Goal: Task Accomplishment & Management: Complete application form

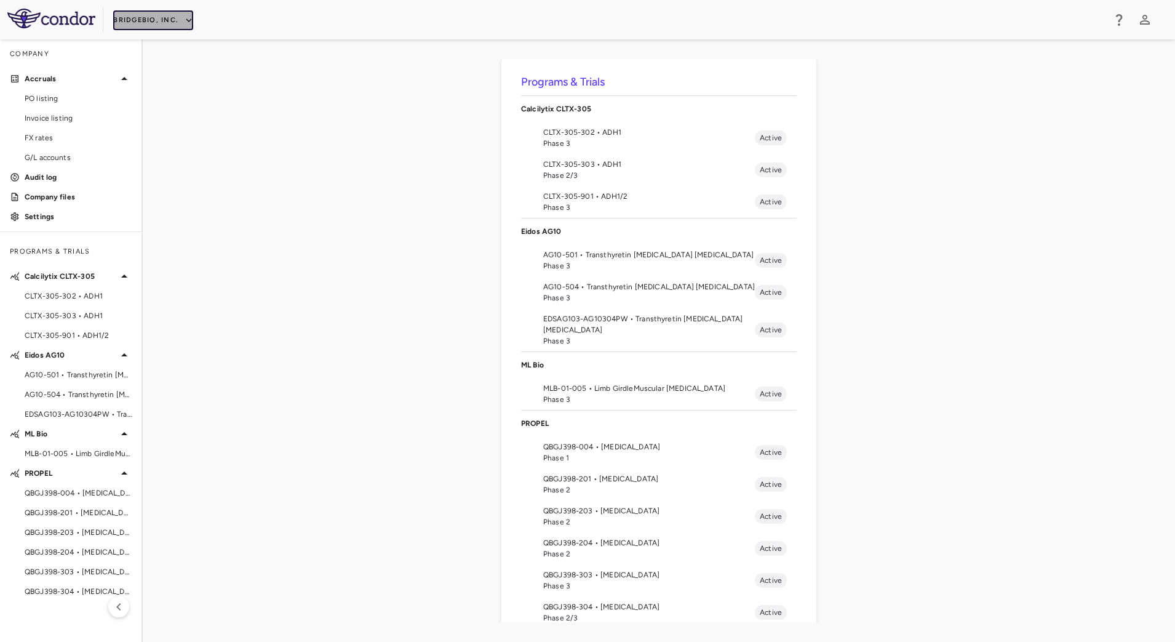
click at [169, 17] on button "BridgeBio, Inc." at bounding box center [153, 20] width 80 height 20
click at [153, 58] on li "Acelyrin - CMC" at bounding box center [164, 63] width 103 height 18
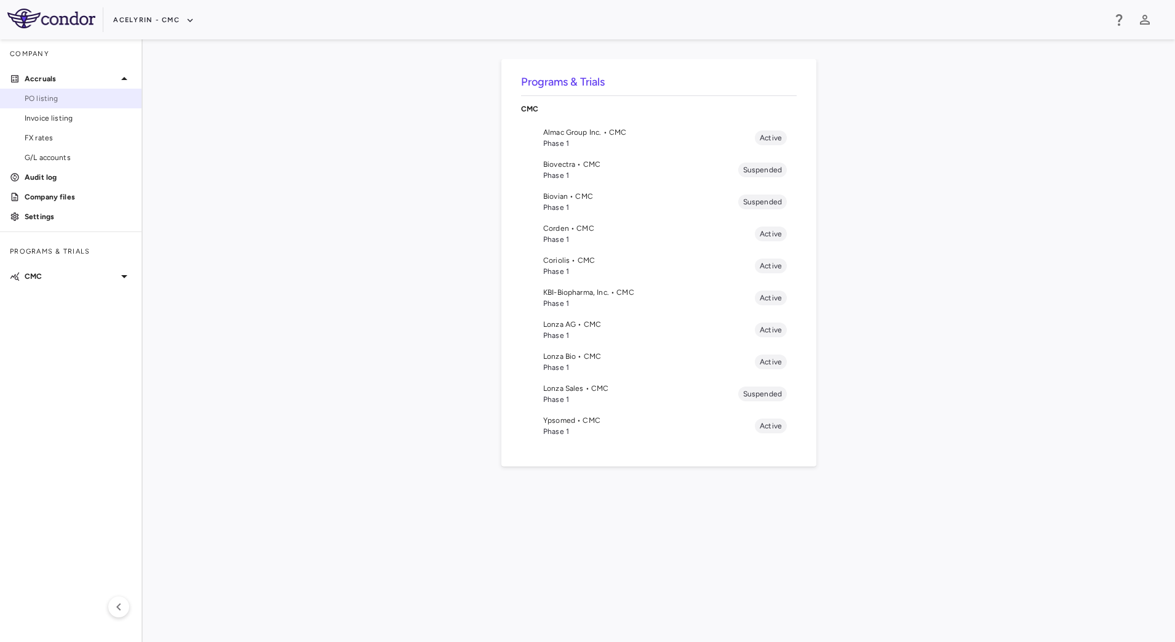
click at [52, 103] on span "PO listing" at bounding box center [78, 98] width 107 height 11
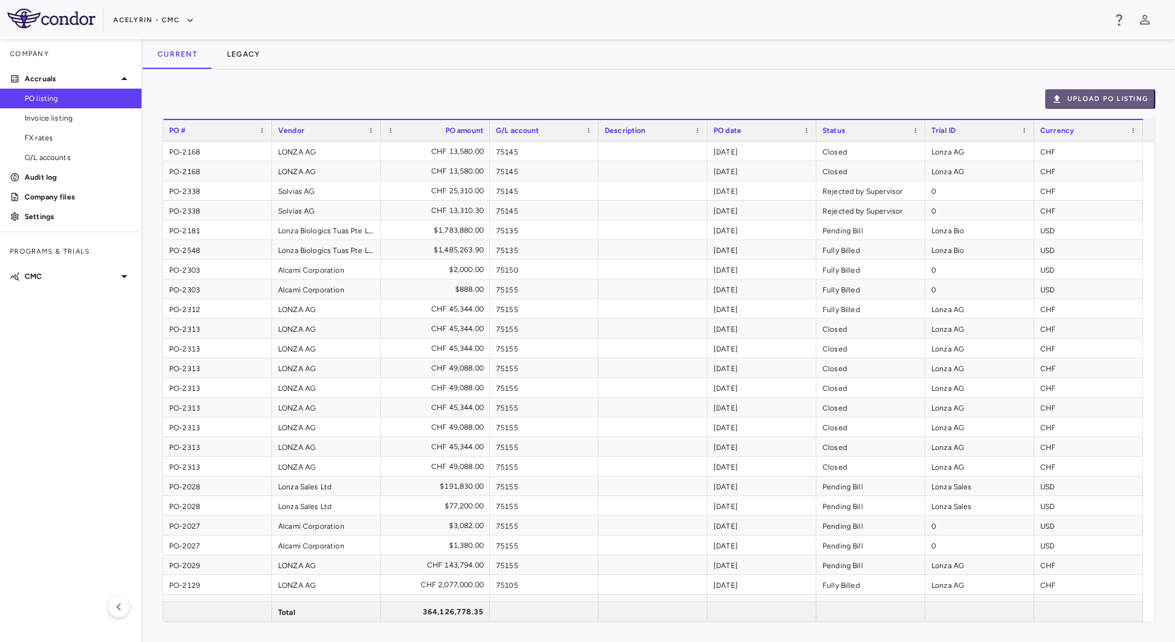
click at [1068, 98] on button "Upload PO Listing" at bounding box center [1100, 99] width 110 height 20
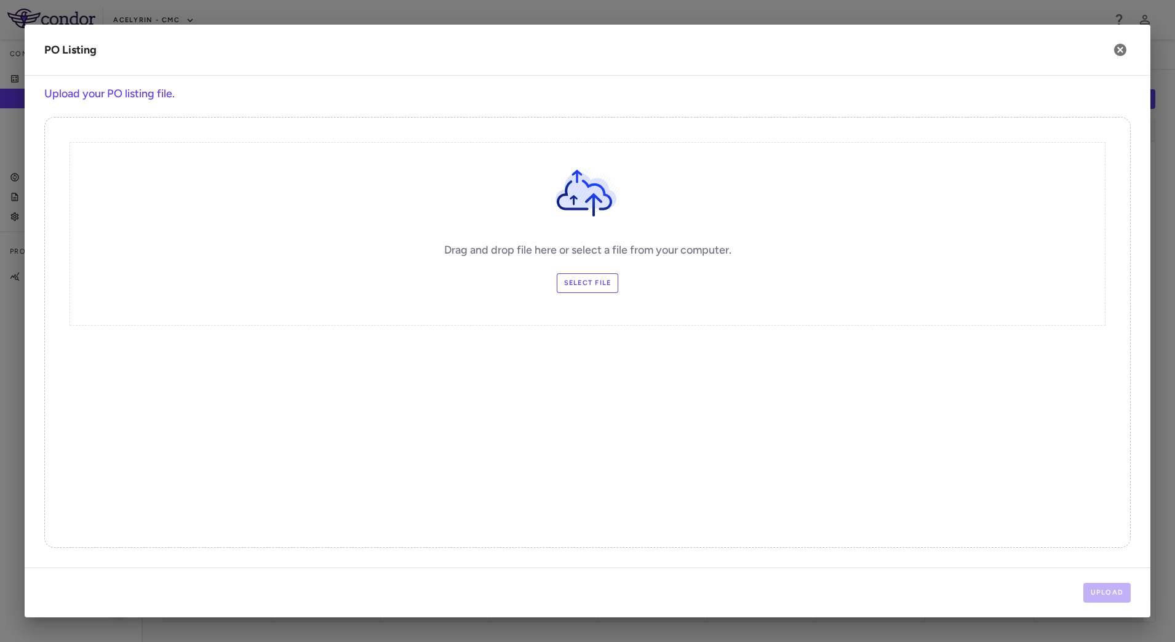
click at [599, 284] on label "Select file" at bounding box center [588, 283] width 62 height 20
click at [0, 0] on input "Select file" at bounding box center [0, 0] width 0 height 0
click at [1118, 599] on button "Upload" at bounding box center [1107, 593] width 48 height 20
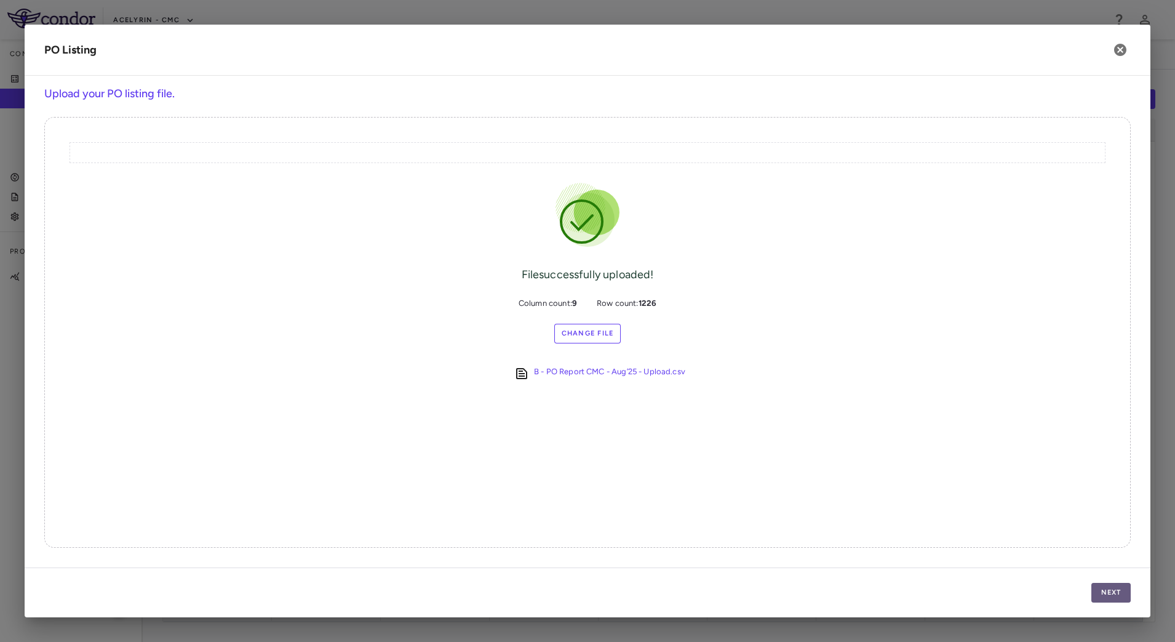
click at [1115, 593] on button "Next" at bounding box center [1110, 593] width 39 height 20
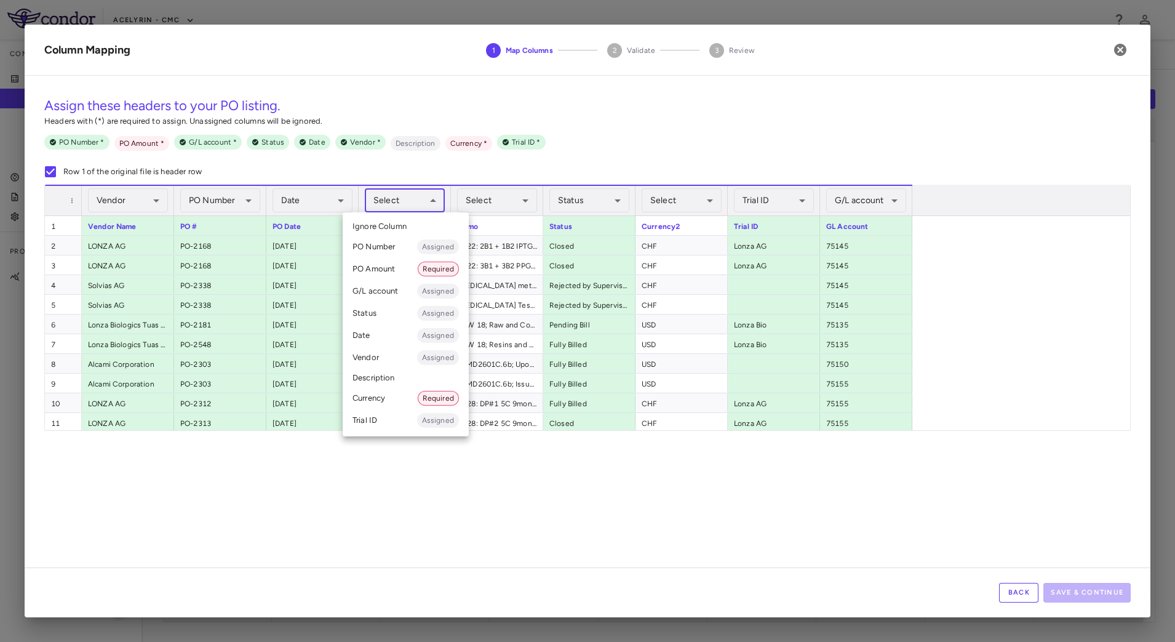
click at [432, 190] on body "Skip to sidebar Skip to main content Acelyrin - CMC Company Accruals PO listing…" at bounding box center [587, 321] width 1175 height 642
click at [393, 271] on li "PO Amount Required" at bounding box center [406, 269] width 126 height 22
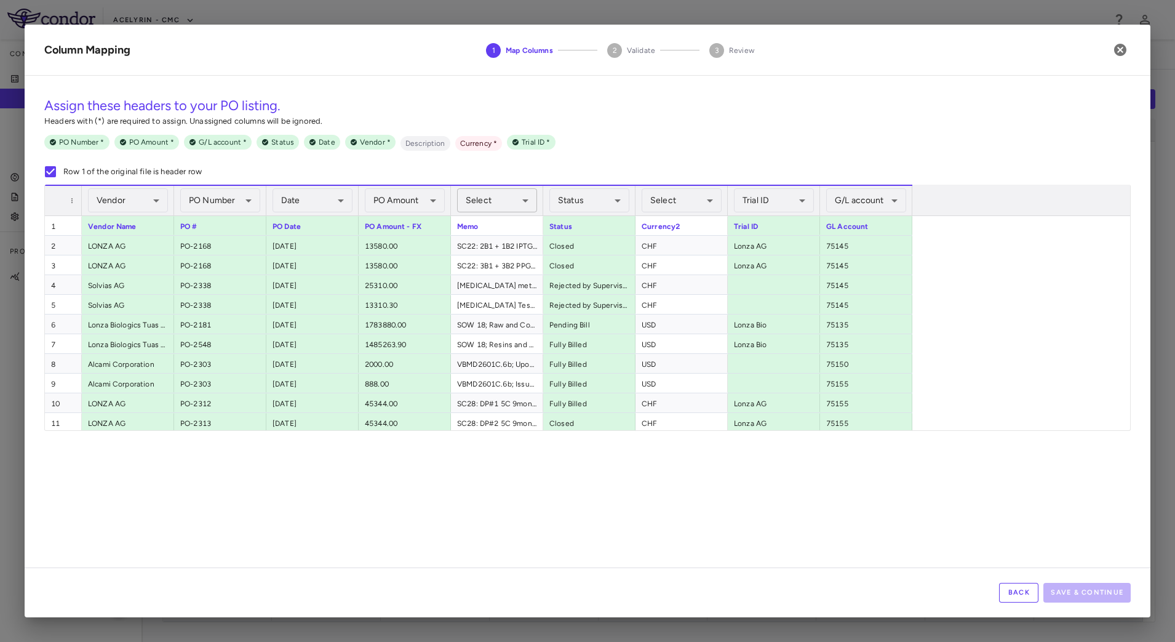
click at [520, 198] on body "Skip to sidebar Skip to main content Acelyrin - CMC Company Accruals PO listing…" at bounding box center [587, 321] width 1175 height 642
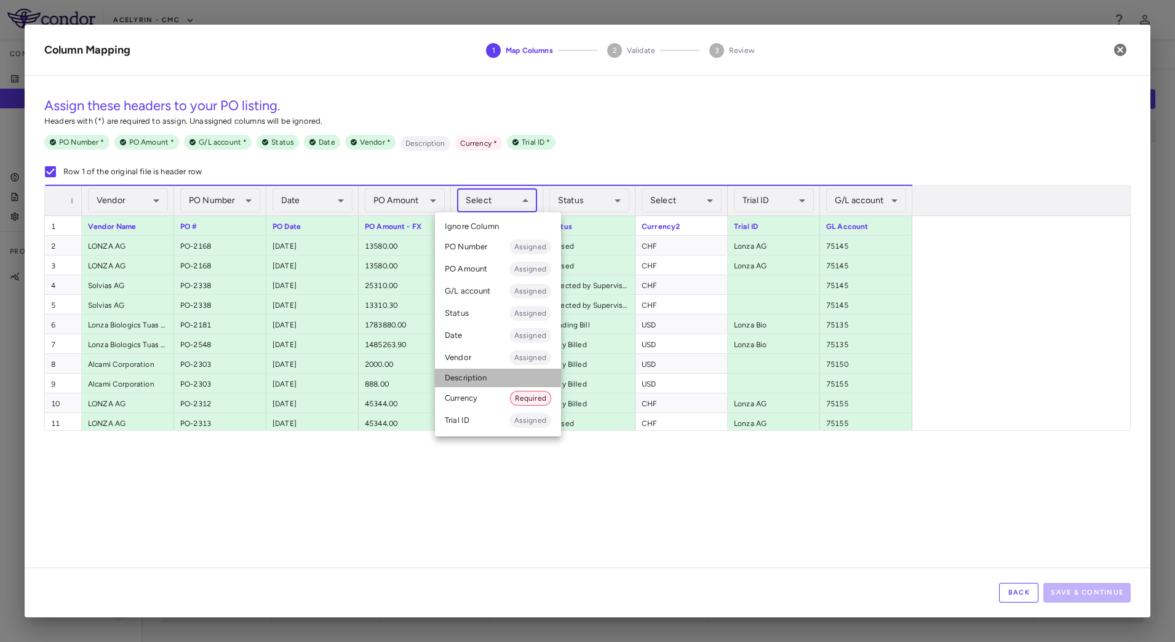
drag, startPoint x: 472, startPoint y: 374, endPoint x: 557, endPoint y: 328, distance: 96.6
click at [474, 375] on li "Description" at bounding box center [498, 377] width 126 height 18
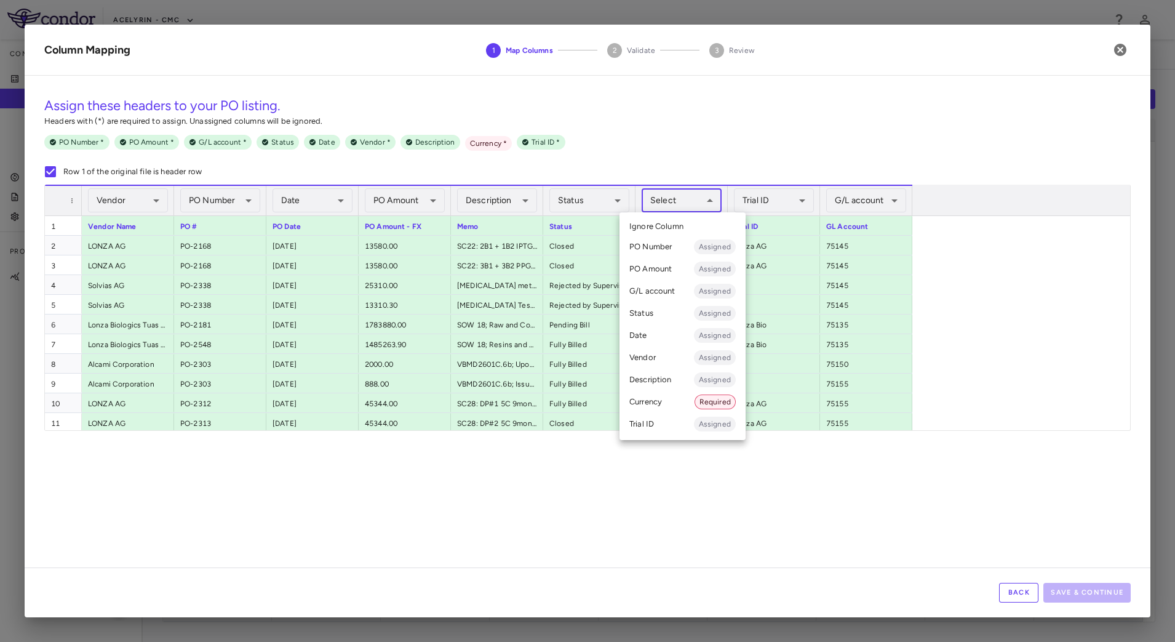
click at [706, 199] on body "Skip to sidebar Skip to main content Acelyrin - CMC Company Accruals PO listing…" at bounding box center [587, 321] width 1175 height 642
drag, startPoint x: 658, startPoint y: 398, endPoint x: 697, endPoint y: 379, distance: 43.7
click at [658, 399] on li "Currency Required" at bounding box center [682, 402] width 126 height 22
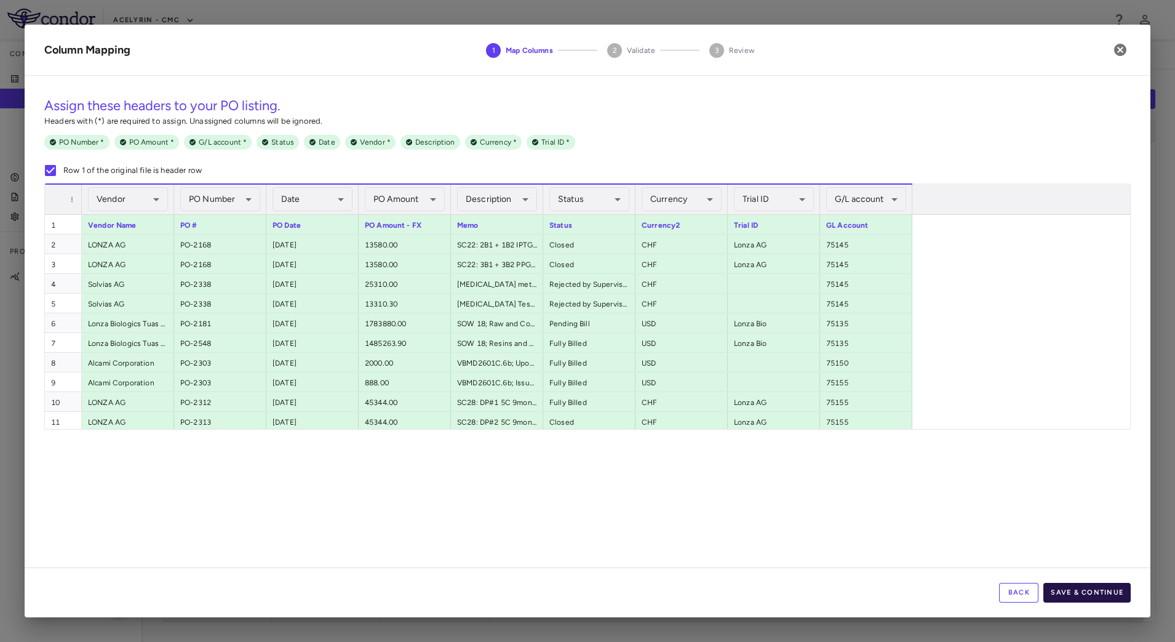
click at [1106, 589] on button "Save & Continue" at bounding box center [1086, 593] width 87 height 20
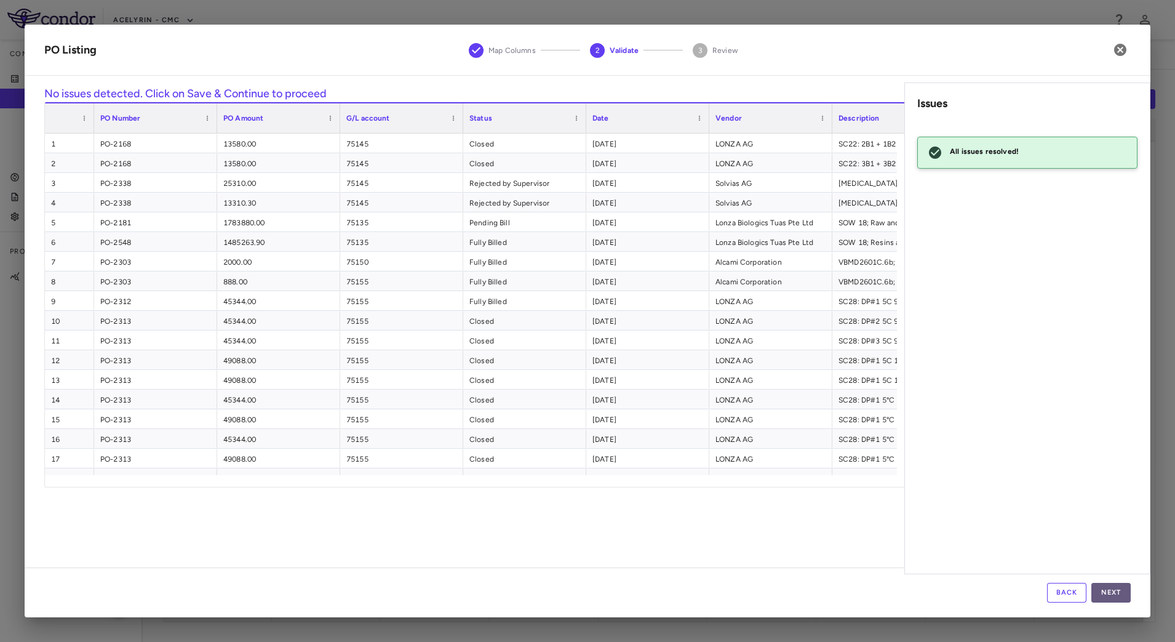
click at [1118, 592] on button "Next" at bounding box center [1110, 593] width 39 height 20
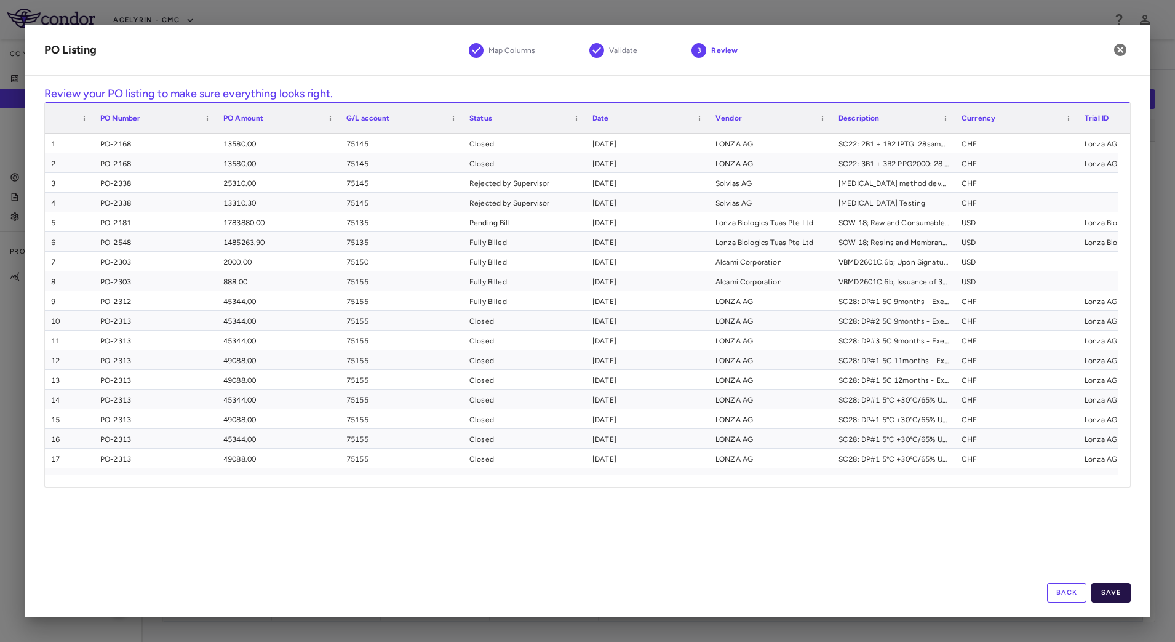
click at [1112, 592] on button "Save" at bounding box center [1110, 593] width 39 height 20
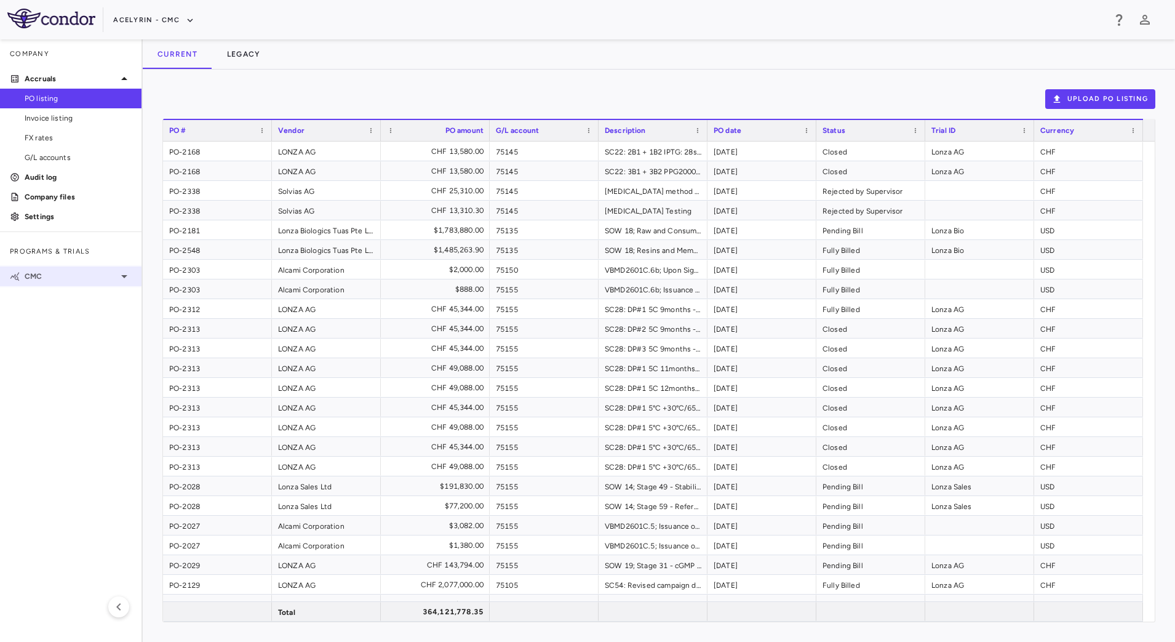
click at [95, 277] on p "CMC" at bounding box center [71, 276] width 92 height 11
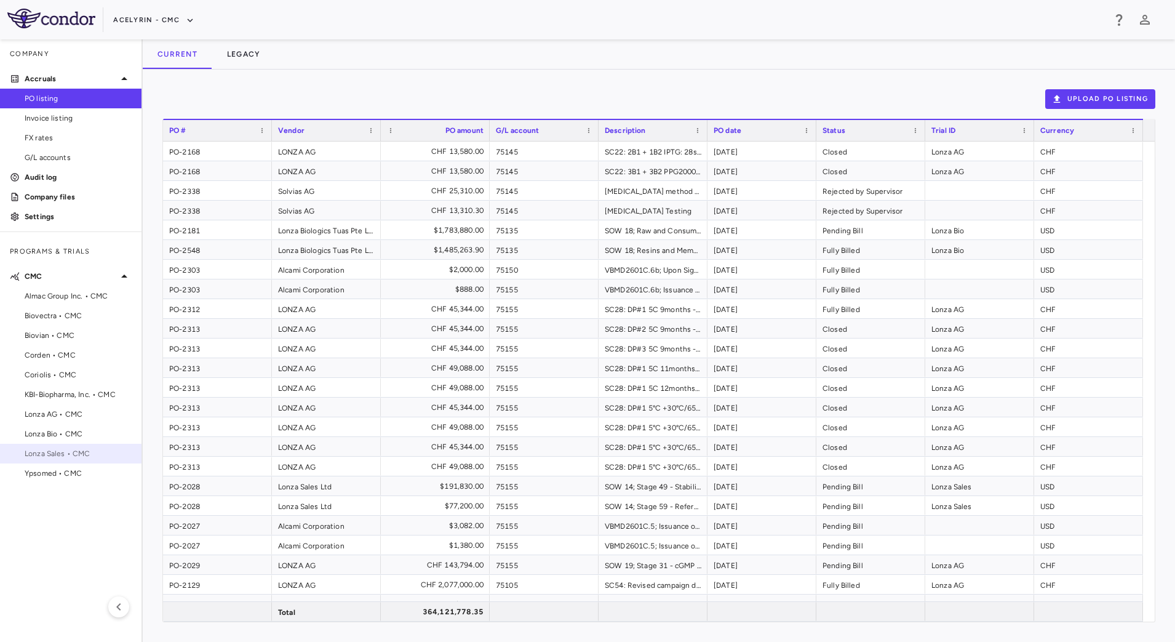
click at [67, 449] on span "Lonza Sales • CMC" at bounding box center [78, 453] width 107 height 11
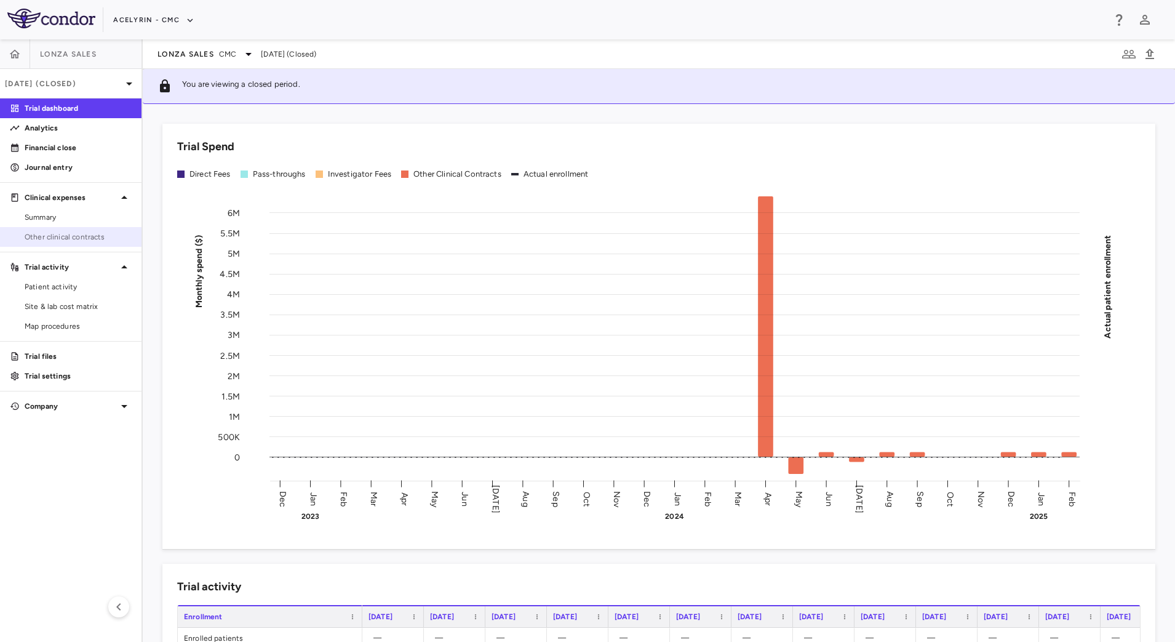
click at [82, 237] on span "Other clinical contracts" at bounding box center [78, 236] width 107 height 11
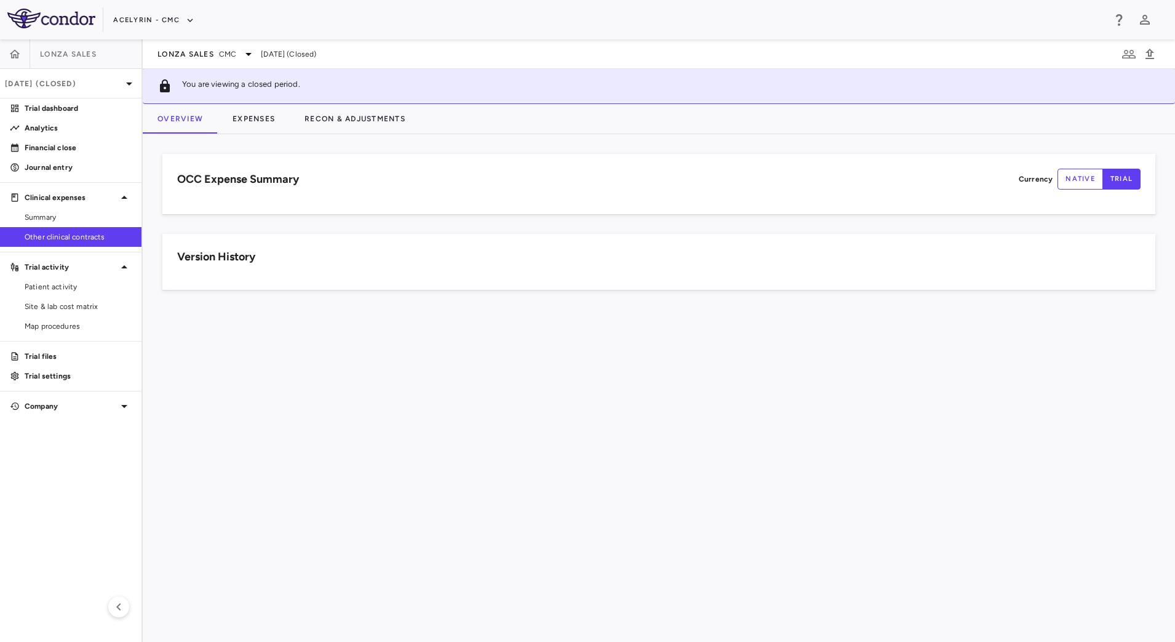
click at [1076, 180] on button "native" at bounding box center [1080, 179] width 46 height 21
type button "native"
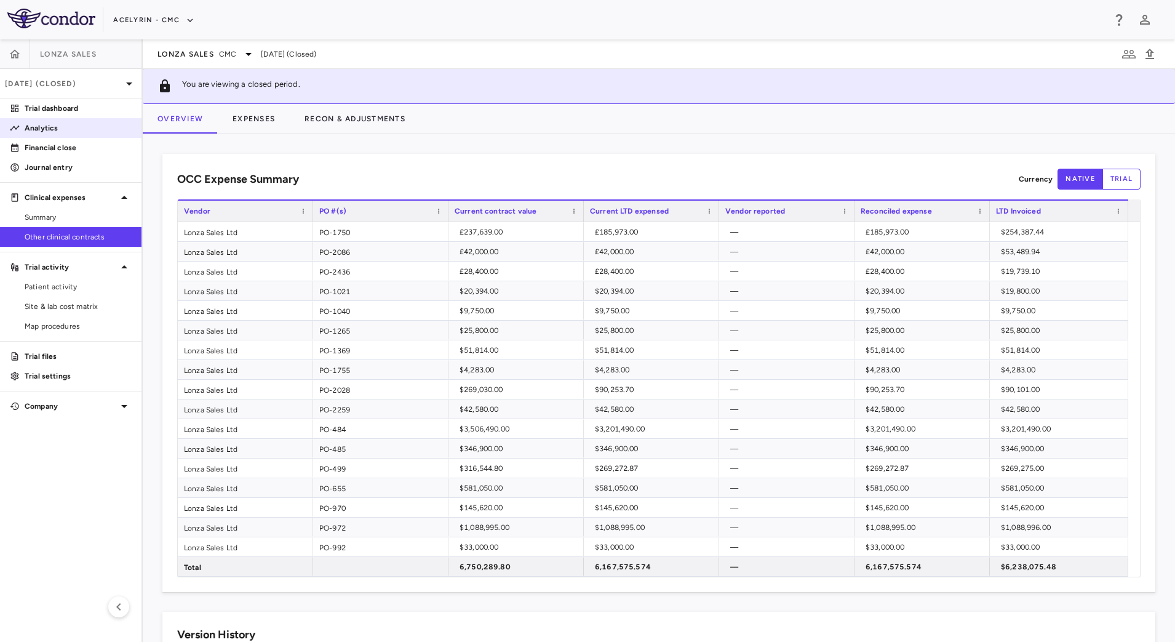
drag, startPoint x: 69, startPoint y: 148, endPoint x: 137, endPoint y: 129, distance: 70.1
click at [69, 148] on p "Financial close" at bounding box center [78, 147] width 107 height 11
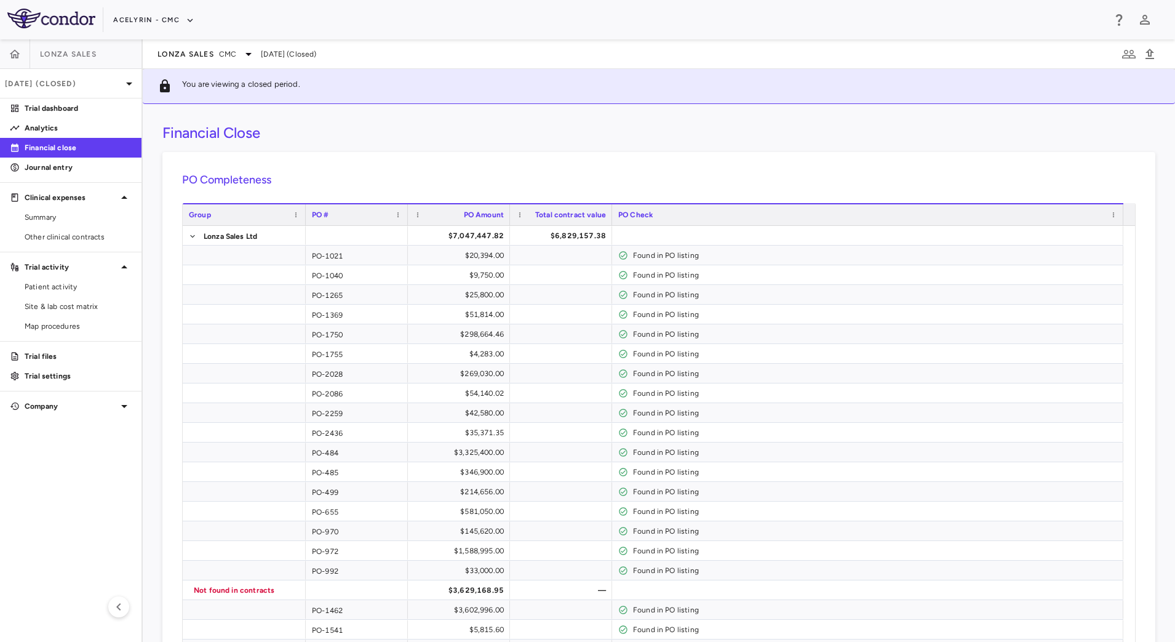
click at [1090, 165] on div "PO Completeness Vendor Drag here to set column labels Group PO # PO Amount" at bounding box center [658, 435] width 993 height 567
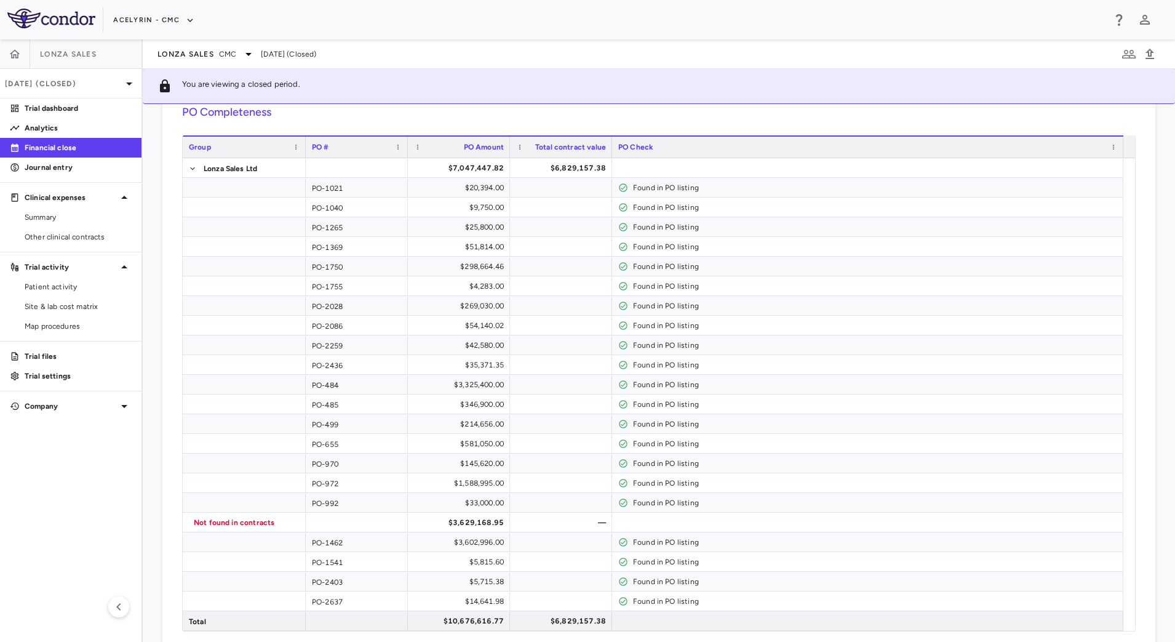
scroll to position [63, 0]
click at [202, 57] on span "Lonza Sales" at bounding box center [185, 54] width 57 height 10
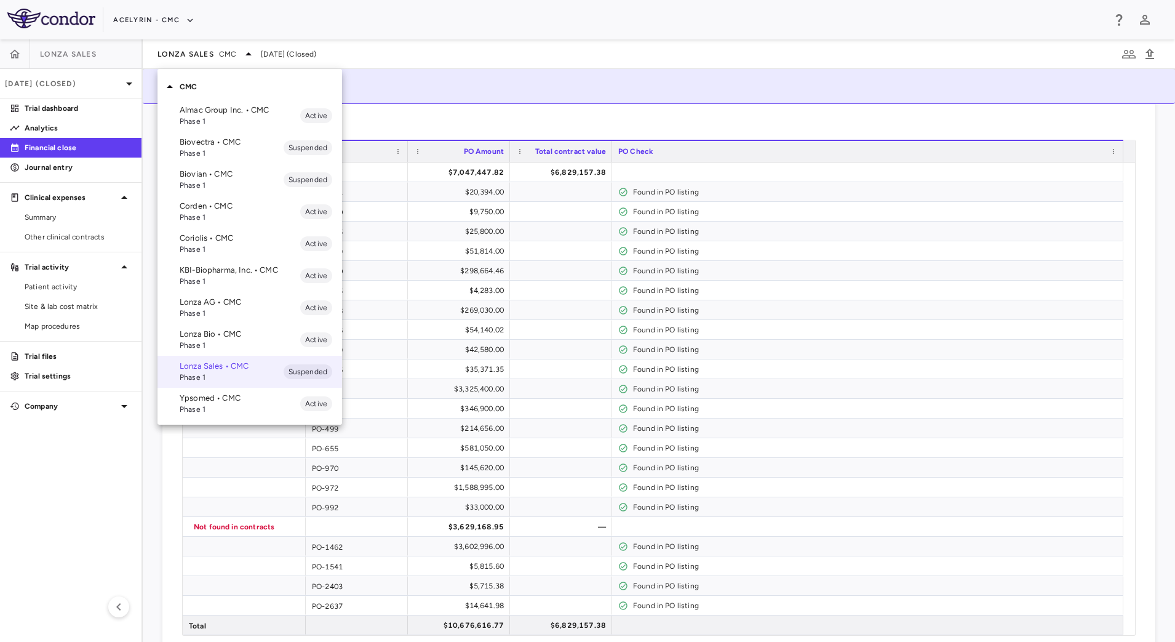
click at [235, 336] on p "Lonza Bio • CMC" at bounding box center [240, 333] width 121 height 11
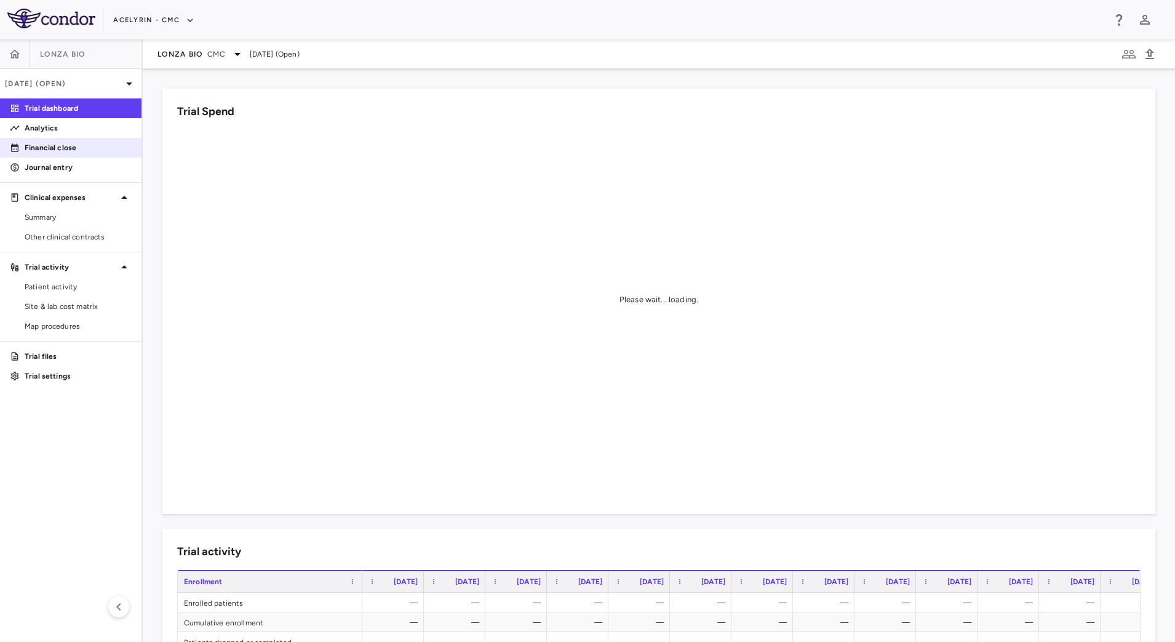
click at [79, 151] on p "Financial close" at bounding box center [78, 147] width 107 height 11
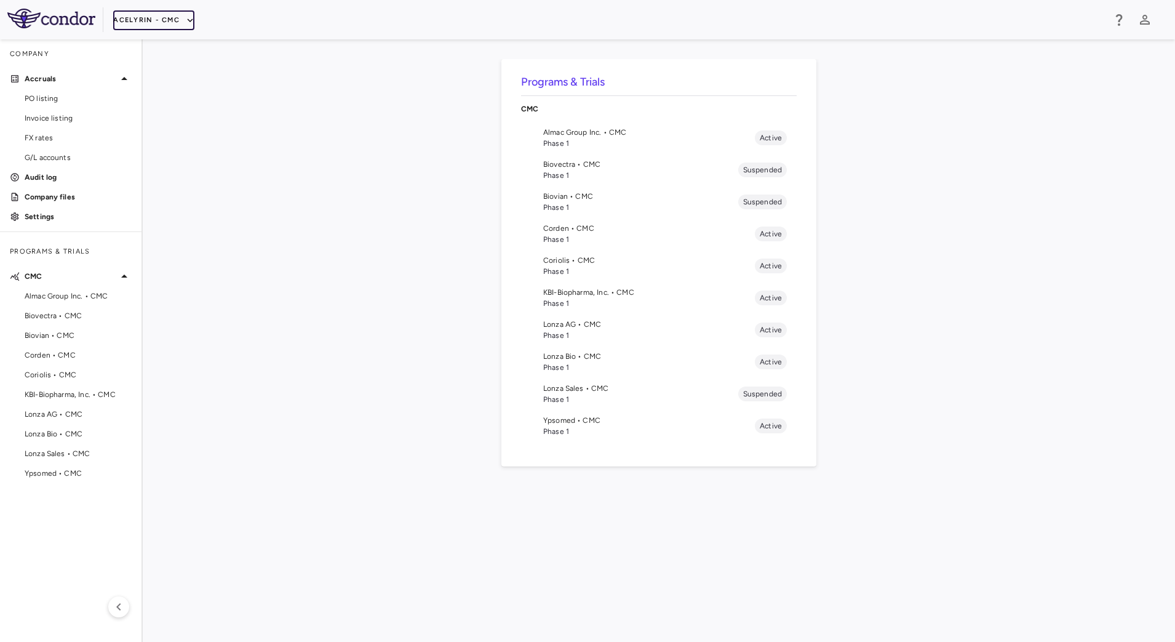
click at [176, 16] on button "Acelyrin - CMC" at bounding box center [153, 20] width 81 height 20
click at [362, 212] on div at bounding box center [587, 321] width 1175 height 642
click at [558, 178] on span "Phase 1" at bounding box center [640, 175] width 195 height 11
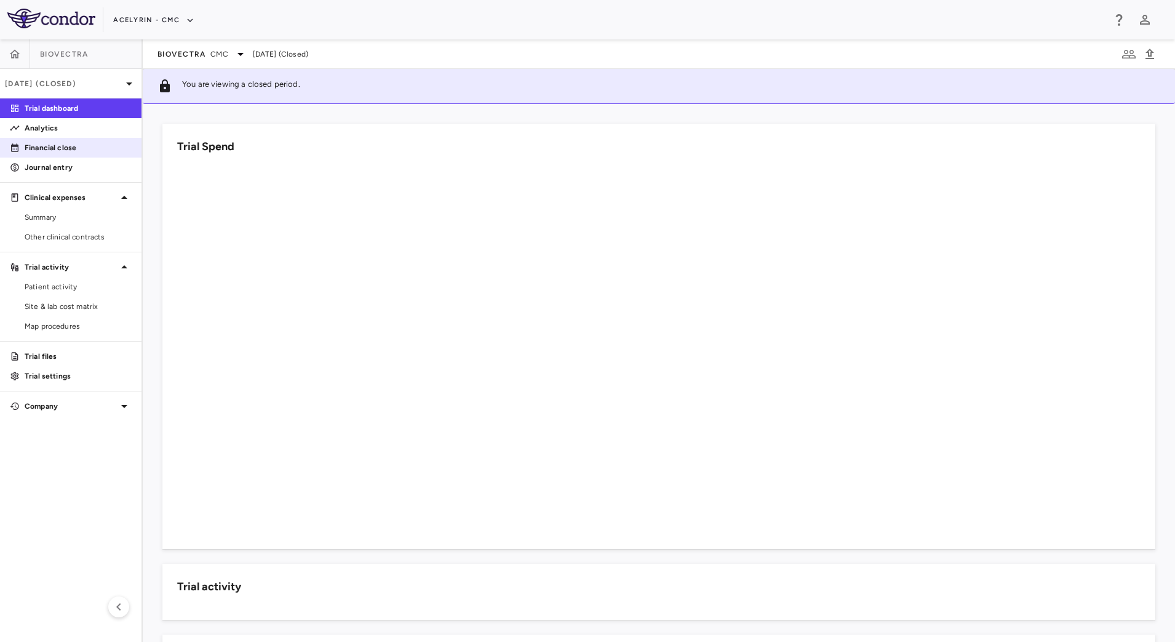
click at [76, 145] on p "Financial close" at bounding box center [78, 147] width 107 height 11
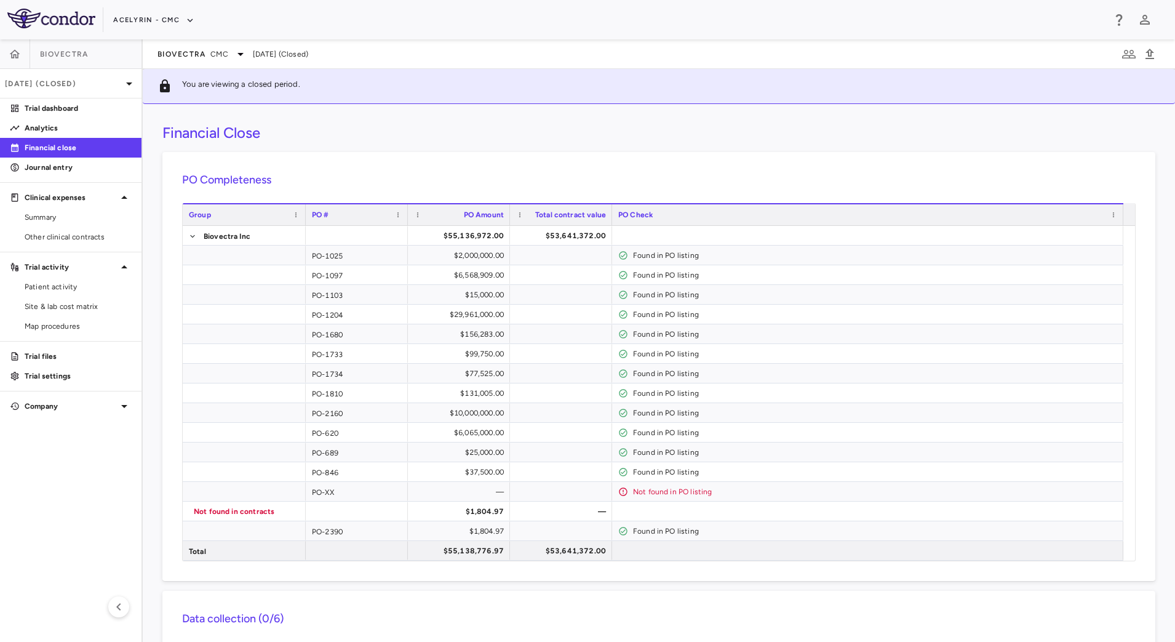
click at [1077, 133] on div "Financial Close" at bounding box center [658, 133] width 993 height 18
click at [117, 84] on p "Dec 2024 (Closed)" at bounding box center [63, 83] width 117 height 11
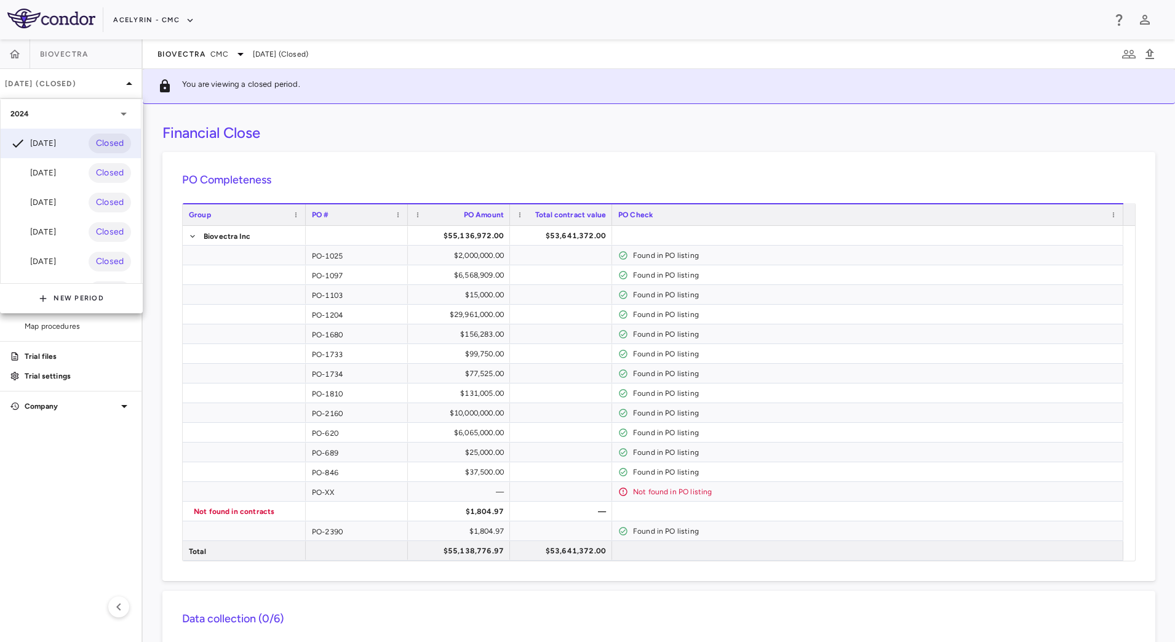
click at [708, 138] on div at bounding box center [587, 321] width 1175 height 642
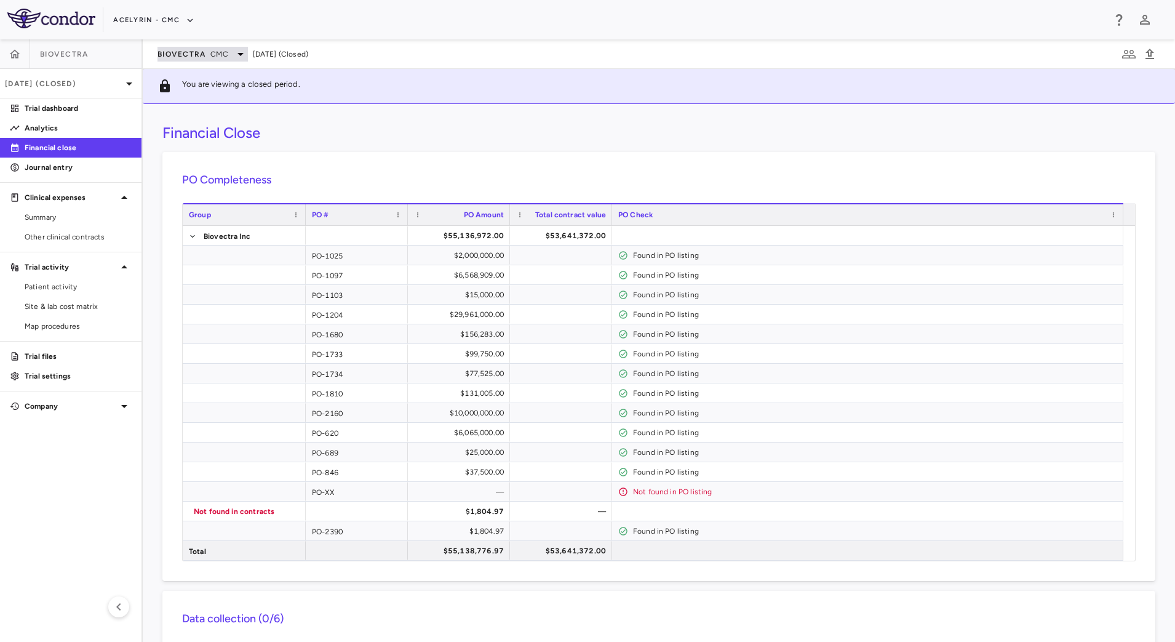
click at [220, 54] on span "CMC" at bounding box center [218, 54] width 17 height 11
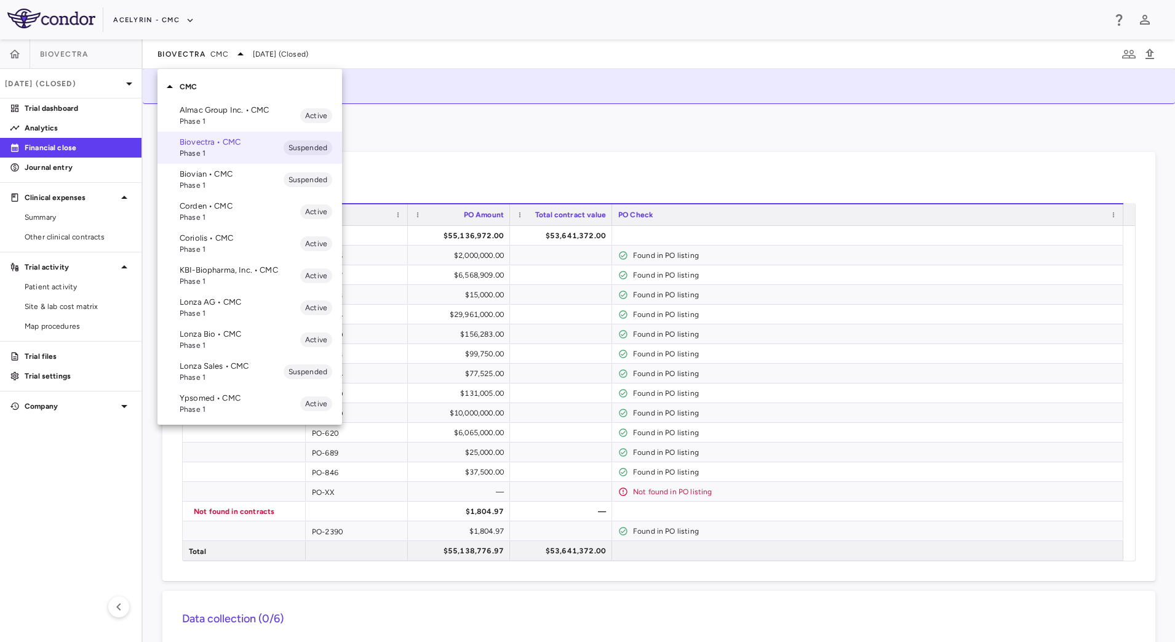
click at [218, 116] on span "Phase 1" at bounding box center [240, 121] width 121 height 11
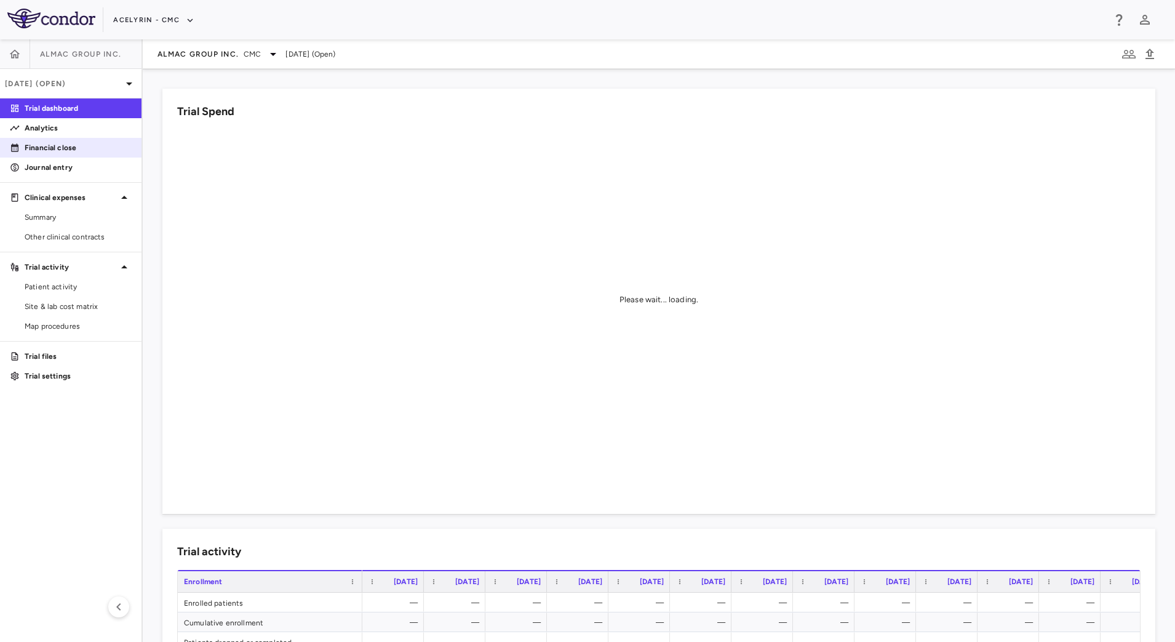
click at [81, 140] on link "Financial close" at bounding box center [70, 147] width 141 height 18
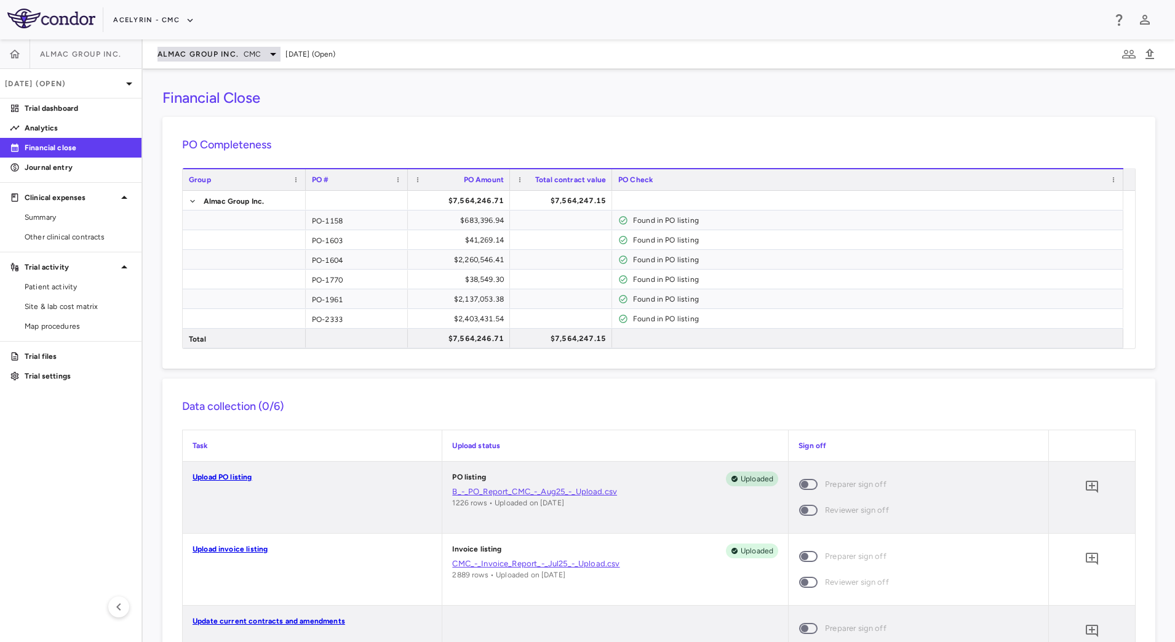
click at [220, 50] on span "Almac Group Inc." at bounding box center [197, 54] width 81 height 10
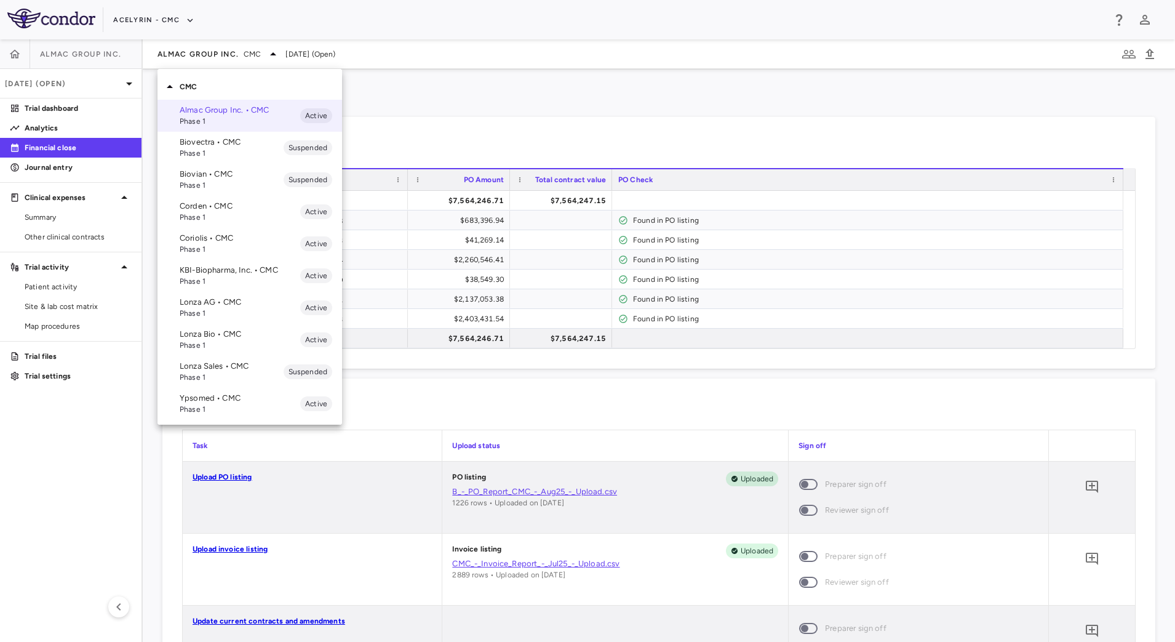
click at [608, 97] on div at bounding box center [587, 321] width 1175 height 642
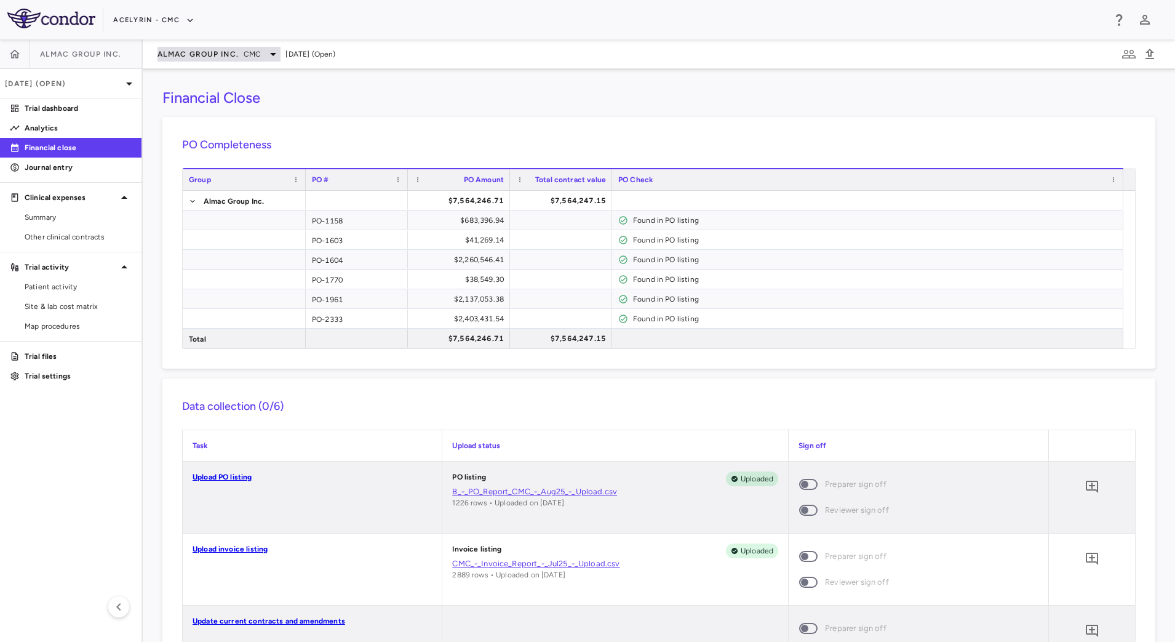
click at [237, 53] on span "Almac Group Inc." at bounding box center [197, 54] width 81 height 10
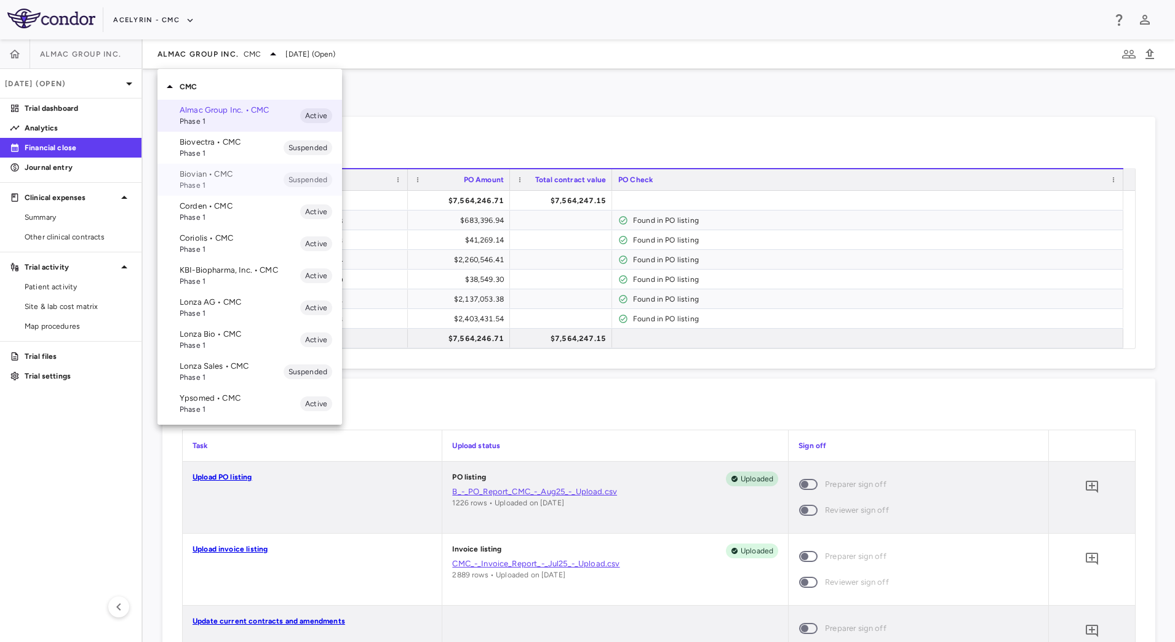
click at [234, 175] on p "Biovian • CMC" at bounding box center [232, 174] width 104 height 11
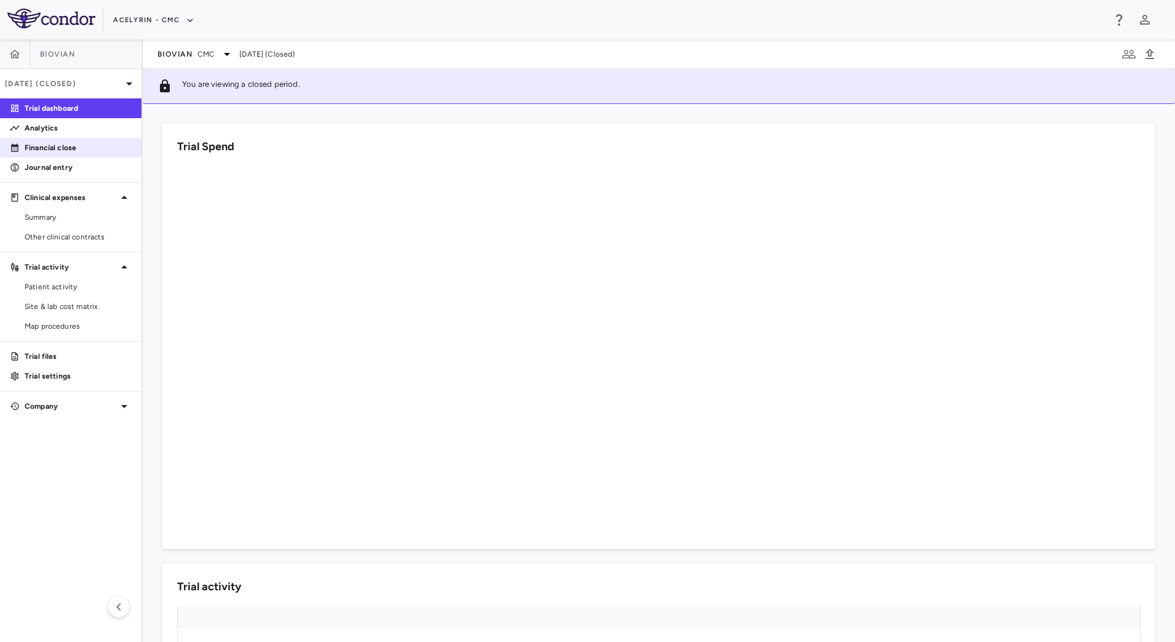
click at [88, 143] on p "Financial close" at bounding box center [78, 147] width 107 height 11
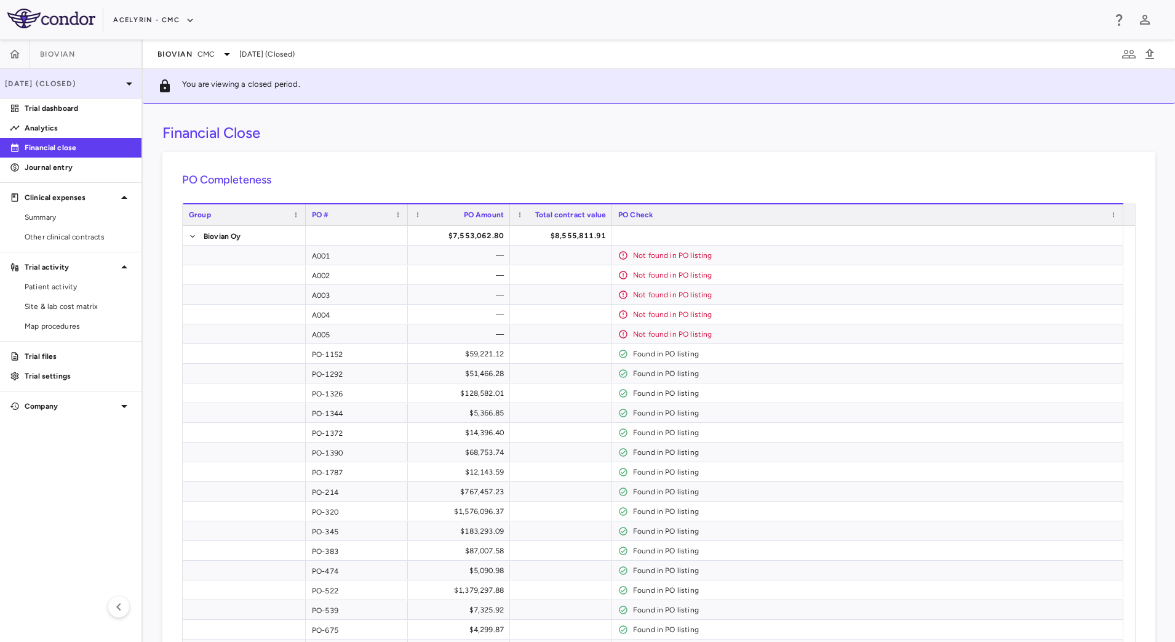
click at [114, 89] on div "Feb 2025 (Closed)" at bounding box center [70, 84] width 141 height 30
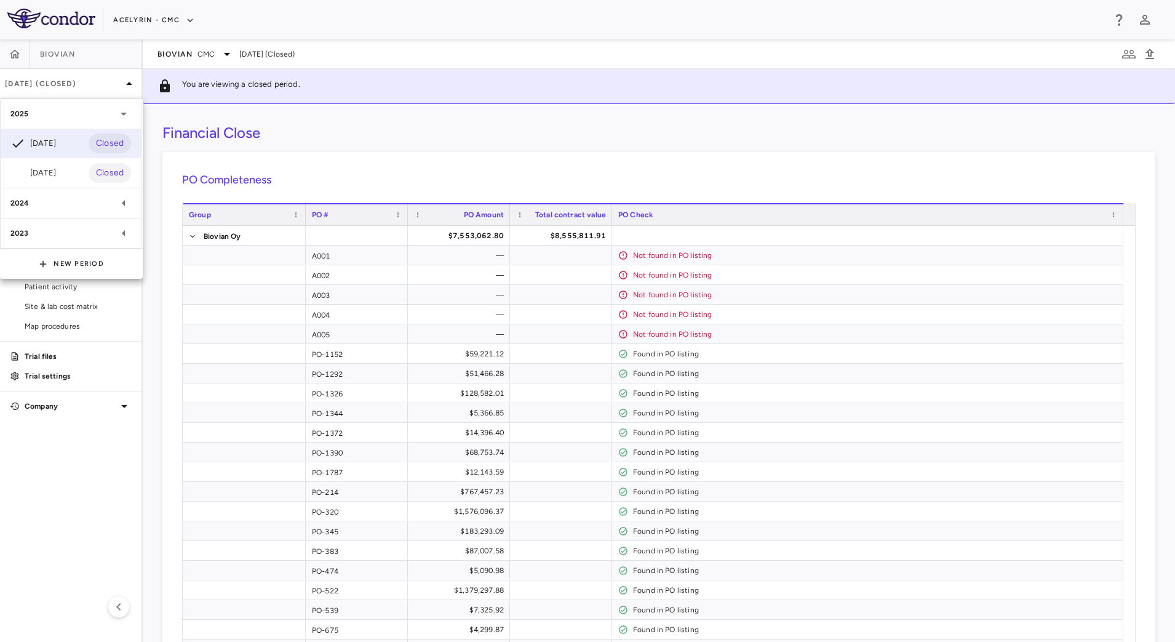
click at [627, 143] on div at bounding box center [587, 321] width 1175 height 642
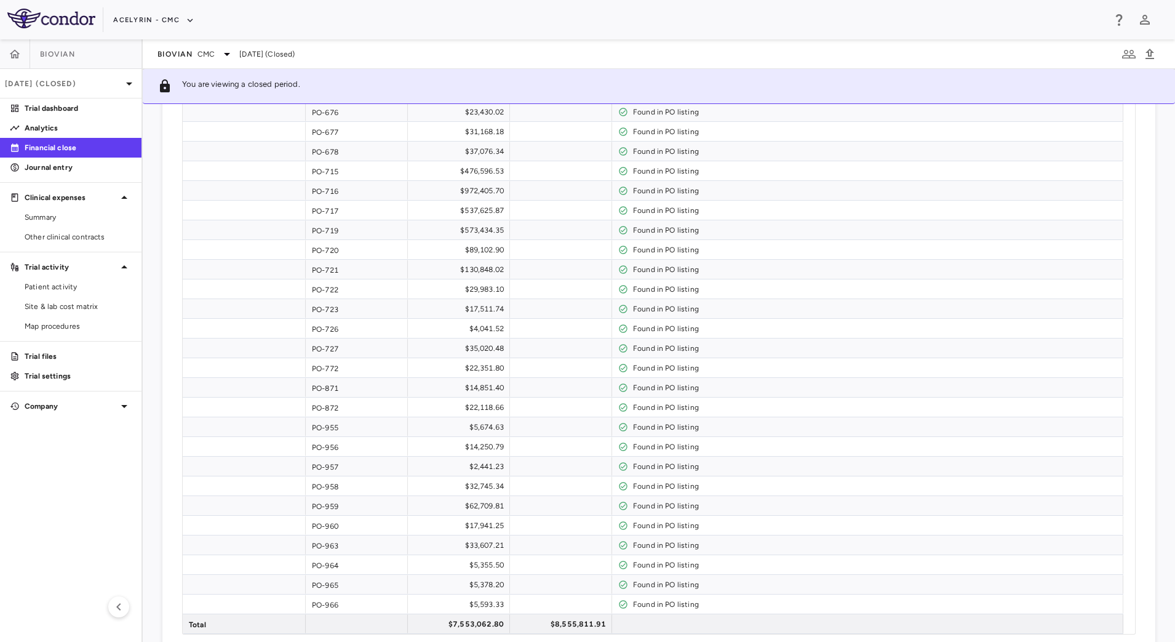
scroll to position [545, 0]
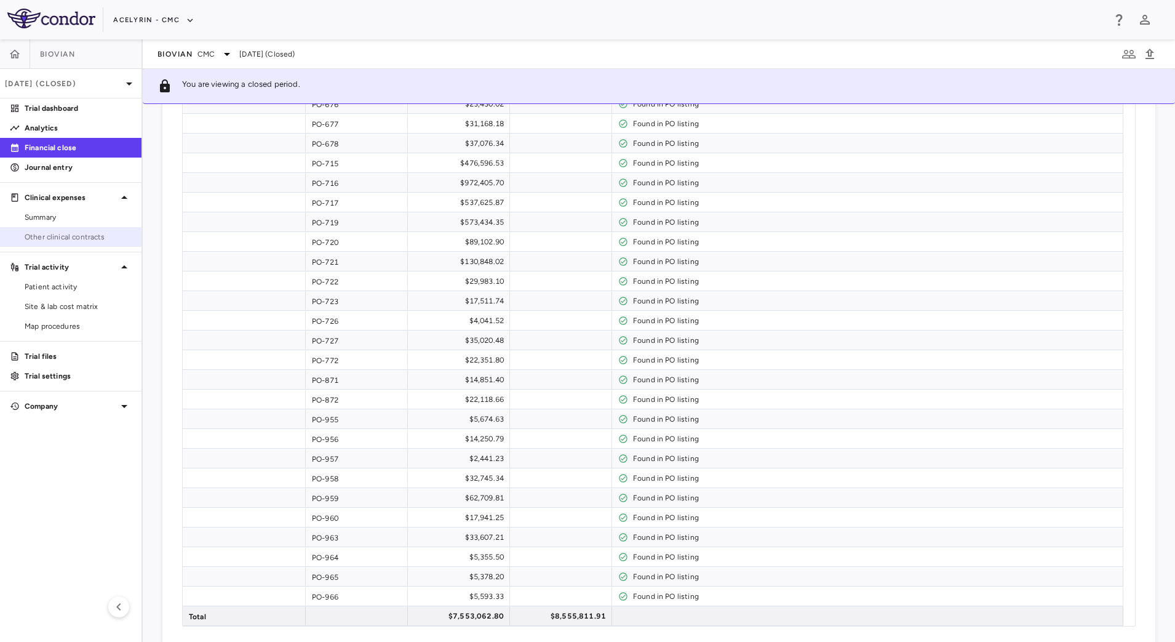
click at [86, 243] on link "Other clinical contracts" at bounding box center [70, 237] width 141 height 18
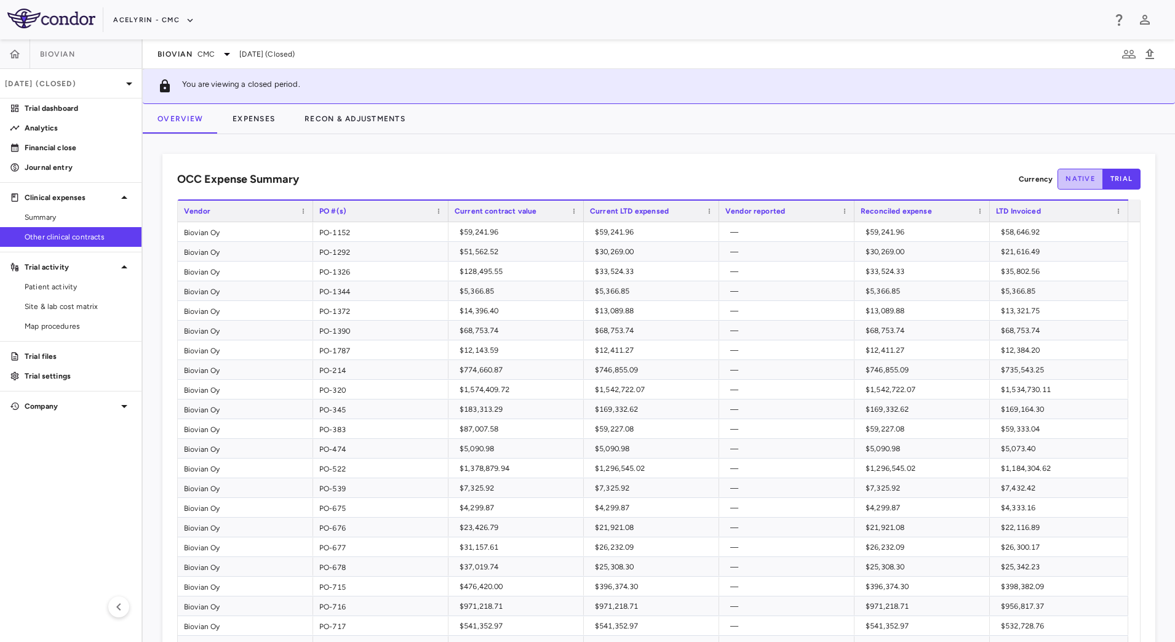
click at [1067, 179] on button "native" at bounding box center [1080, 179] width 46 height 21
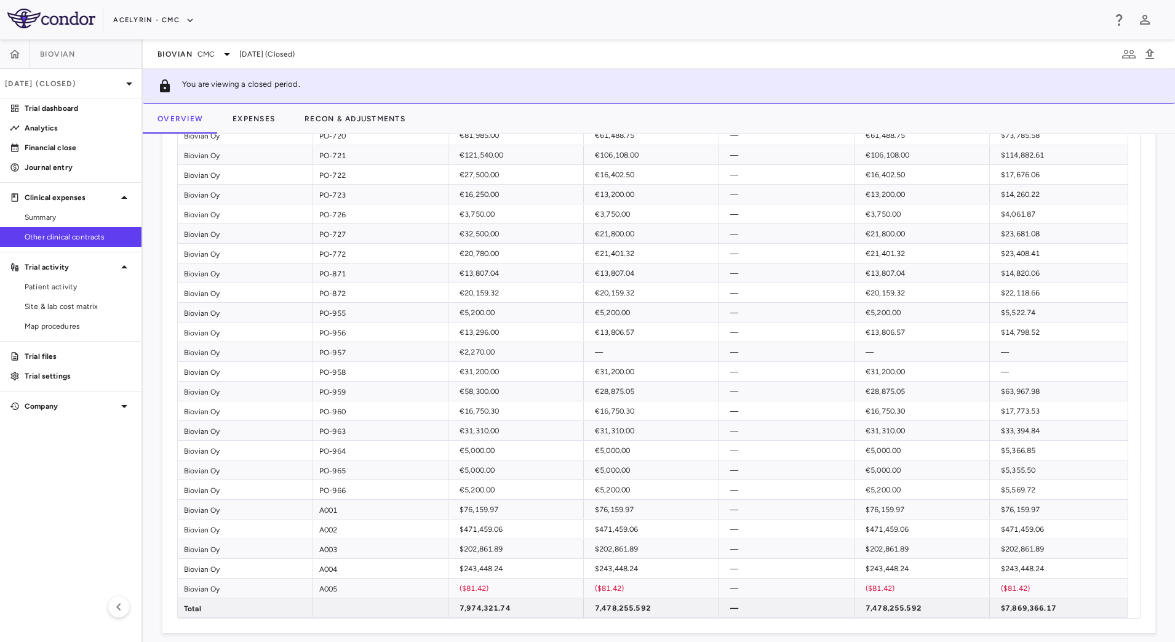
scroll to position [522, 0]
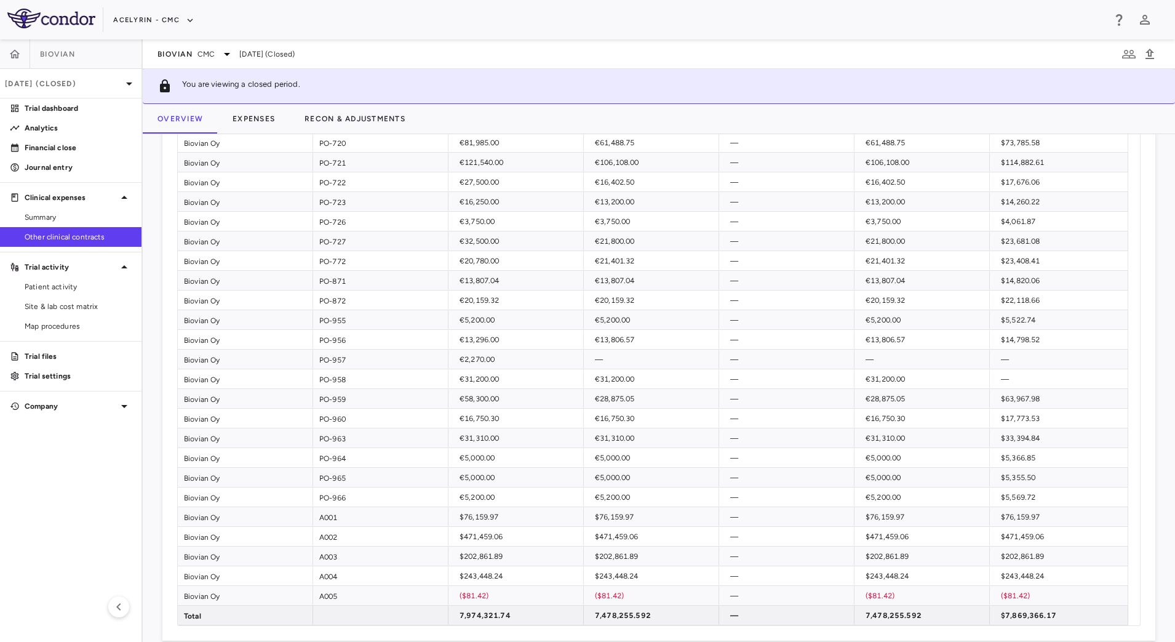
type button "native"
click at [221, 52] on icon at bounding box center [227, 54] width 15 height 15
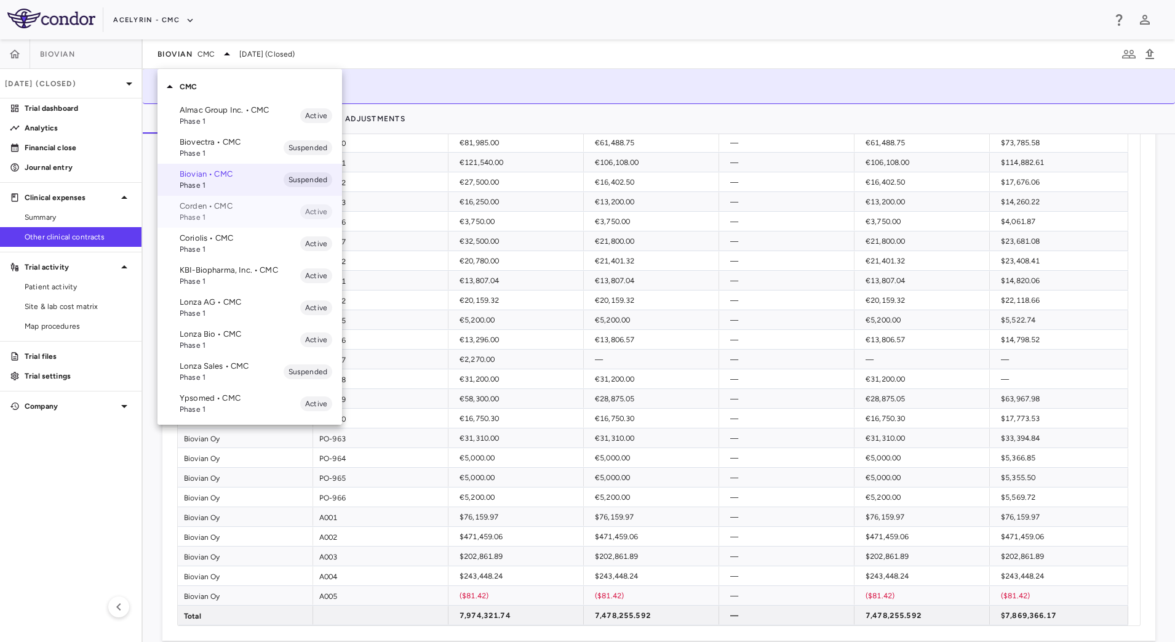
click at [226, 208] on p "Corden • CMC" at bounding box center [240, 206] width 121 height 11
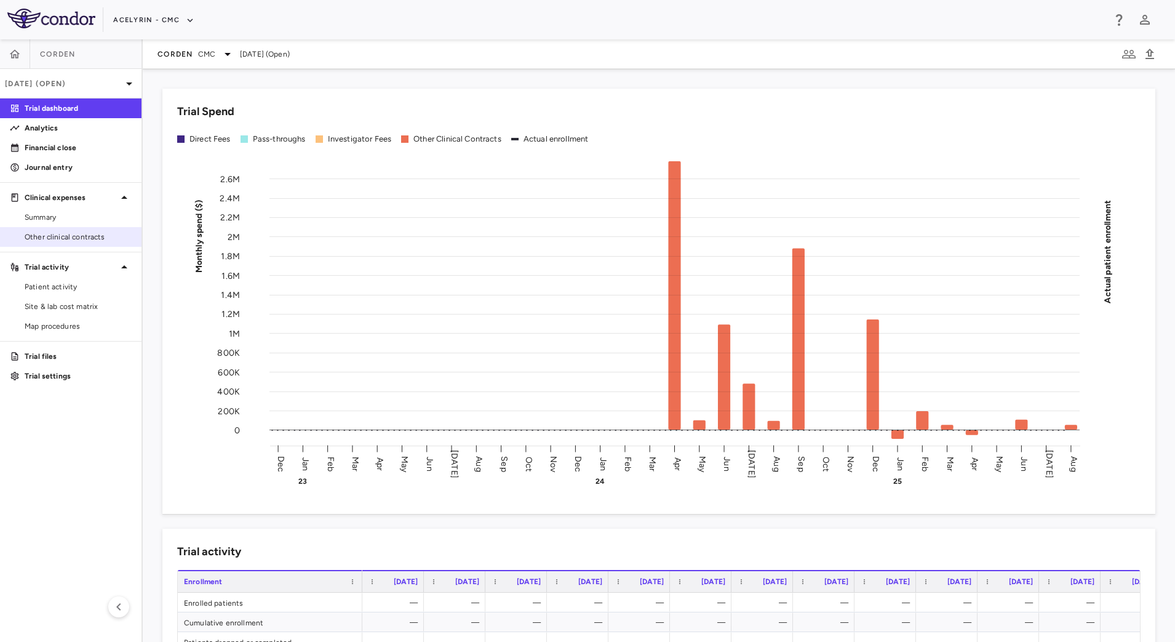
click at [70, 236] on span "Other clinical contracts" at bounding box center [78, 236] width 107 height 11
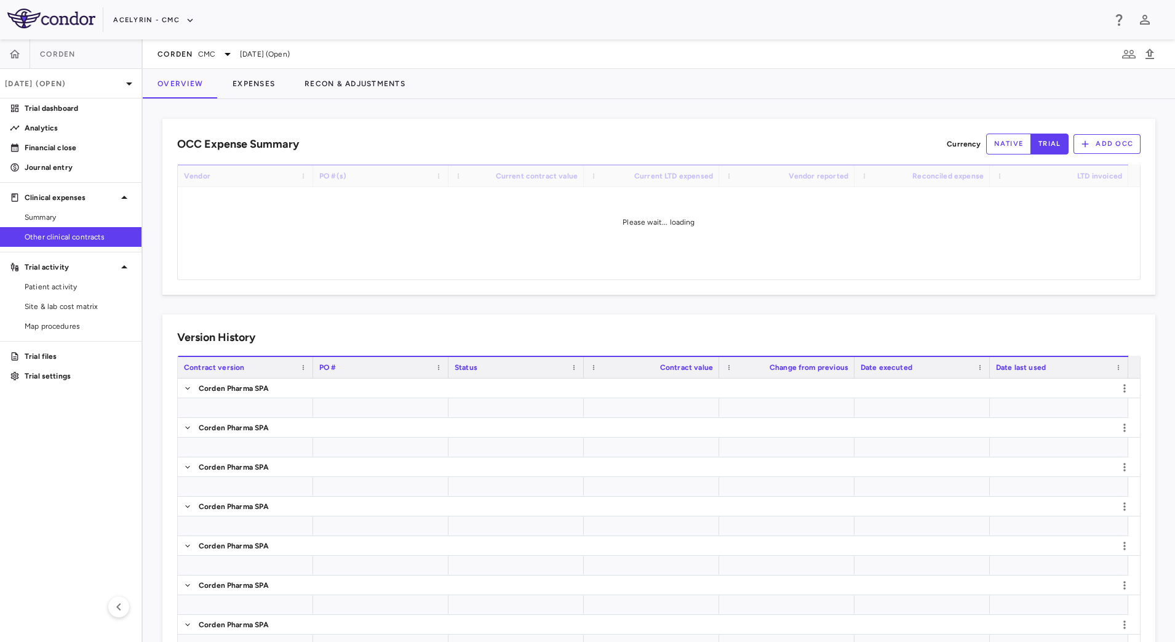
click at [1003, 142] on button "native" at bounding box center [1009, 143] width 46 height 21
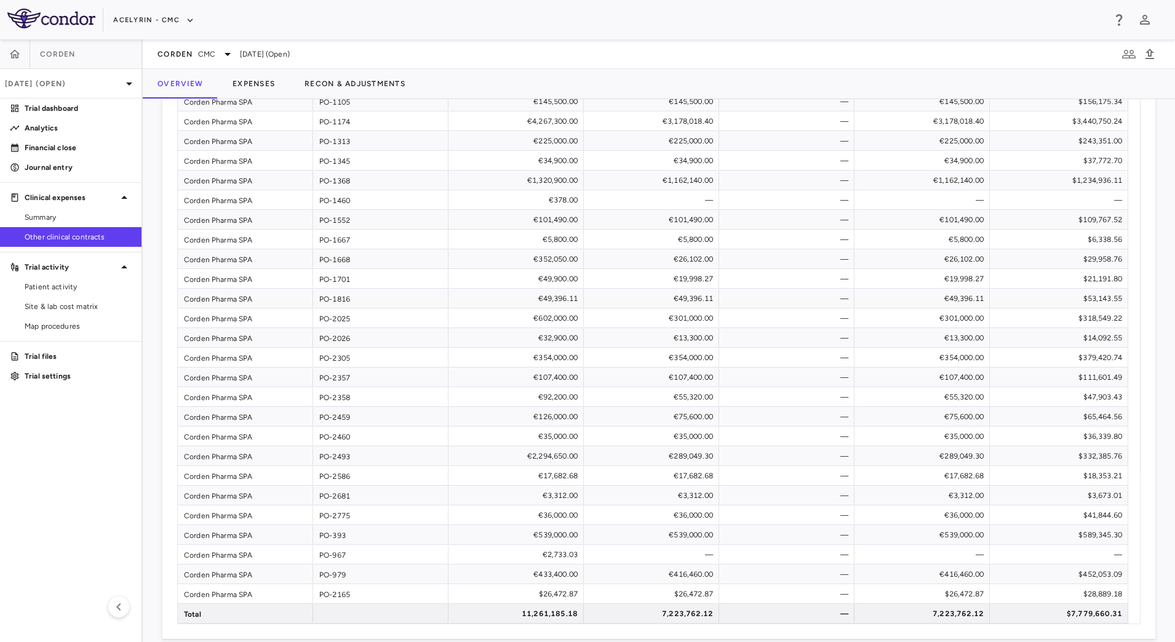
scroll to position [113, 0]
type button "native"
click at [64, 143] on p "Financial close" at bounding box center [78, 147] width 107 height 11
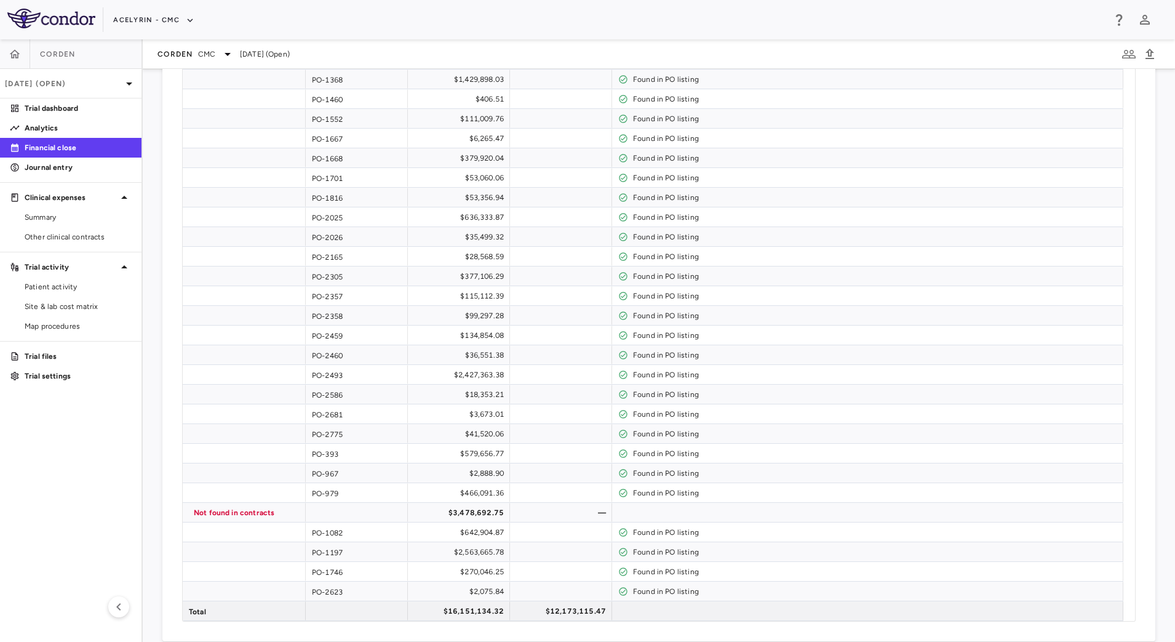
scroll to position [250, 0]
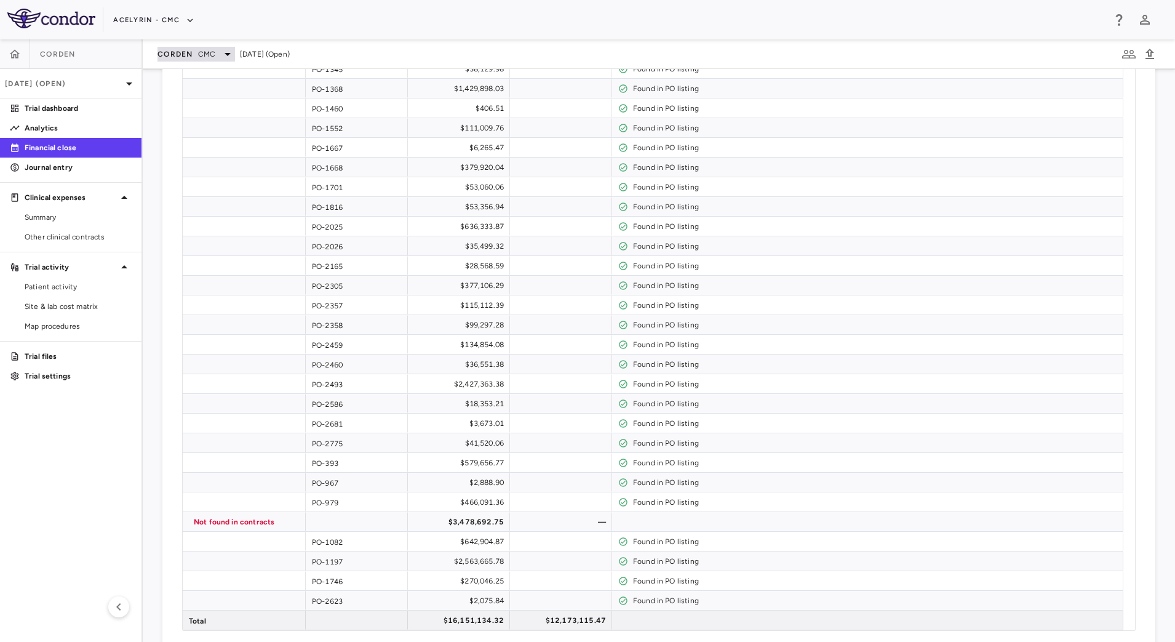
click at [210, 49] on span "CMC" at bounding box center [206, 54] width 17 height 11
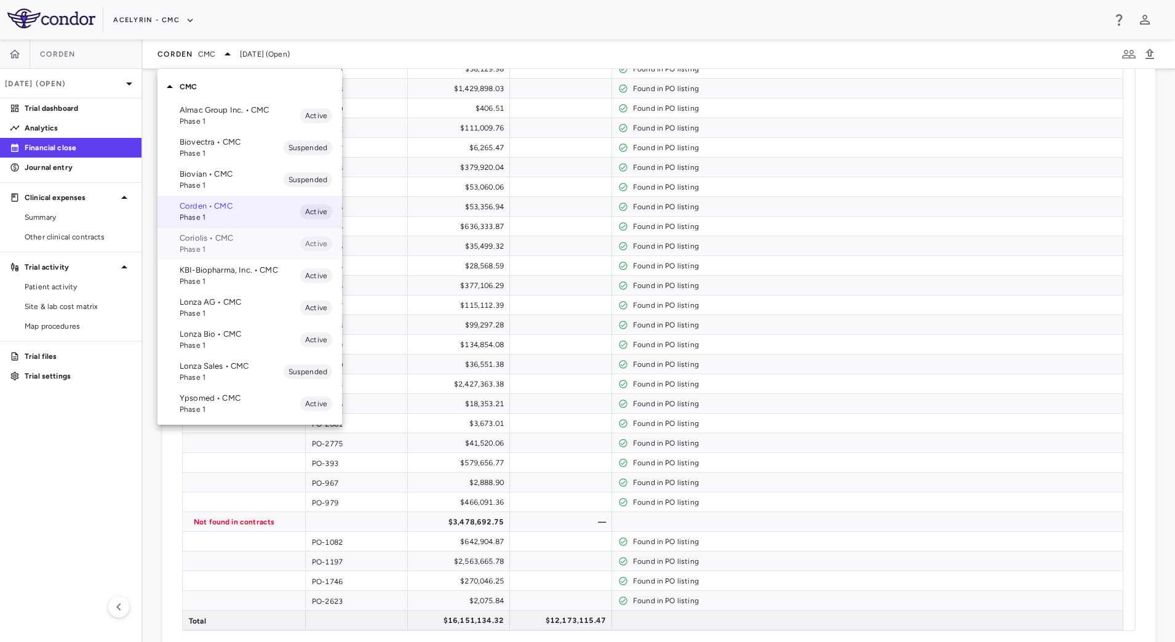
click at [207, 248] on span "Phase 1" at bounding box center [240, 249] width 121 height 11
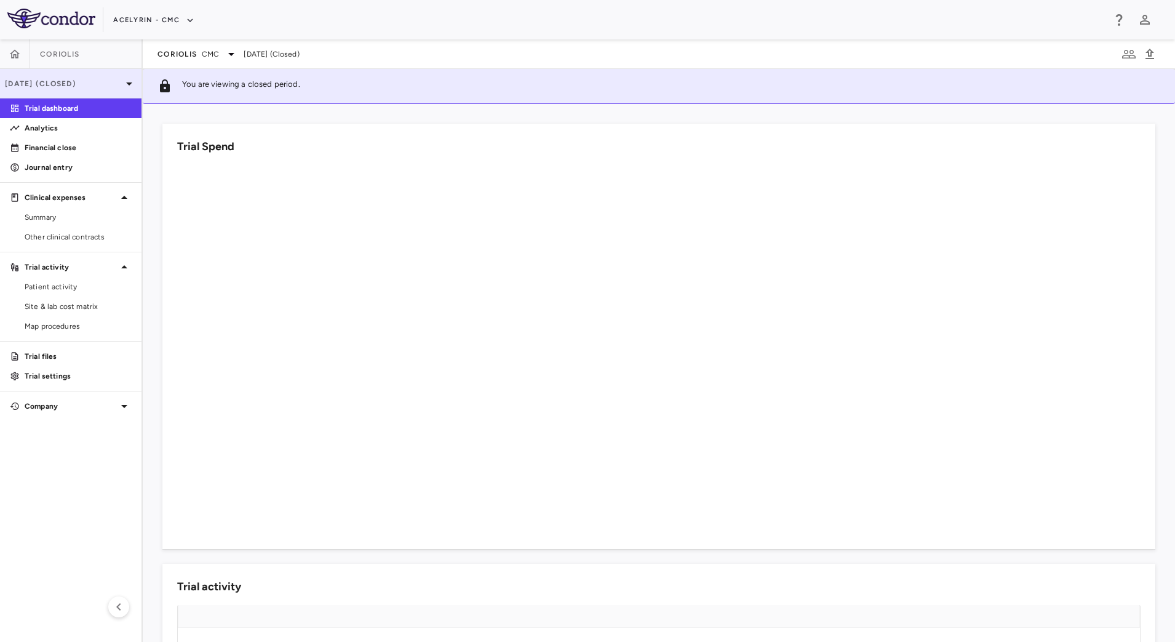
click at [92, 85] on p "Jul 2025 (Closed)" at bounding box center [63, 83] width 117 height 11
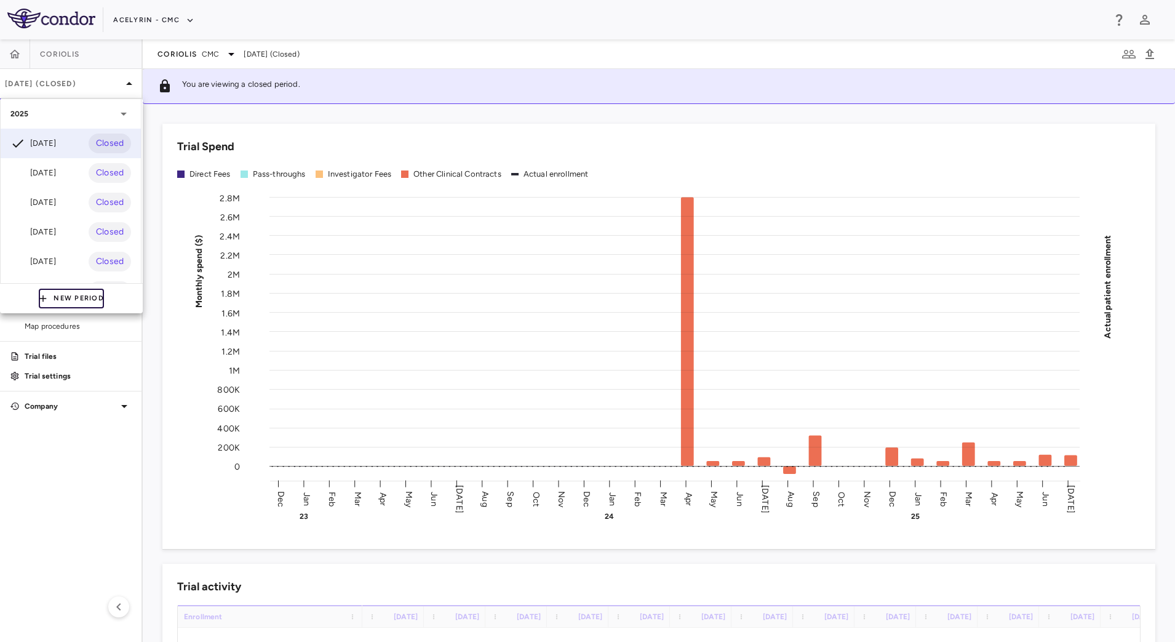
click at [76, 296] on button "New Period" at bounding box center [71, 298] width 65 height 20
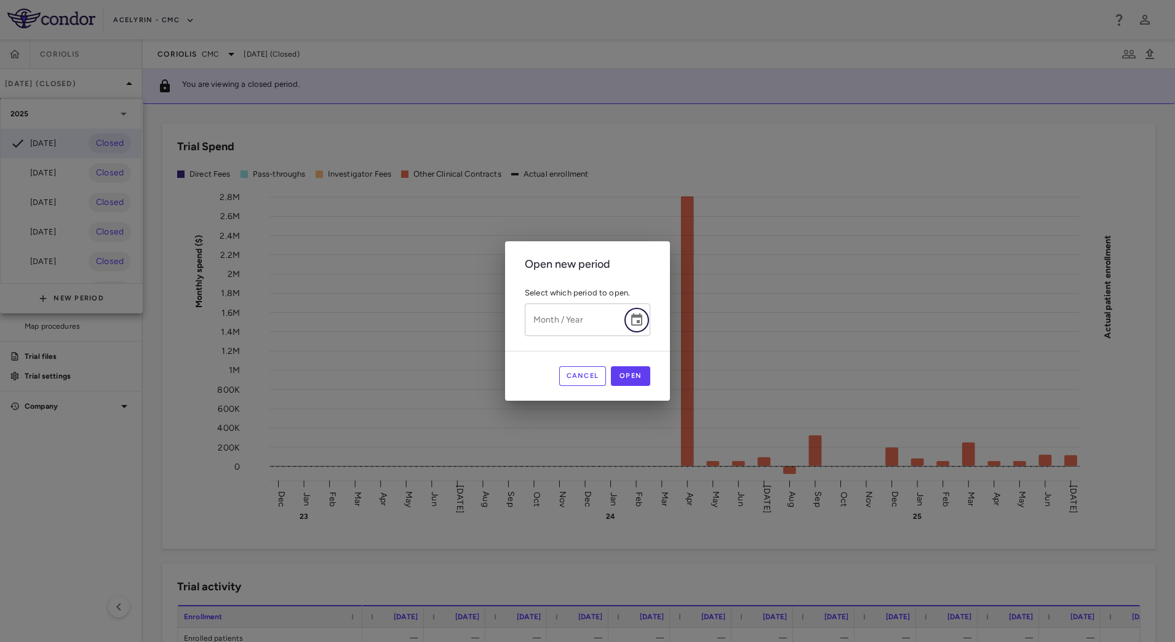
click at [642, 322] on icon "Choose date" at bounding box center [636, 319] width 11 height 12
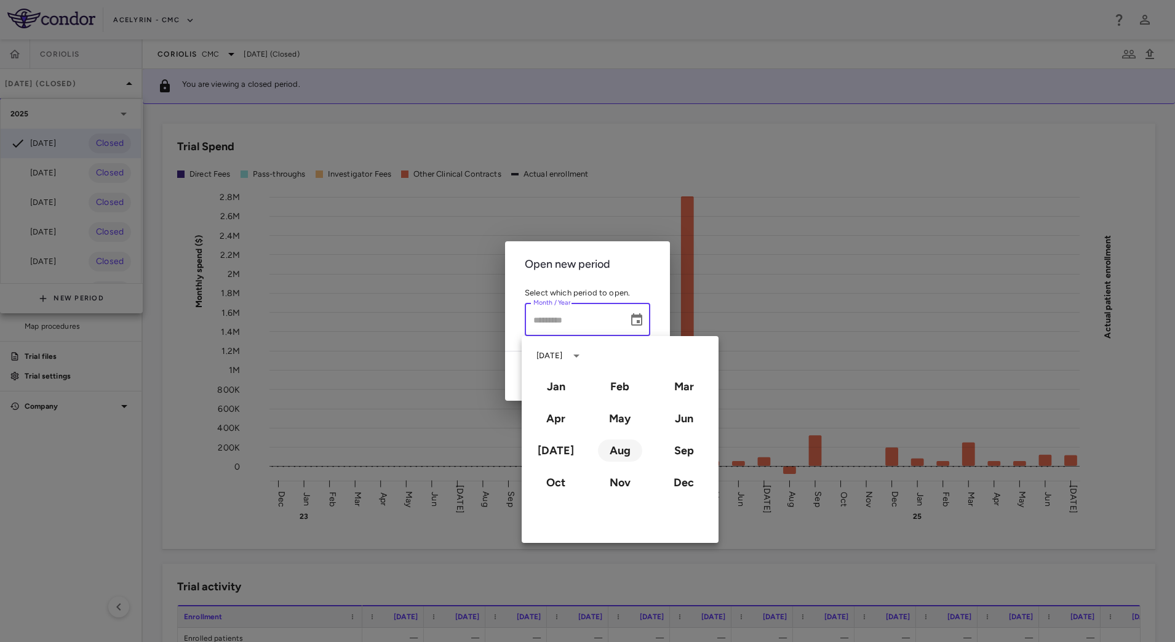
click at [616, 459] on button "Aug" at bounding box center [620, 450] width 44 height 22
type input "**********"
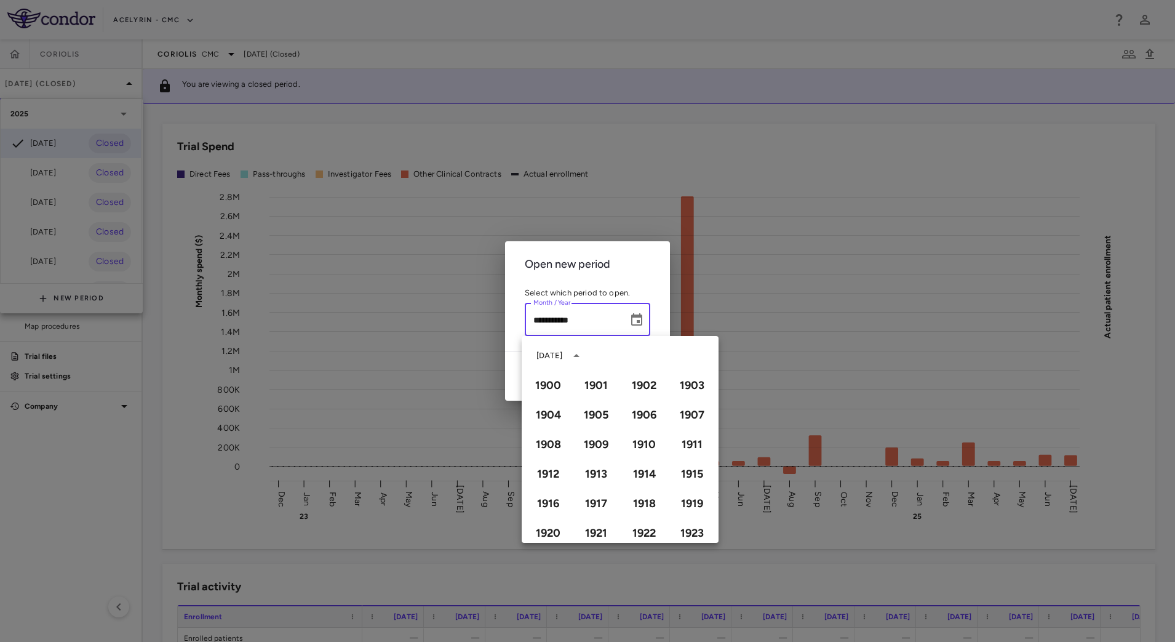
scroll to position [844, 0]
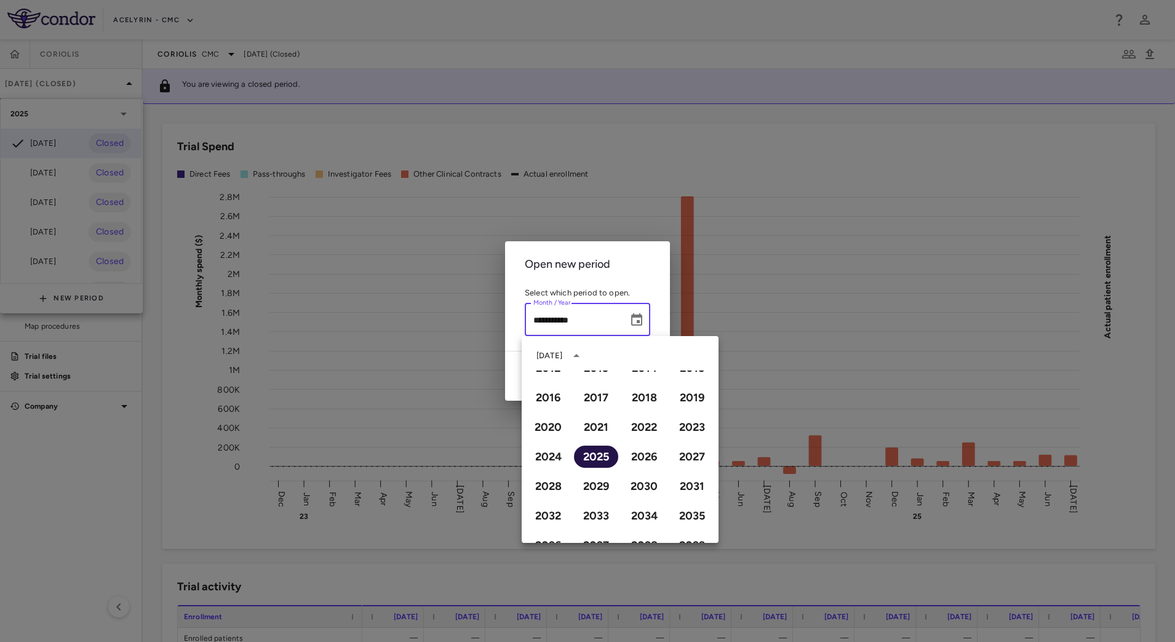
click at [595, 456] on button "2025" at bounding box center [596, 456] width 44 height 22
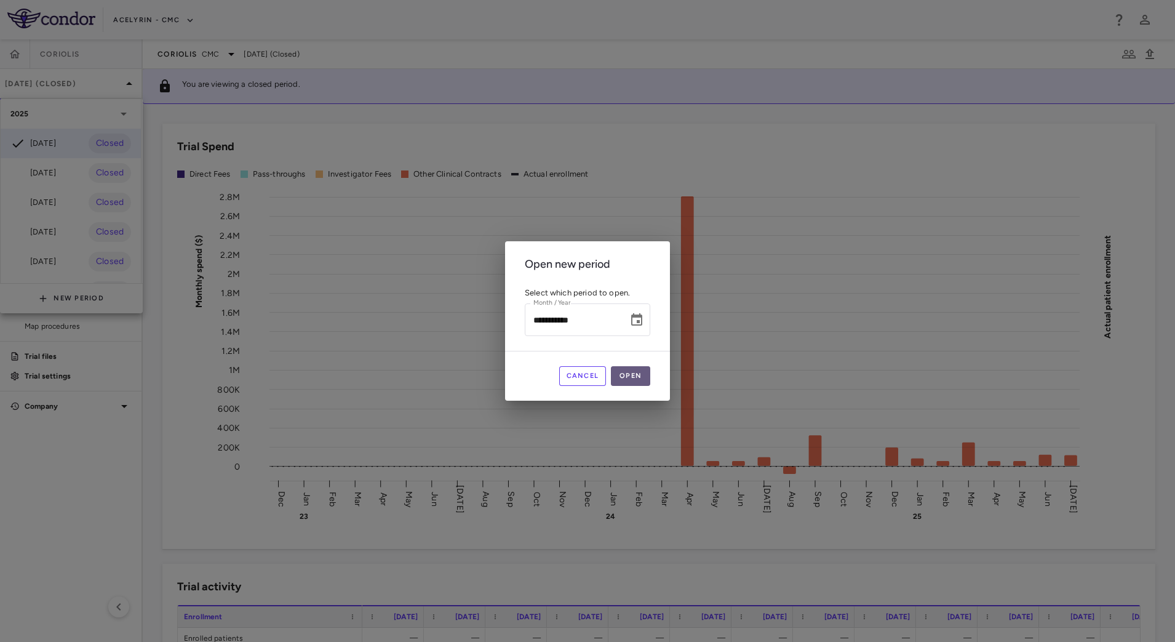
click at [641, 373] on button "Open" at bounding box center [630, 376] width 39 height 20
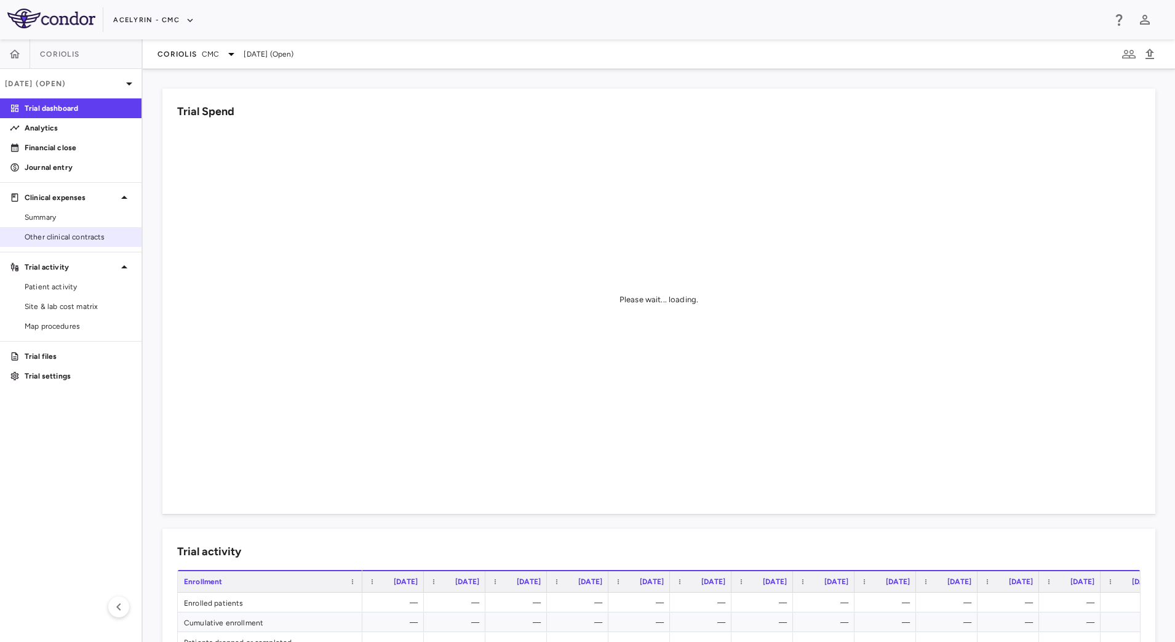
click at [69, 233] on span "Other clinical contracts" at bounding box center [78, 236] width 107 height 11
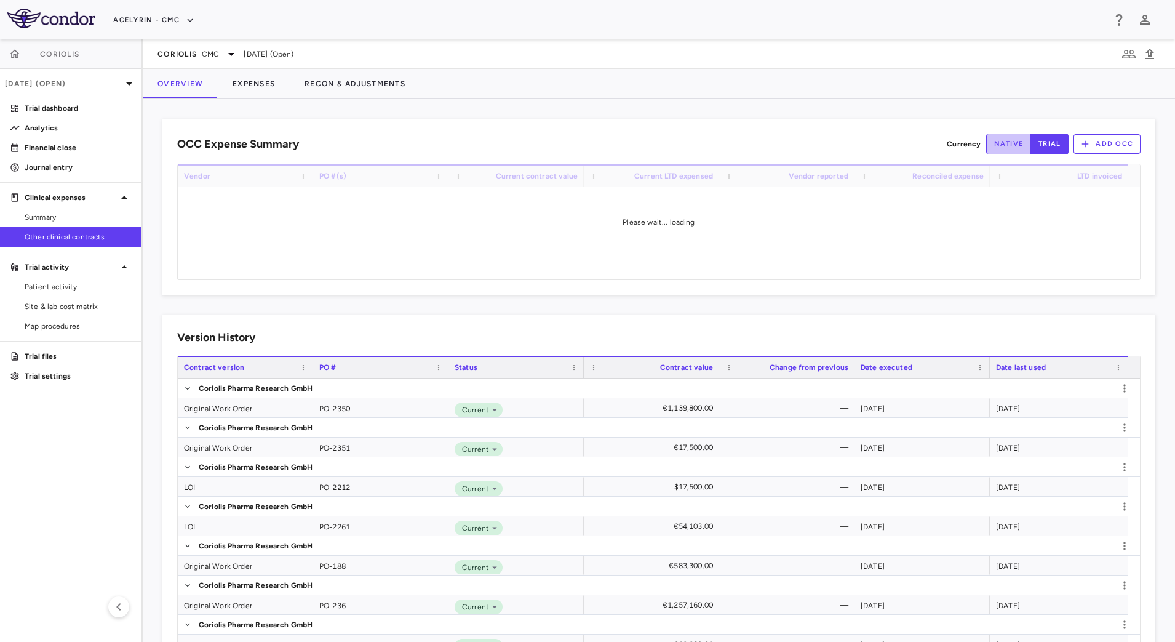
click at [1008, 140] on button "native" at bounding box center [1009, 143] width 46 height 21
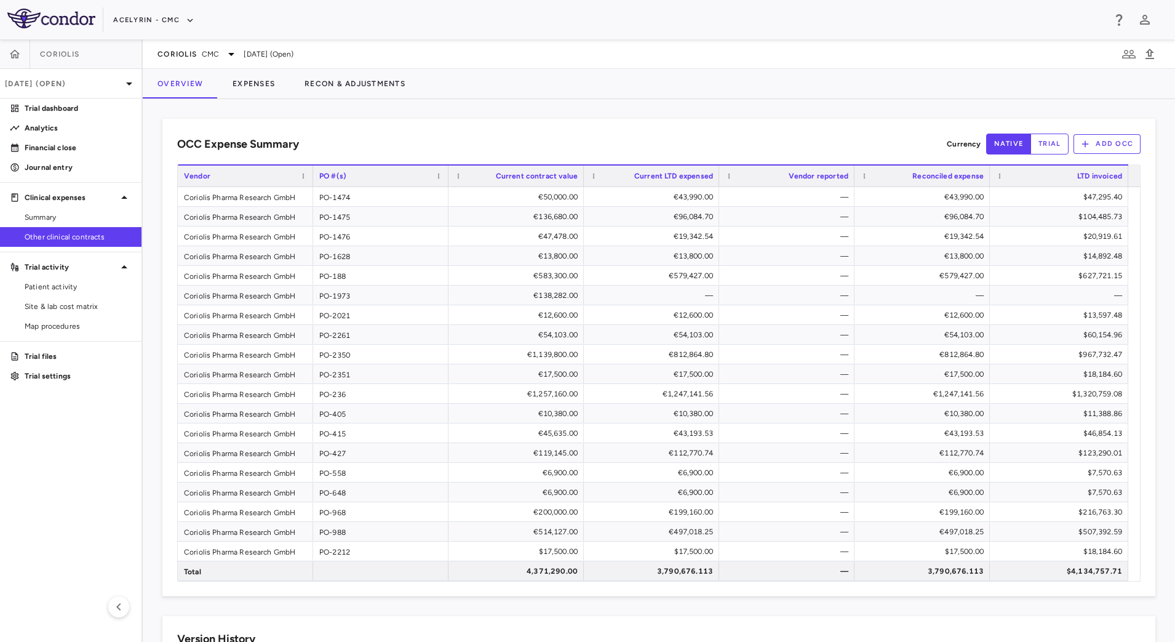
type button "native"
drag, startPoint x: 70, startPoint y: 153, endPoint x: 81, endPoint y: 155, distance: 11.3
click at [70, 153] on p "Financial close" at bounding box center [78, 147] width 107 height 11
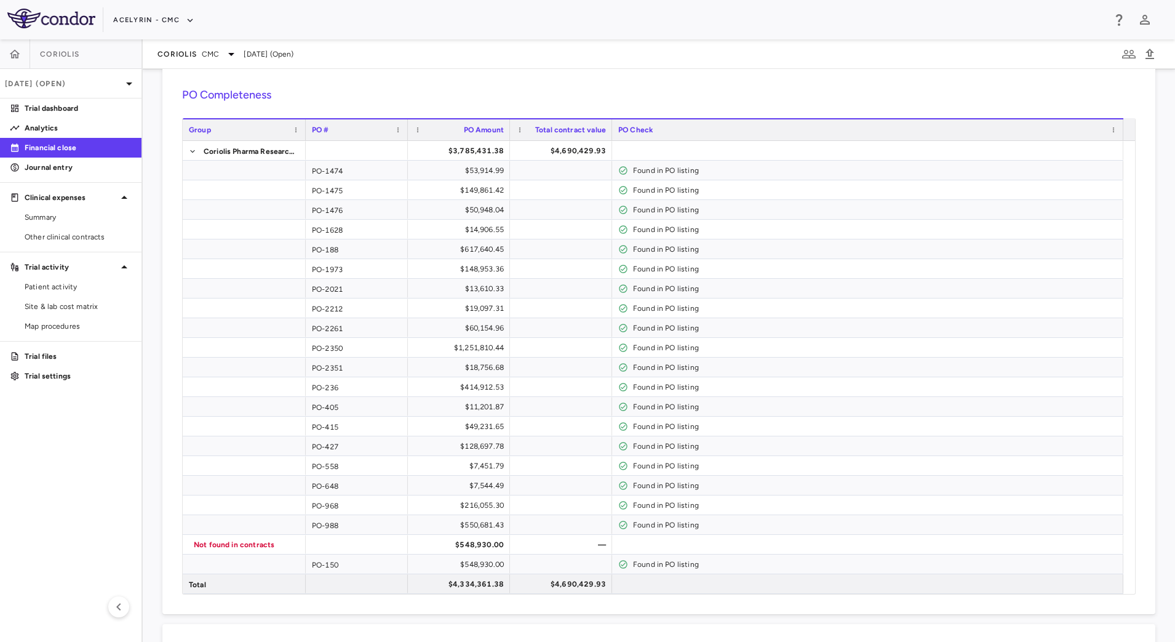
scroll to position [42, 0]
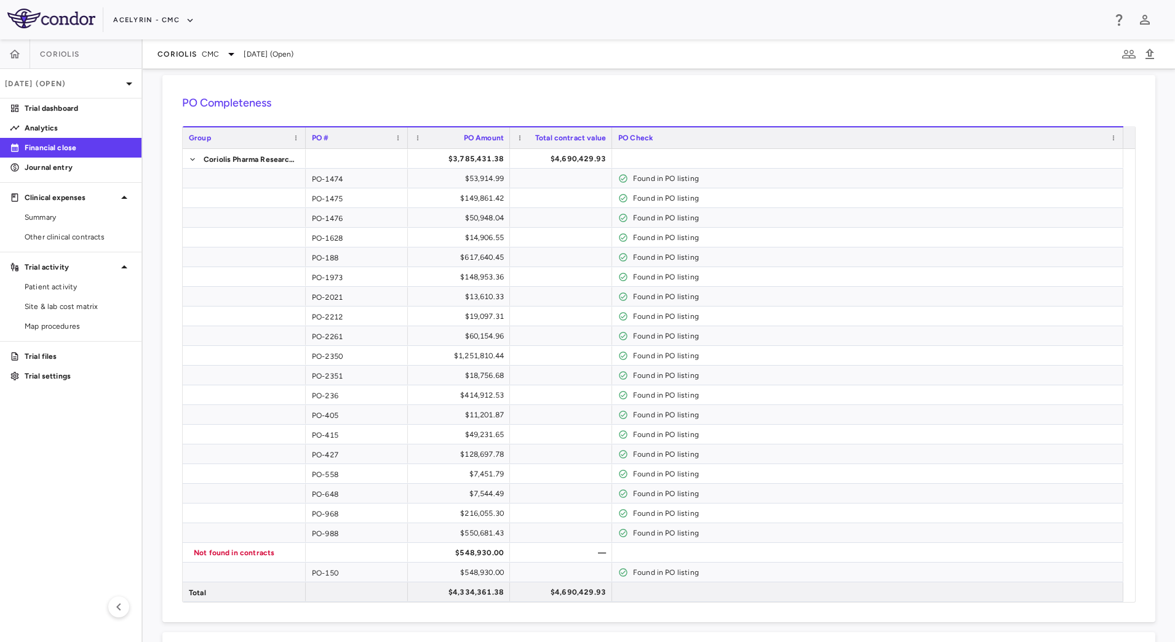
click at [993, 84] on div "PO Completeness Vendor Drag here to set column labels Group PO # PO Amount" at bounding box center [658, 348] width 993 height 547
click at [215, 51] on span "CMC" at bounding box center [210, 54] width 17 height 11
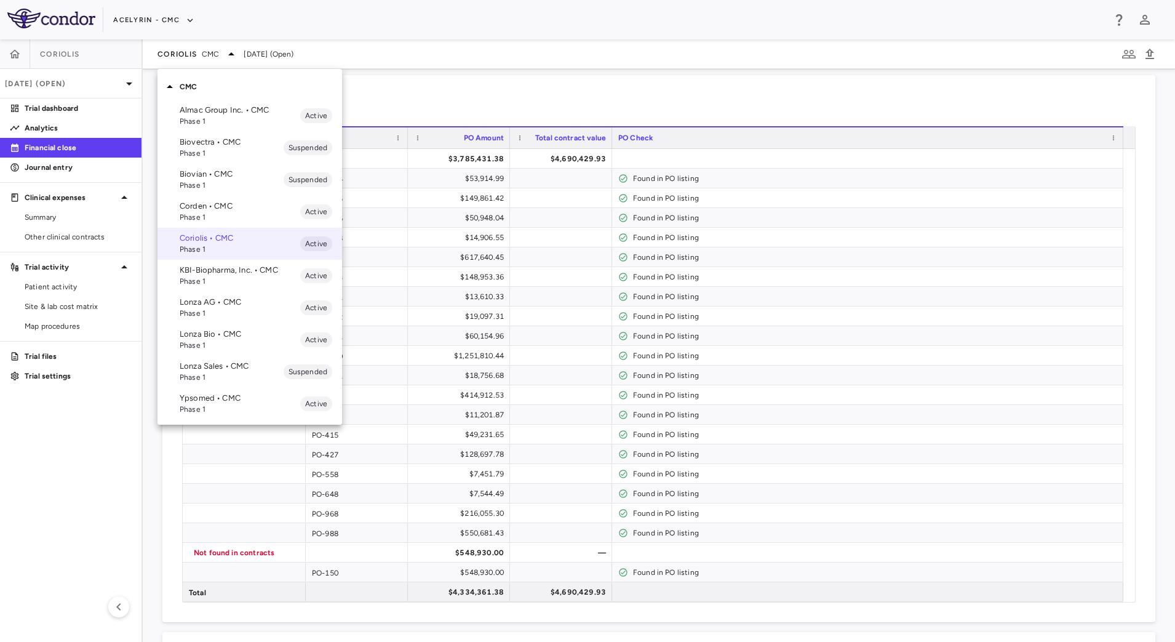
click at [209, 398] on p "Ypsomed • CMC" at bounding box center [240, 397] width 121 height 11
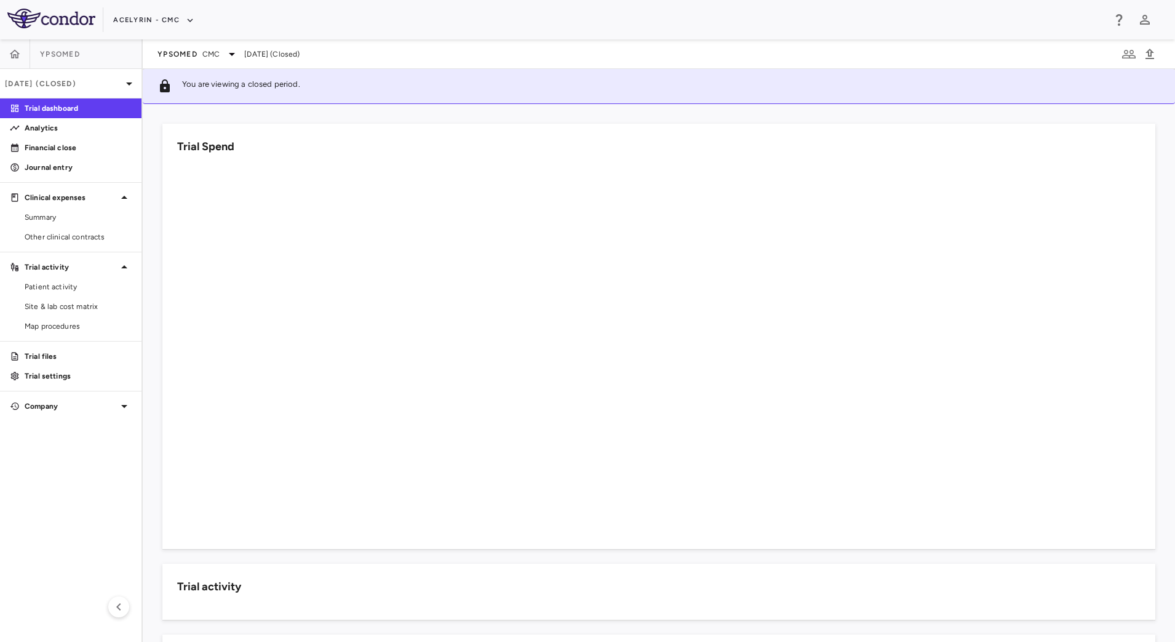
click at [100, 83] on p "Jul 2025 (Closed)" at bounding box center [63, 83] width 117 height 11
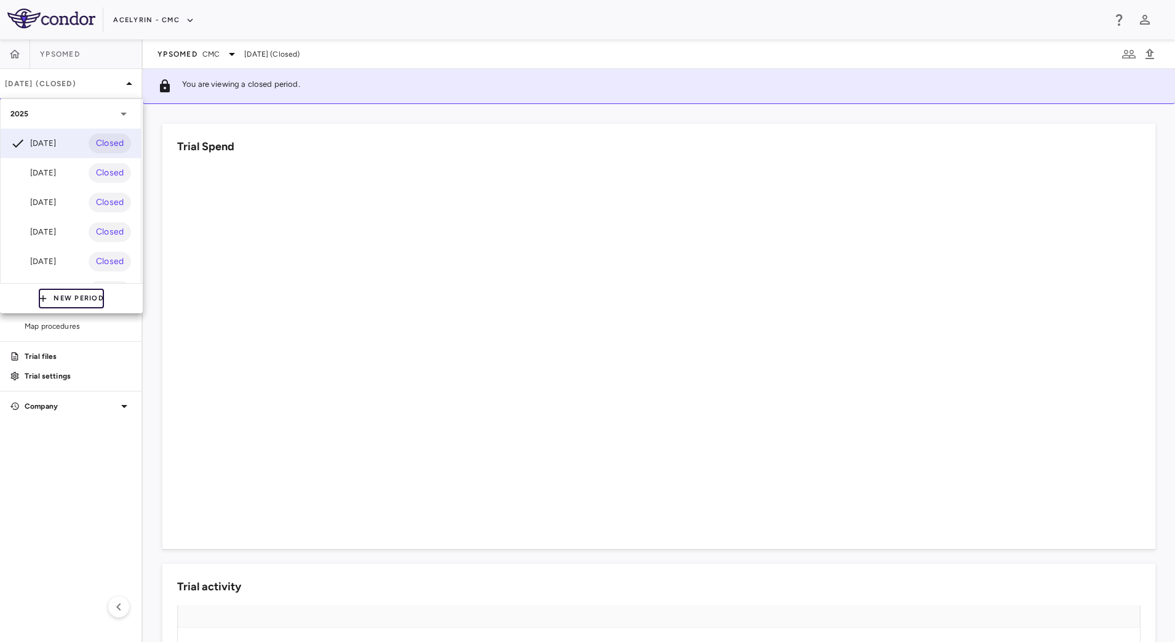
click at [82, 296] on button "New Period" at bounding box center [71, 298] width 65 height 20
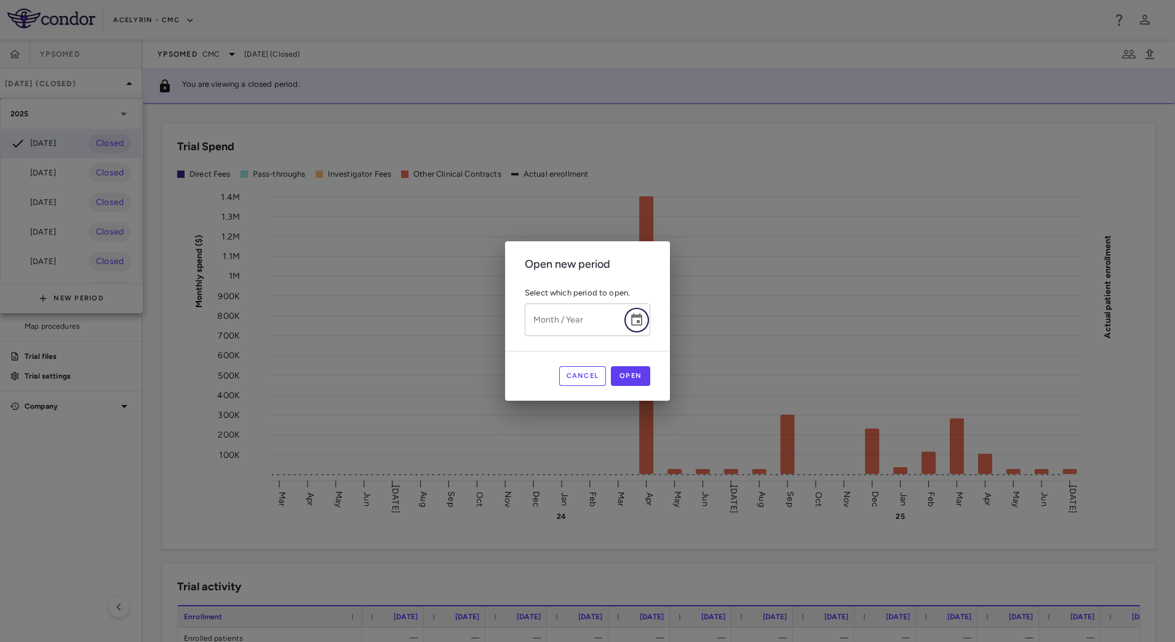
click at [639, 322] on icon "Choose date" at bounding box center [636, 319] width 15 height 15
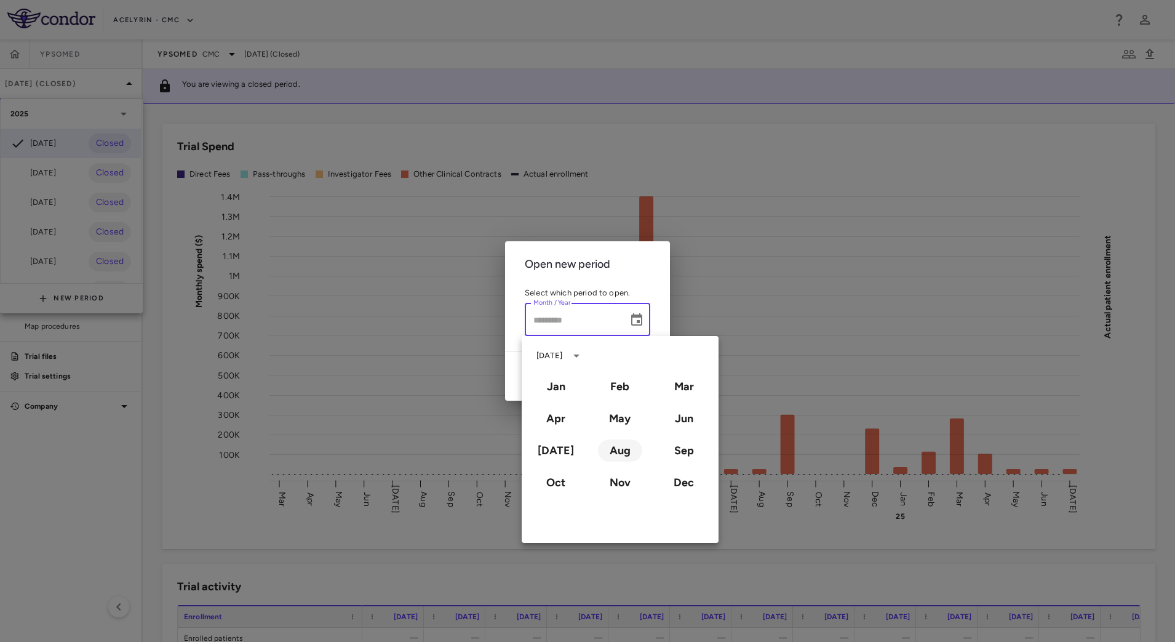
click at [622, 451] on button "Aug" at bounding box center [620, 450] width 44 height 22
type input "**********"
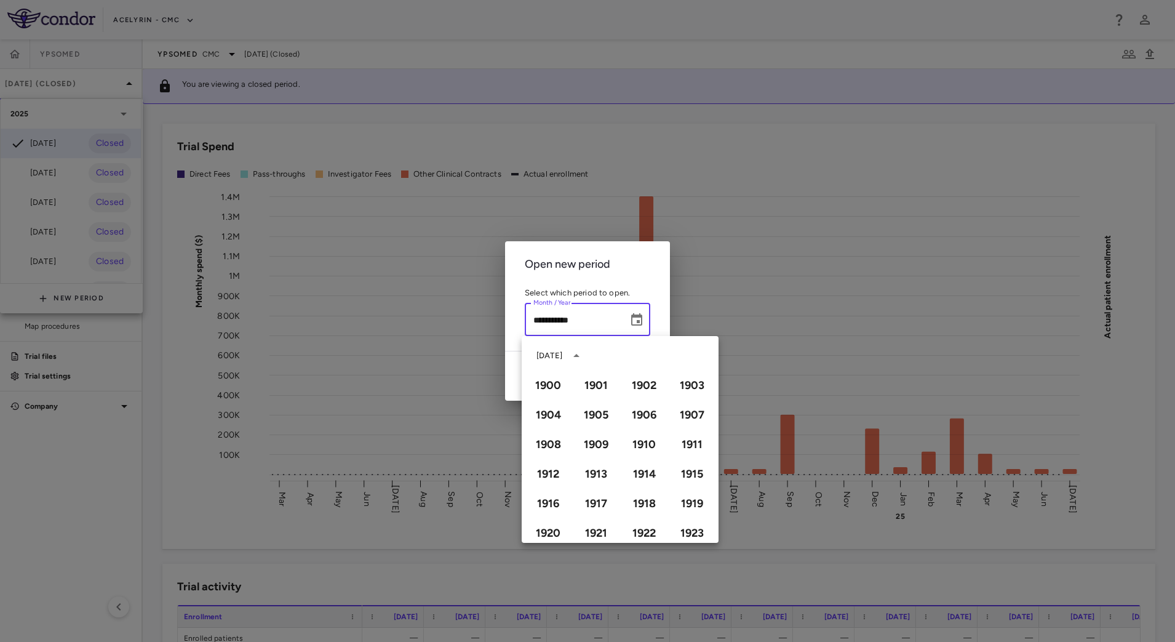
scroll to position [844, 0]
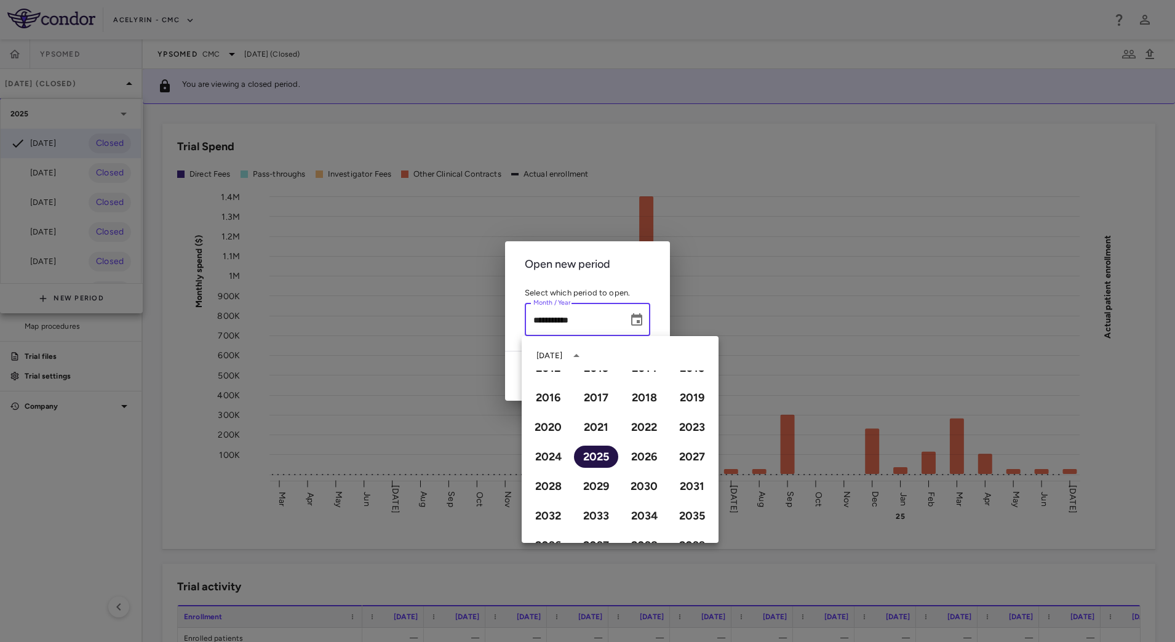
click at [599, 454] on button "2025" at bounding box center [596, 456] width 44 height 22
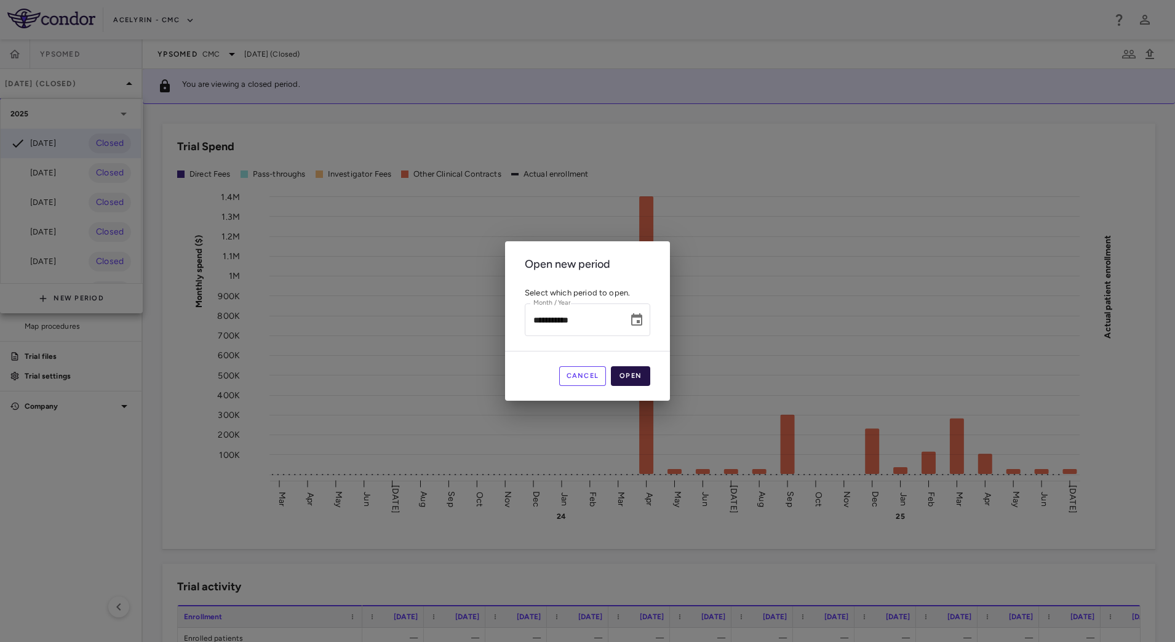
click at [638, 371] on button "Open" at bounding box center [630, 376] width 39 height 20
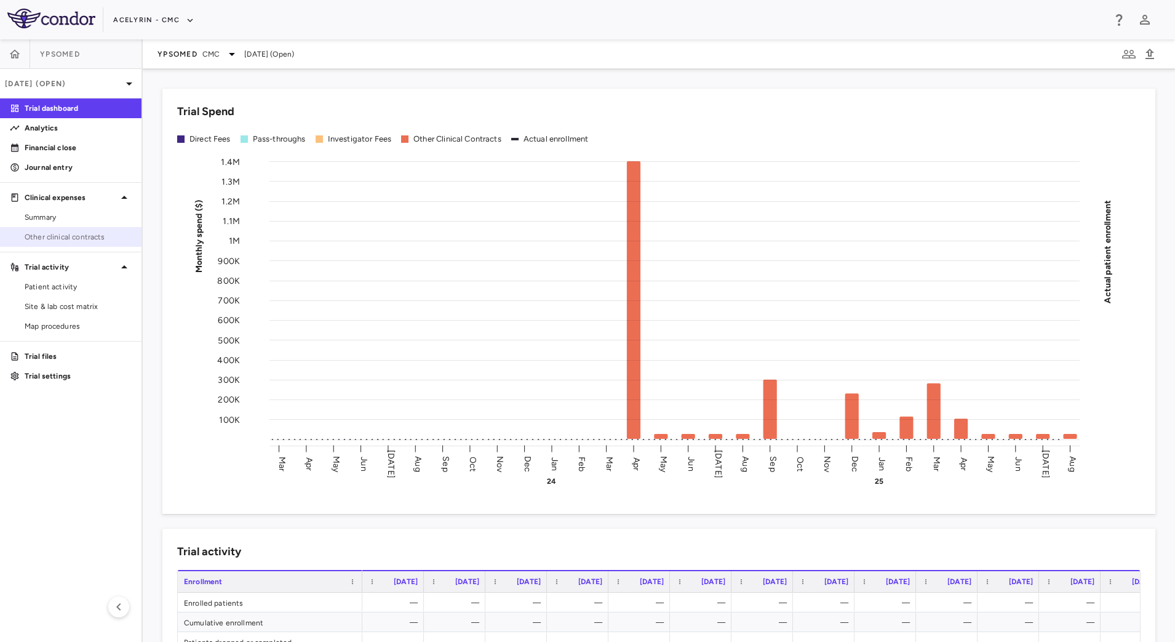
drag, startPoint x: 61, startPoint y: 241, endPoint x: 73, endPoint y: 242, distance: 11.8
click at [61, 241] on span "Other clinical contracts" at bounding box center [78, 236] width 107 height 11
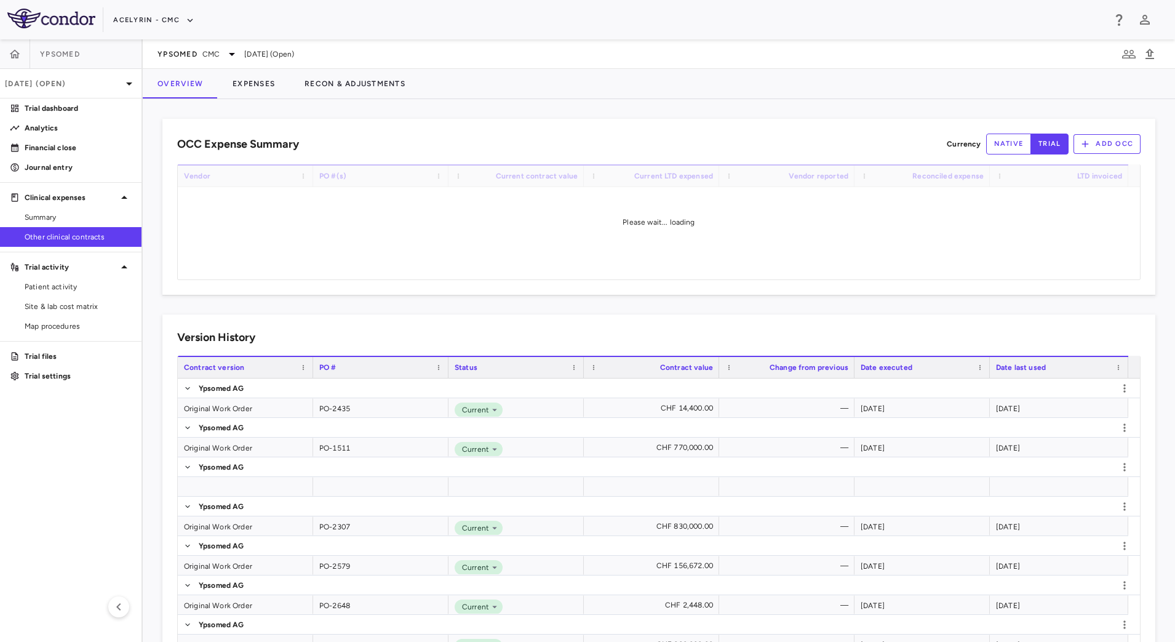
click at [987, 149] on button "native" at bounding box center [1009, 143] width 46 height 21
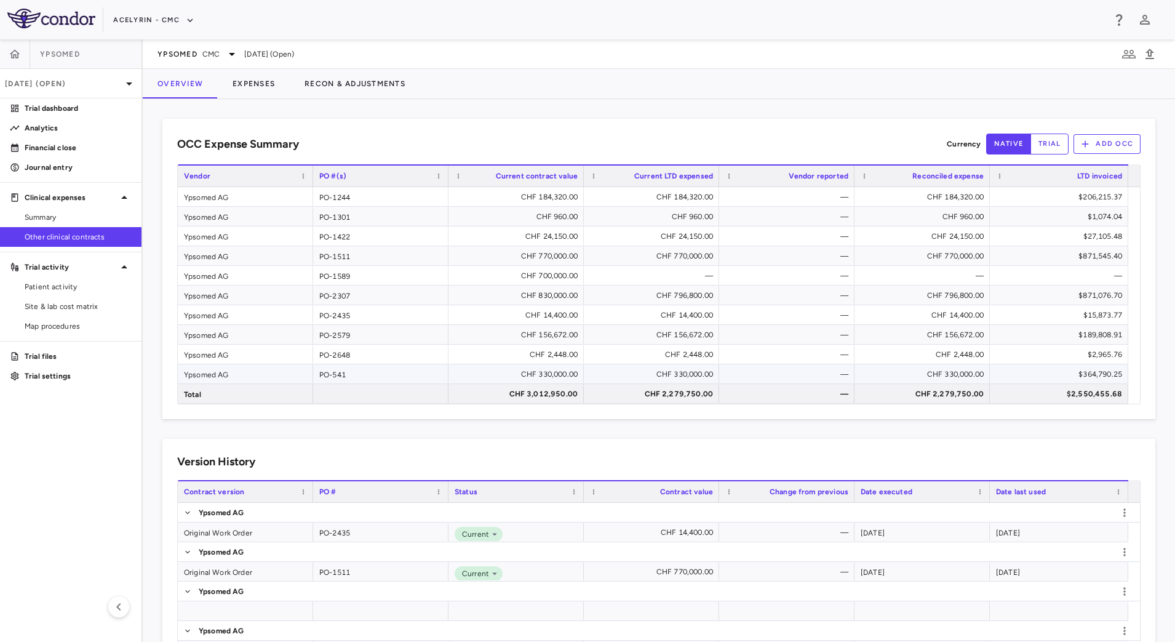
type button "native"
click at [62, 154] on link "Financial close" at bounding box center [70, 147] width 141 height 18
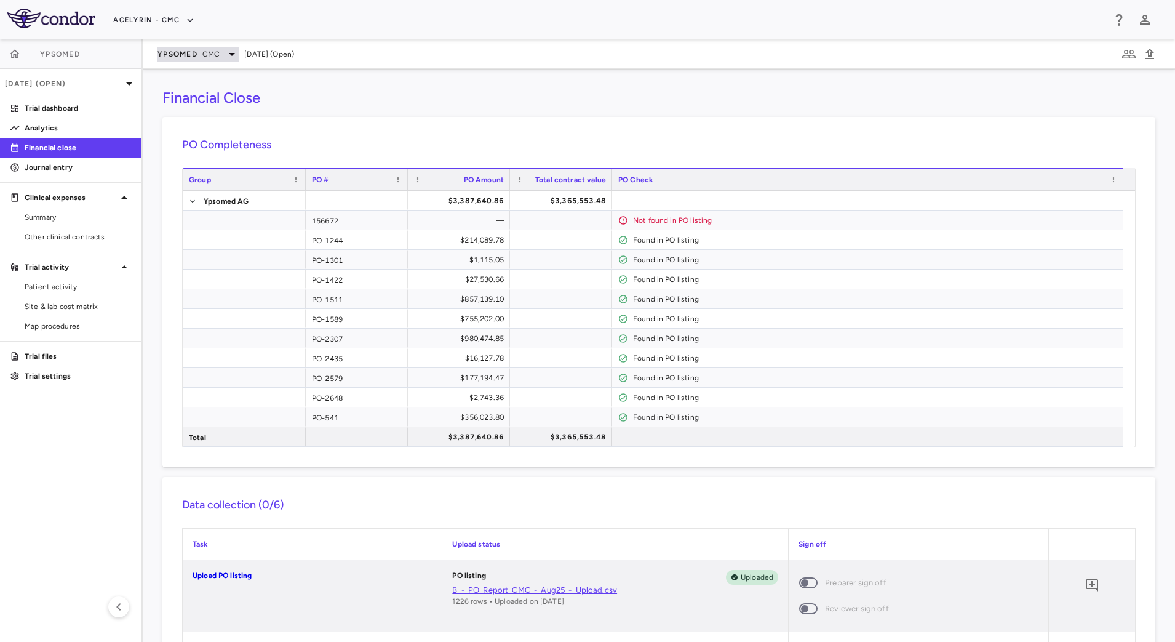
click at [218, 55] on span "CMC" at bounding box center [210, 54] width 17 height 11
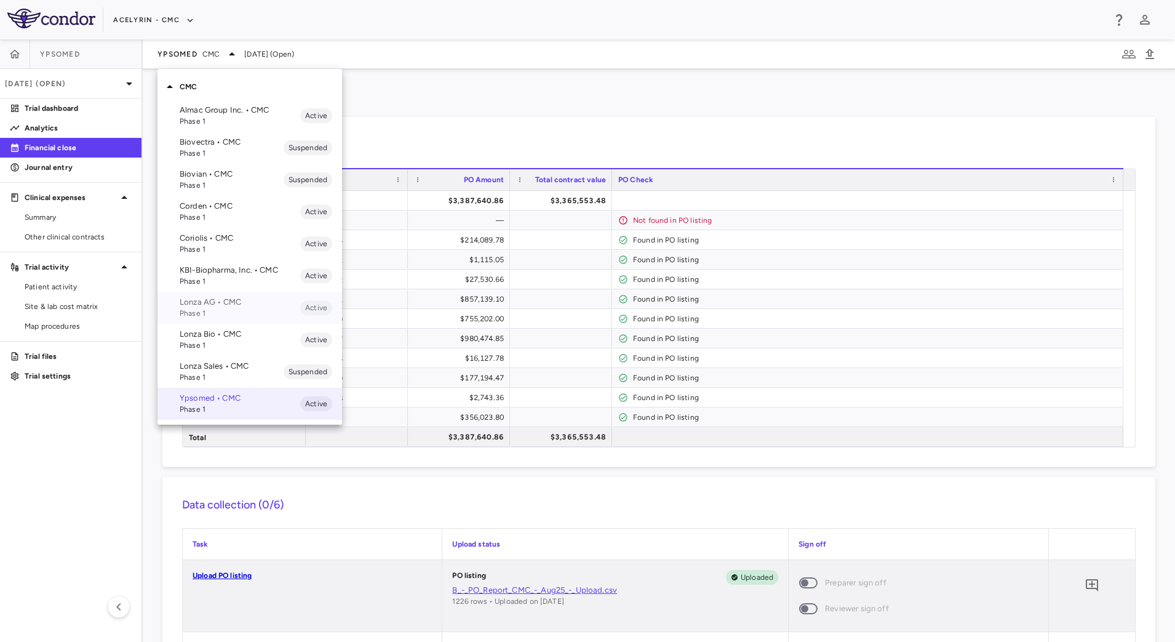
click at [236, 311] on span "Phase 1" at bounding box center [240, 313] width 121 height 11
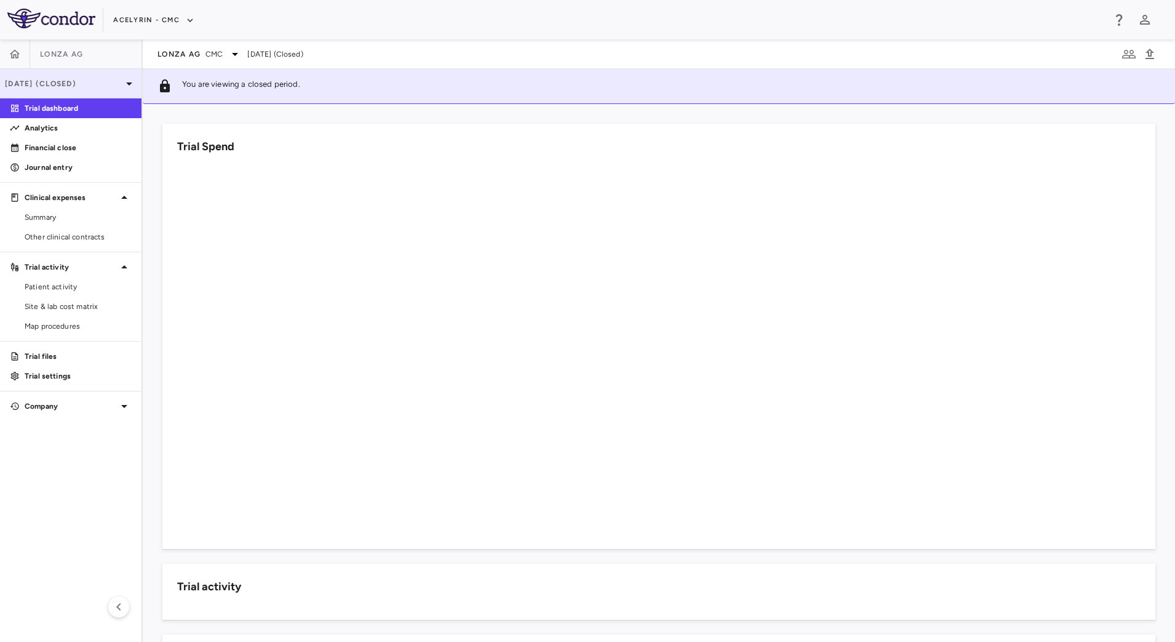
click at [128, 83] on icon at bounding box center [129, 83] width 6 height 3
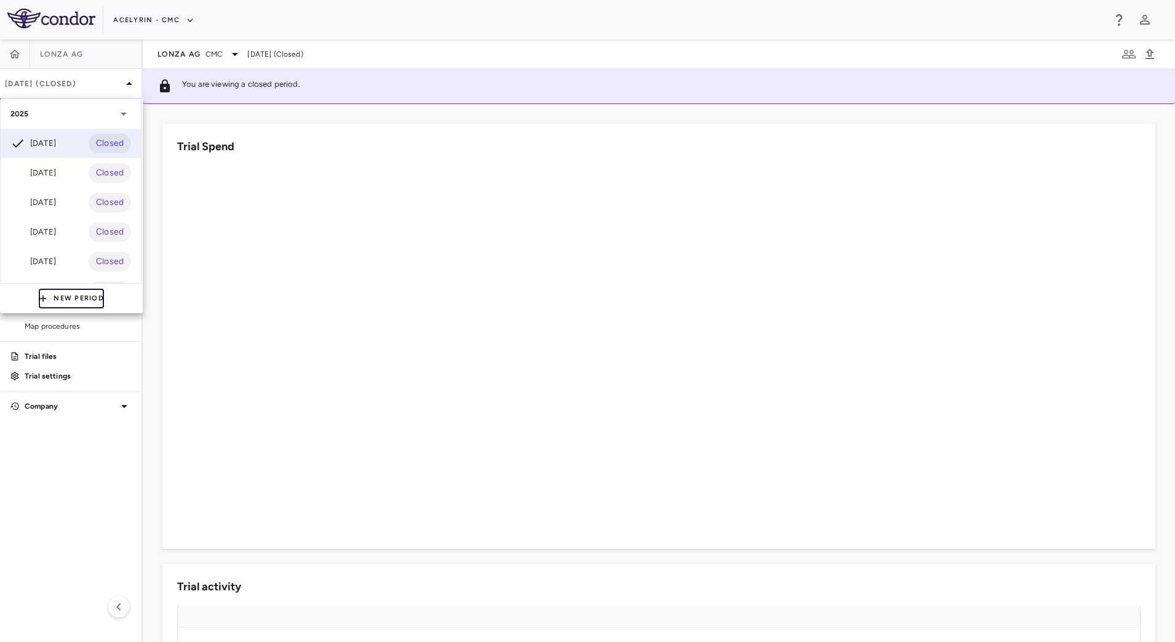
click at [63, 297] on button "New Period" at bounding box center [71, 298] width 65 height 20
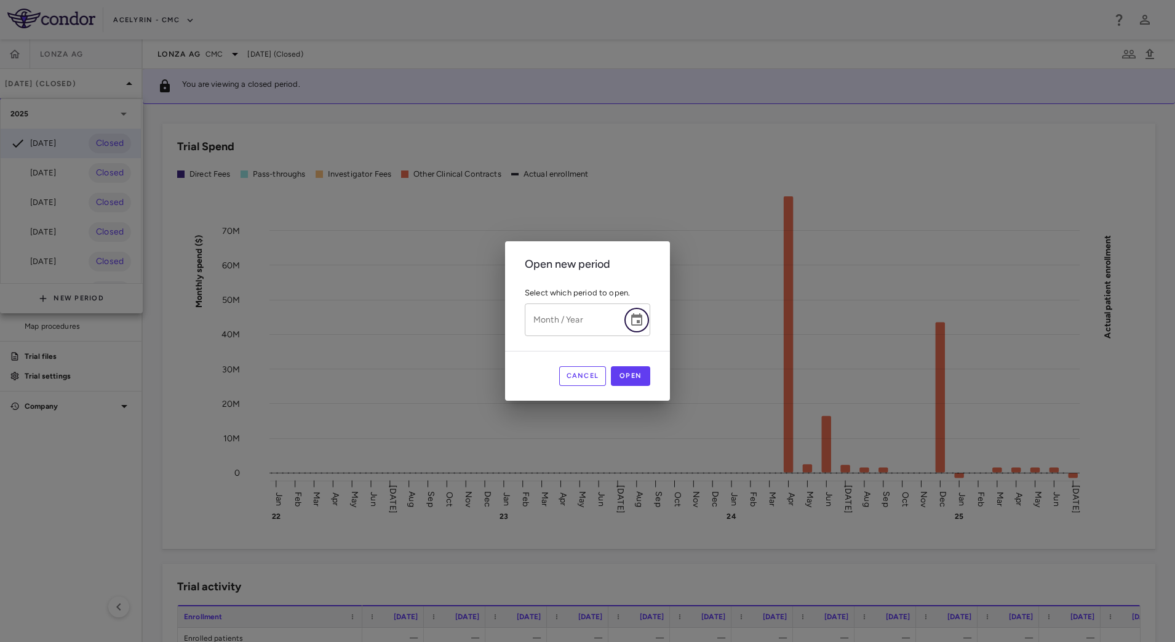
click at [638, 317] on icon "Choose date" at bounding box center [636, 319] width 15 height 15
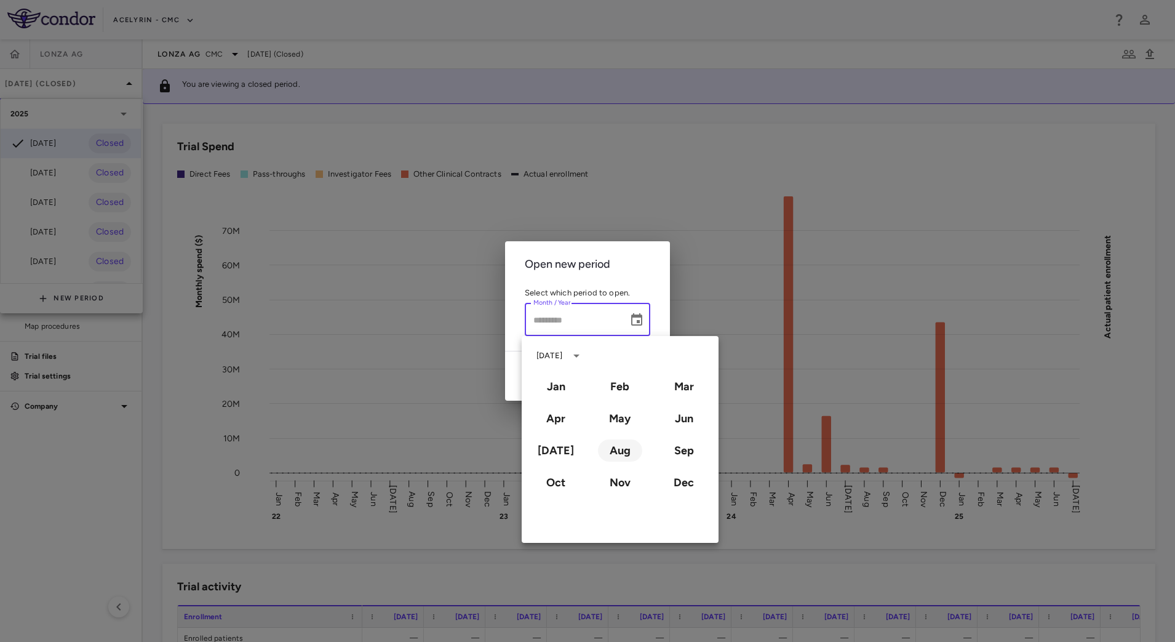
click at [616, 453] on button "Aug" at bounding box center [620, 450] width 44 height 22
type input "**********"
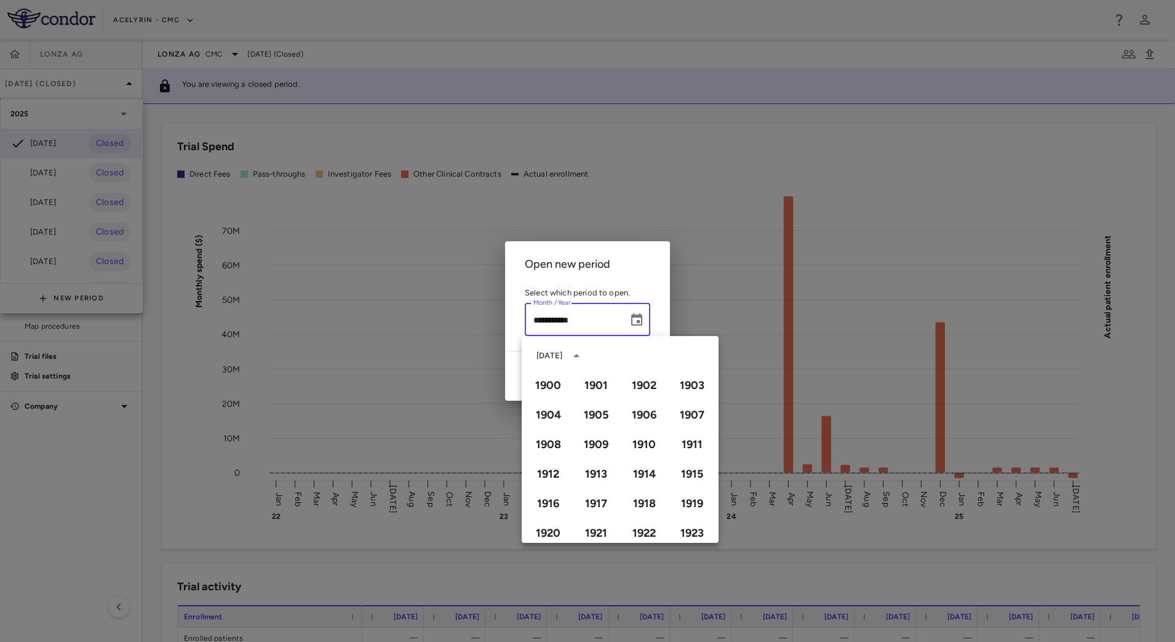
scroll to position [844, 0]
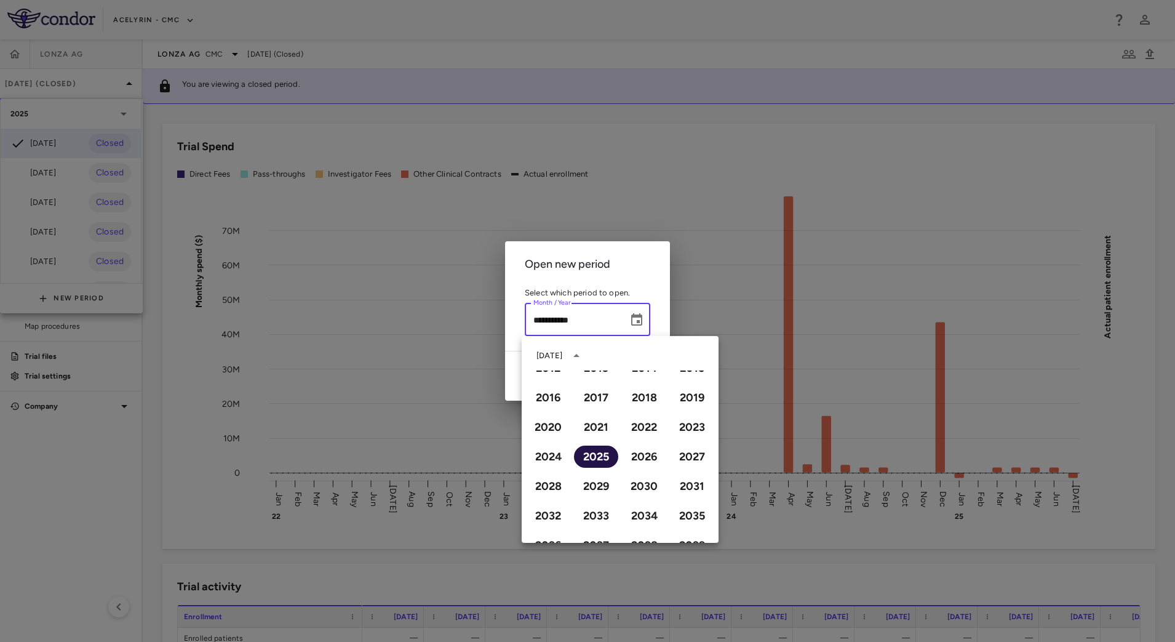
click at [589, 455] on button "2025" at bounding box center [596, 456] width 44 height 22
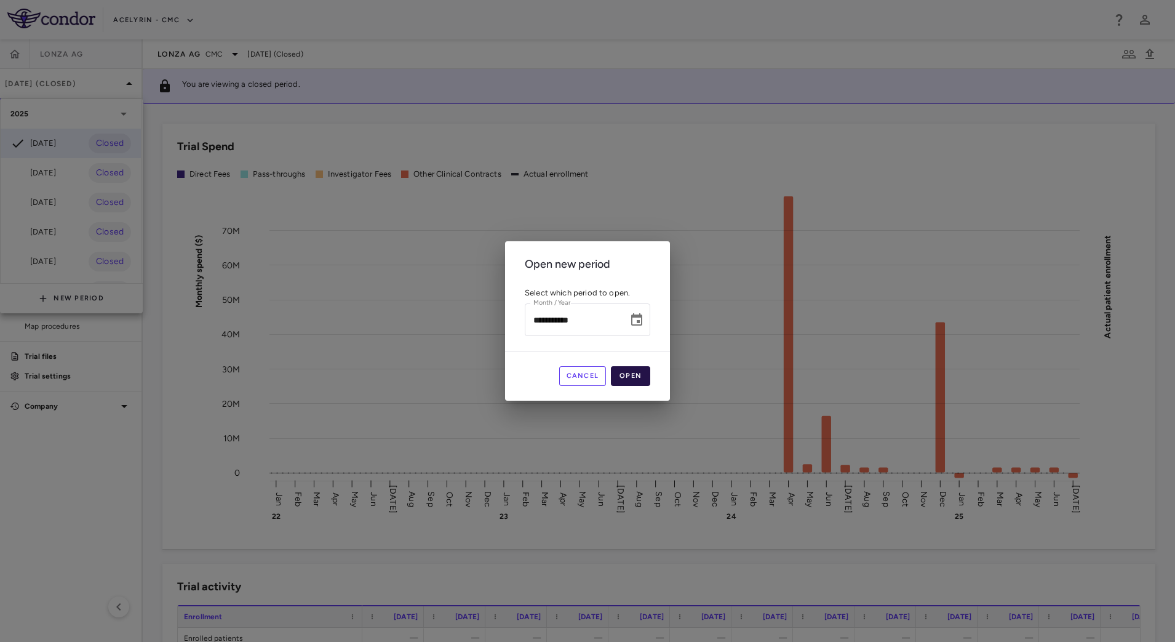
click at [640, 377] on button "Open" at bounding box center [630, 376] width 39 height 20
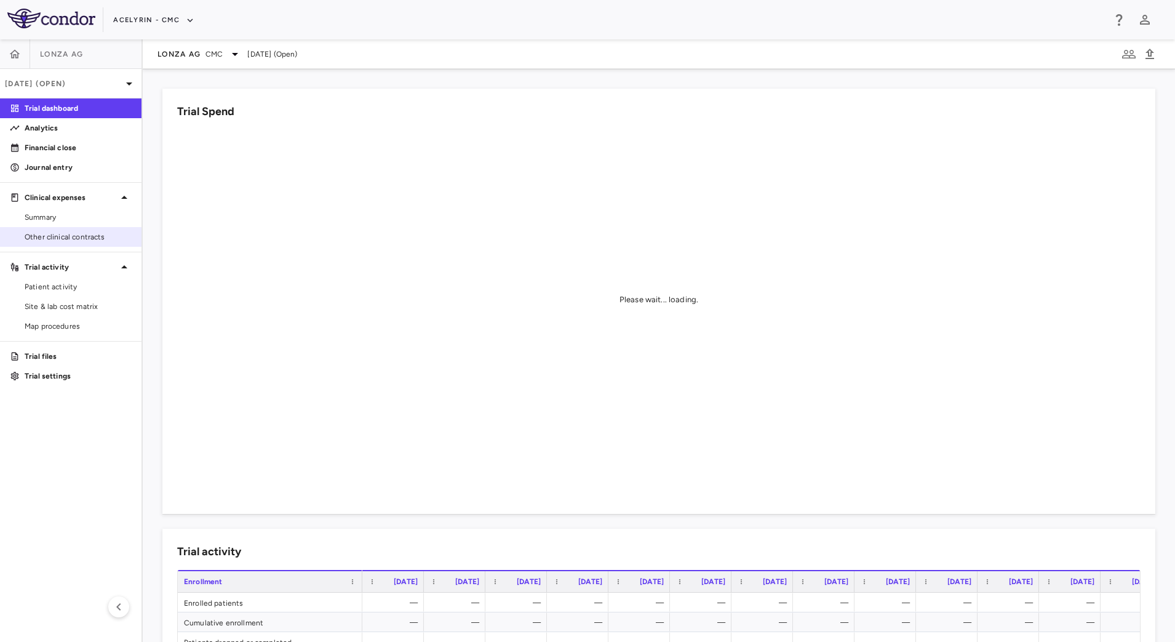
click at [80, 237] on span "Other clinical contracts" at bounding box center [78, 236] width 107 height 11
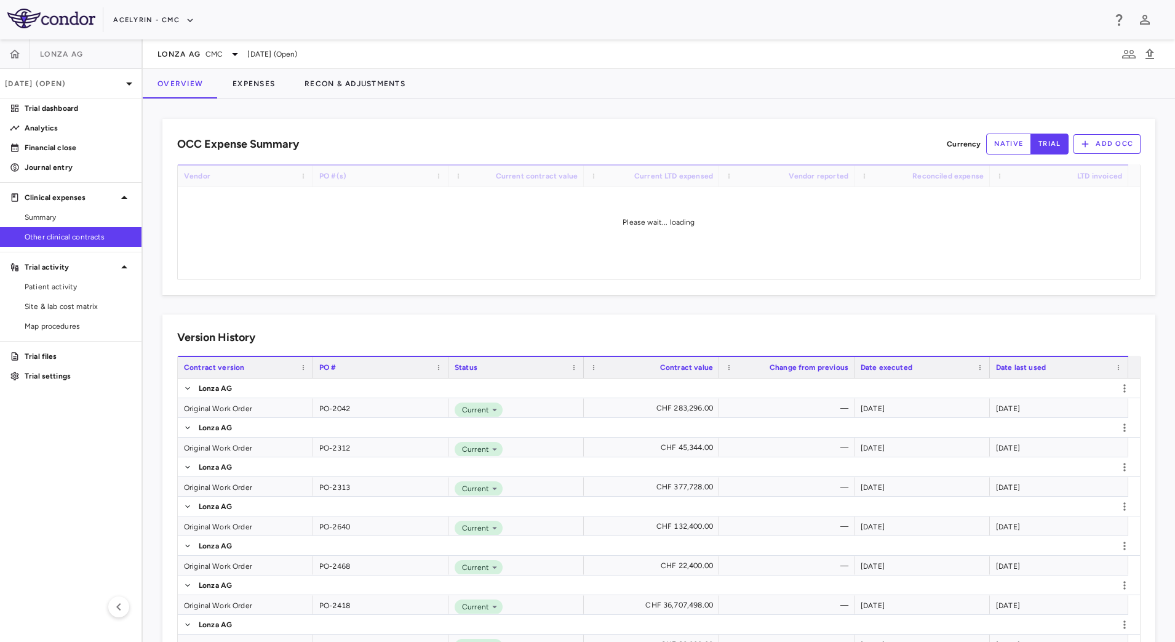
click at [1007, 144] on button "native" at bounding box center [1009, 143] width 46 height 21
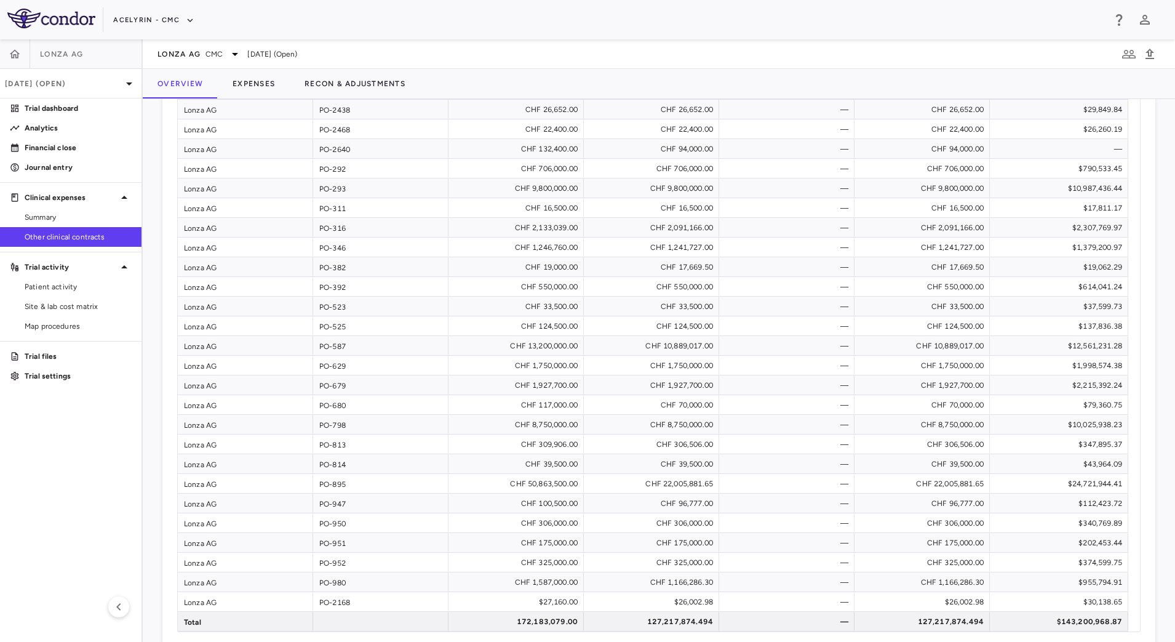
scroll to position [939, 0]
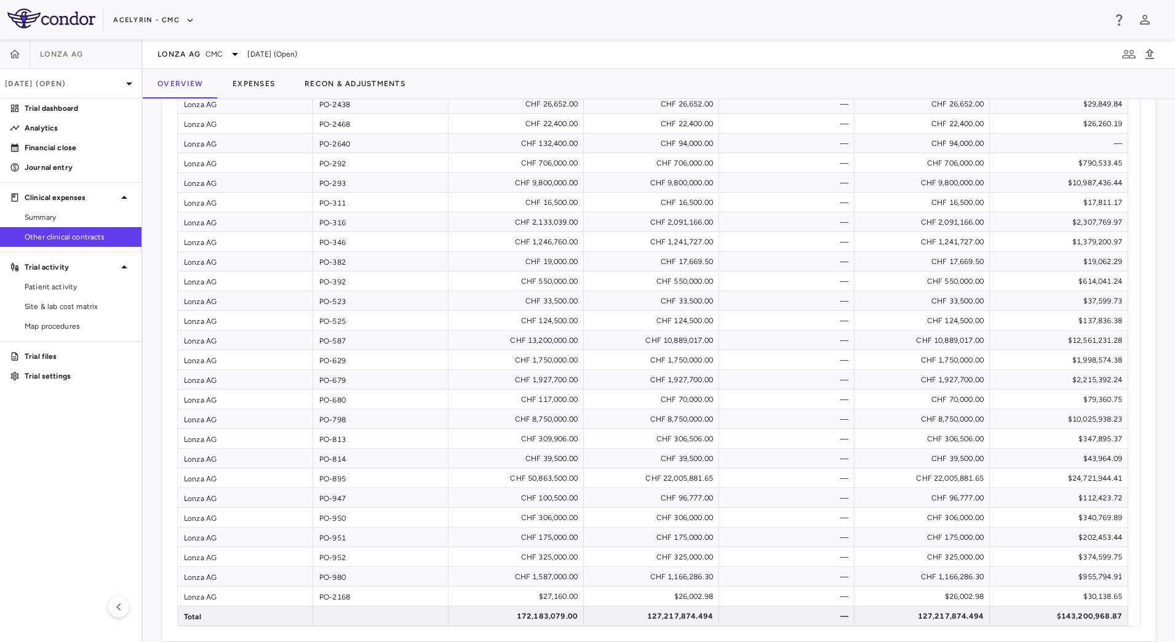
type button "native"
click at [53, 149] on p "Financial close" at bounding box center [78, 147] width 107 height 11
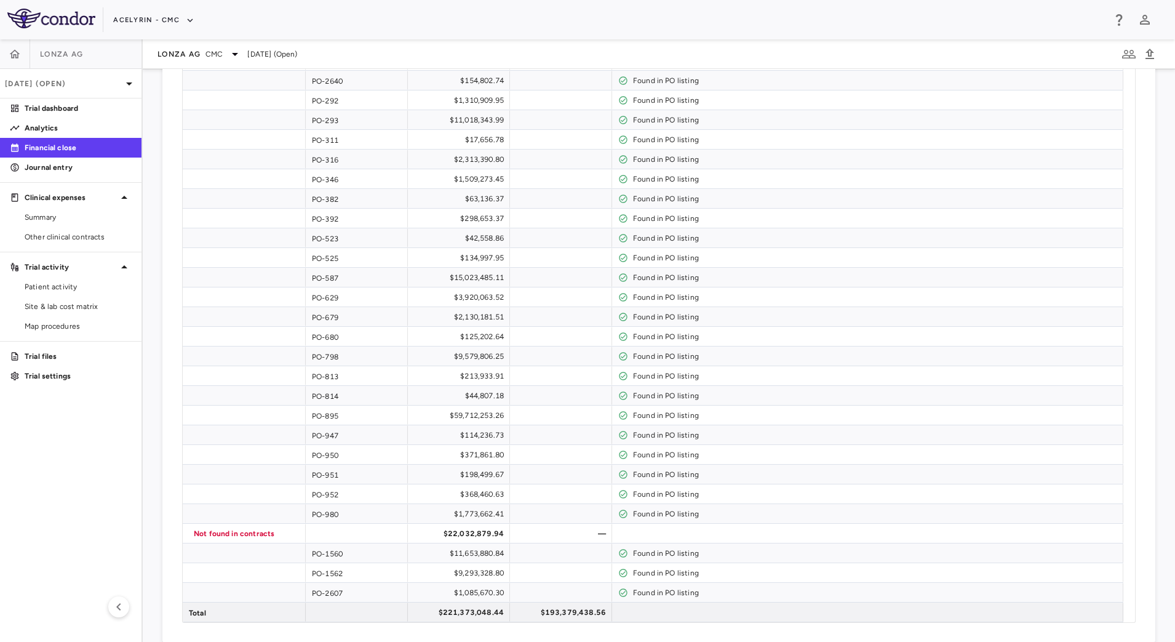
scroll to position [1035, 0]
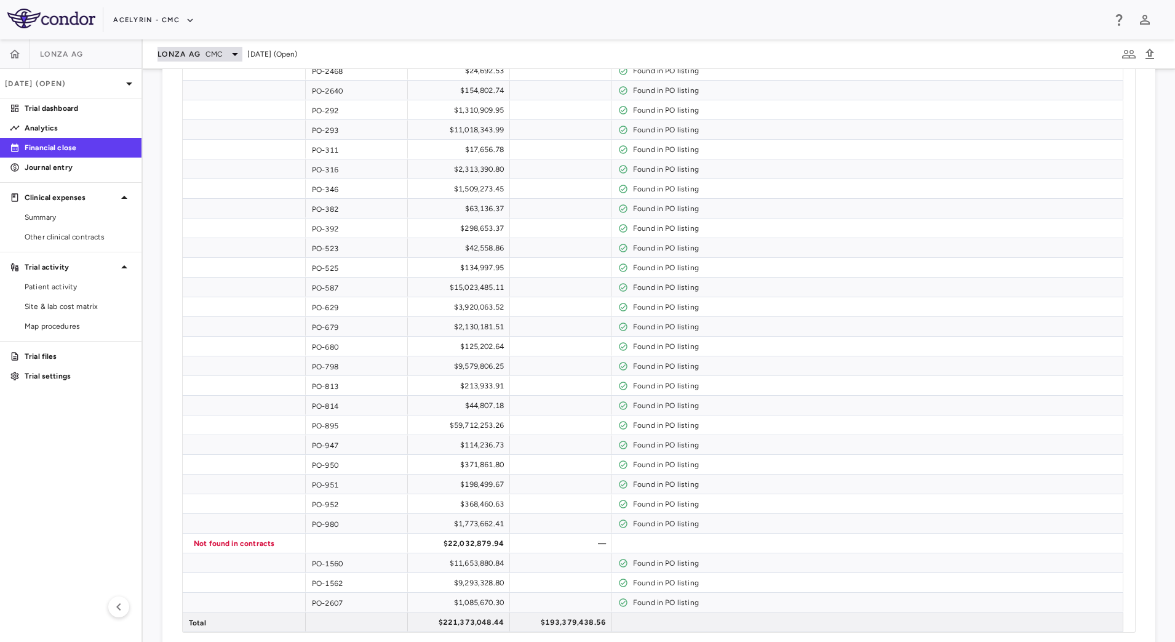
click at [196, 57] on span "Lonza AG" at bounding box center [178, 54] width 43 height 10
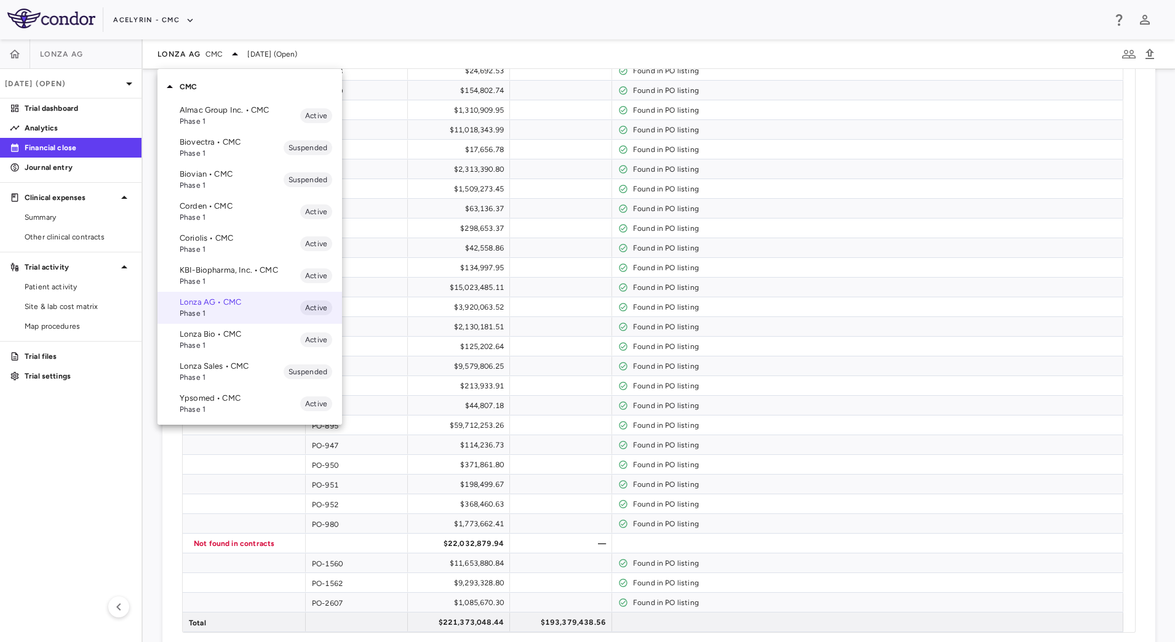
click at [200, 264] on p "KBI-Biopharma, Inc. • CMC" at bounding box center [240, 269] width 121 height 11
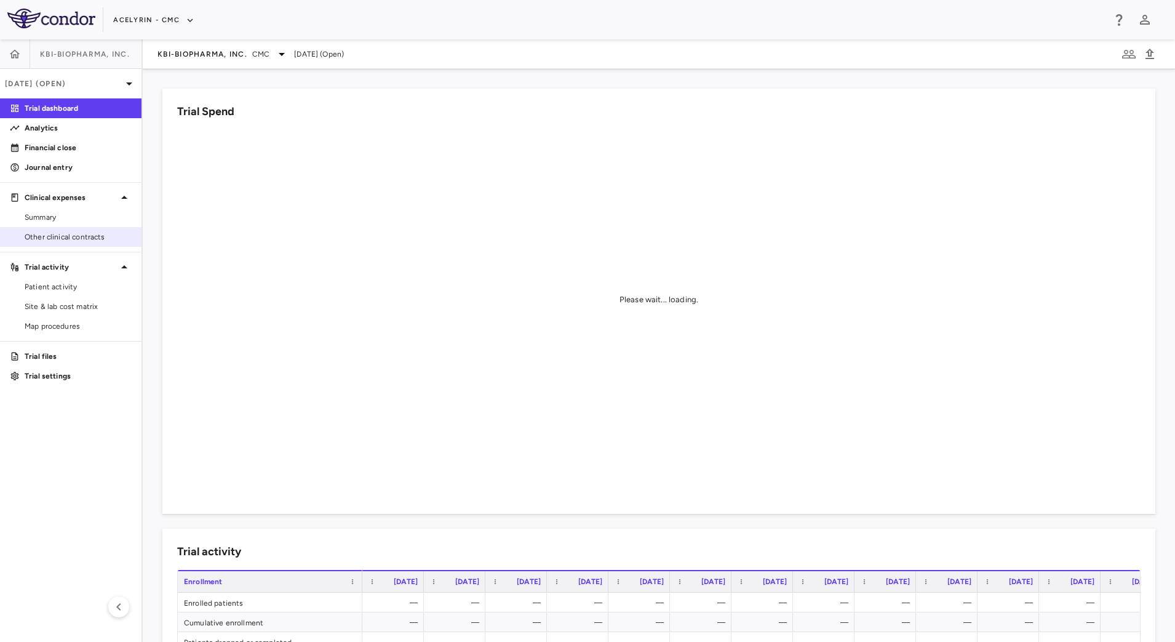
click at [75, 236] on span "Other clinical contracts" at bounding box center [78, 236] width 107 height 11
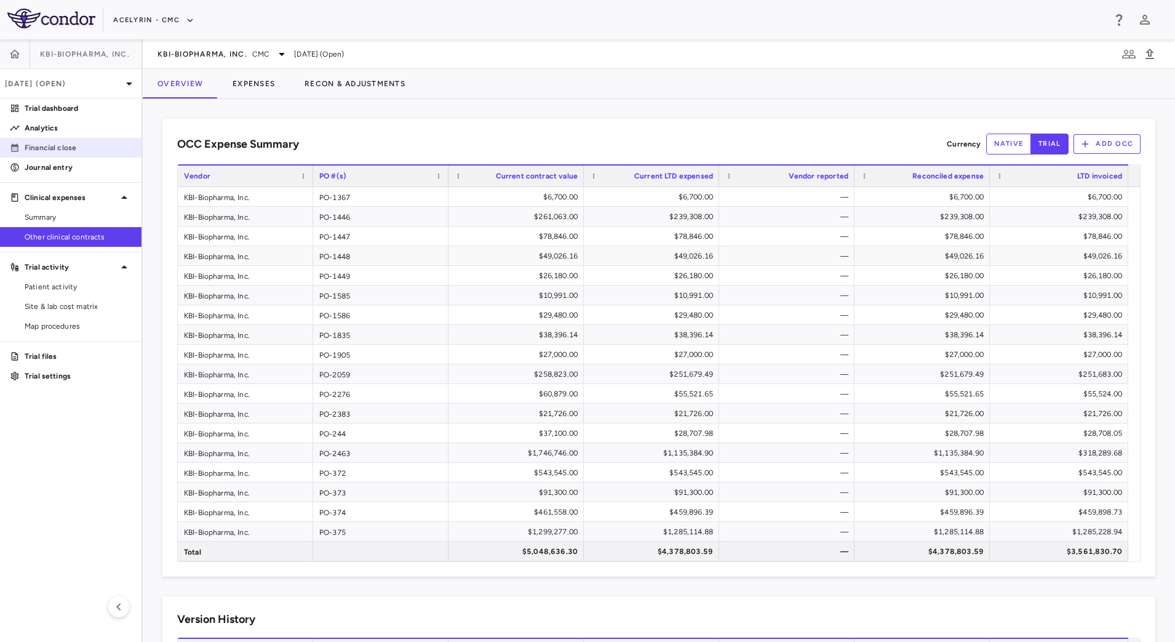
click at [110, 153] on p "Financial close" at bounding box center [78, 147] width 107 height 11
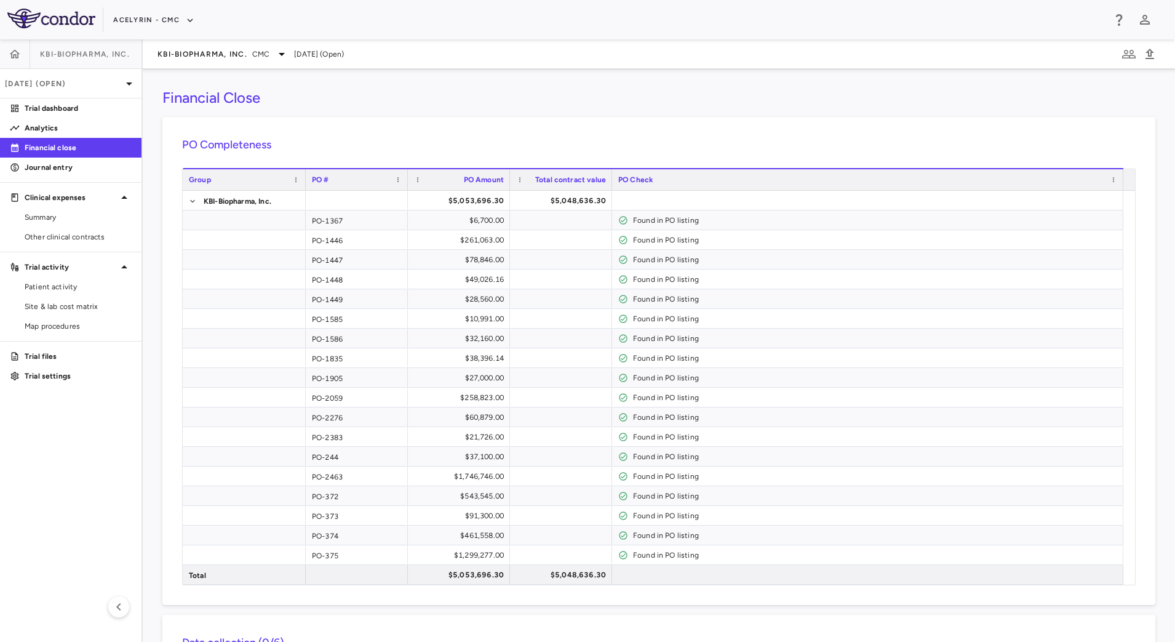
click at [621, 137] on h6 "PO Completeness" at bounding box center [658, 145] width 953 height 17
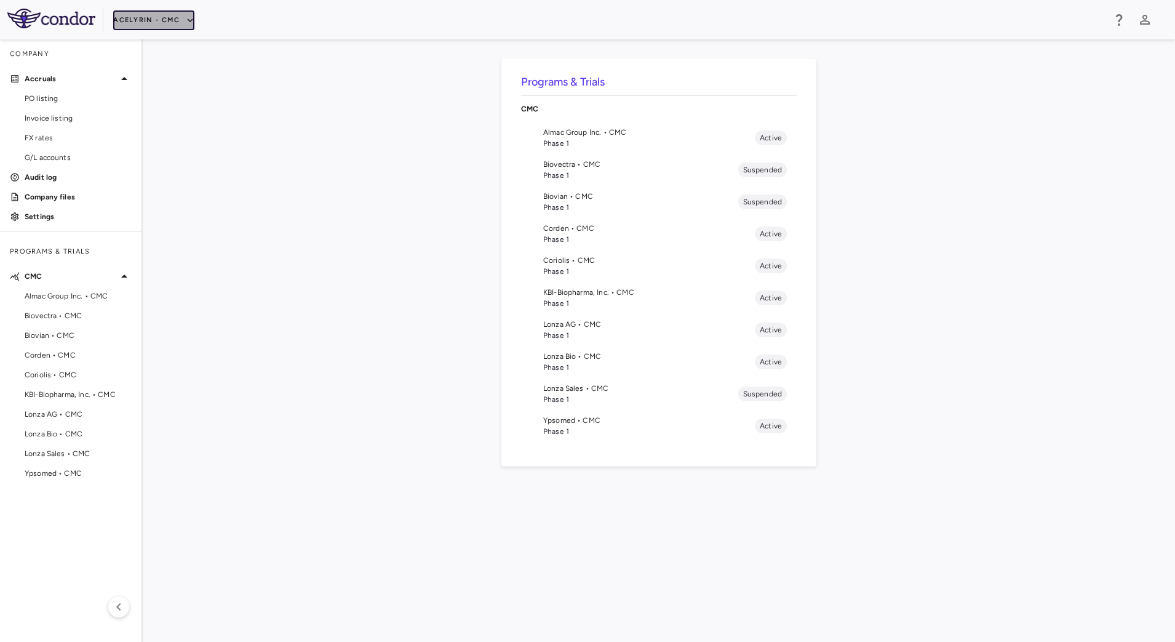
click at [188, 18] on icon "button" at bounding box center [190, 20] width 11 height 11
click at [166, 80] on li "Acelyrin - Translational" at bounding box center [164, 81] width 103 height 18
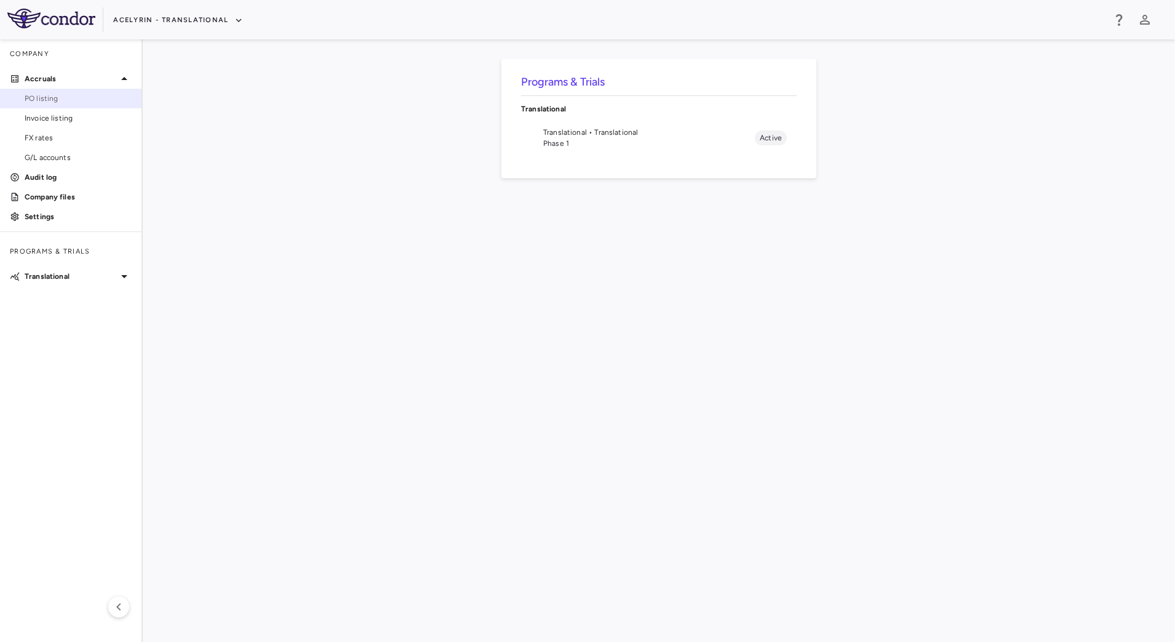
click at [63, 95] on span "PO listing" at bounding box center [78, 98] width 107 height 11
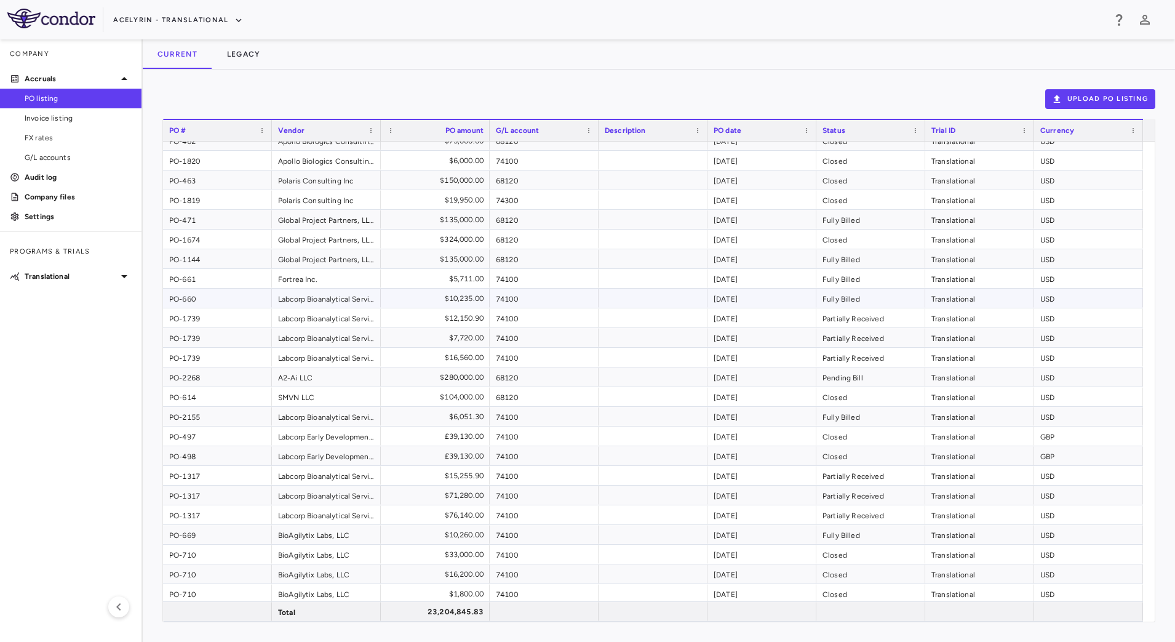
scroll to position [461, 0]
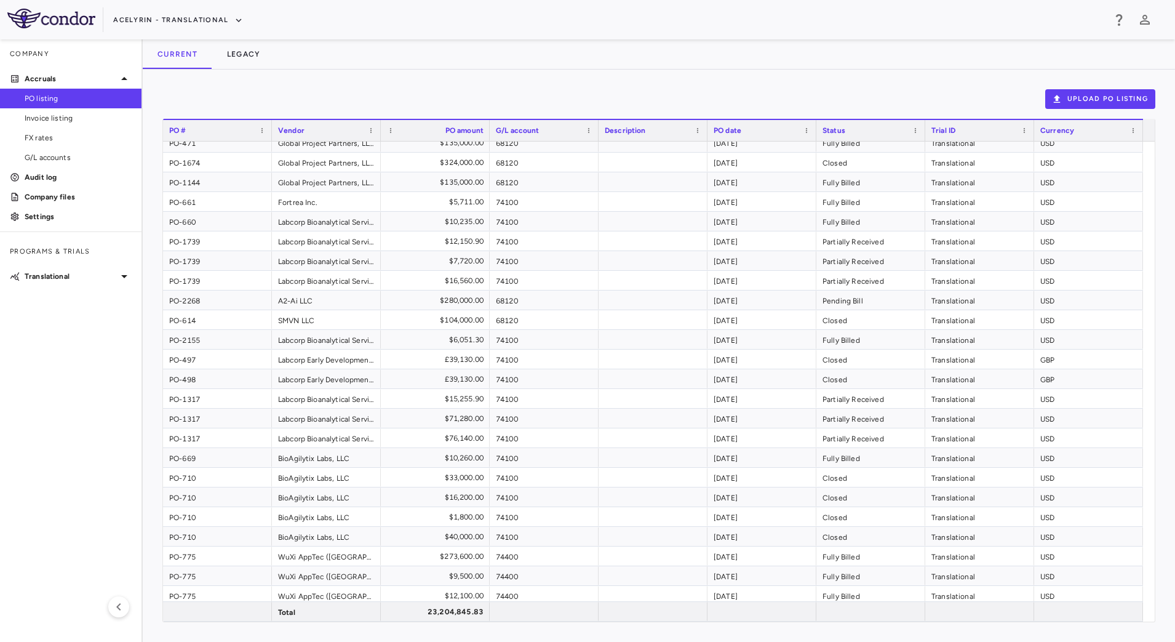
click at [797, 621] on div "Drag here to set row groups Drag here to set column labels PO # Vendor PO amoun…" at bounding box center [658, 370] width 993 height 503
click at [1116, 95] on button "Upload PO Listing" at bounding box center [1100, 99] width 110 height 20
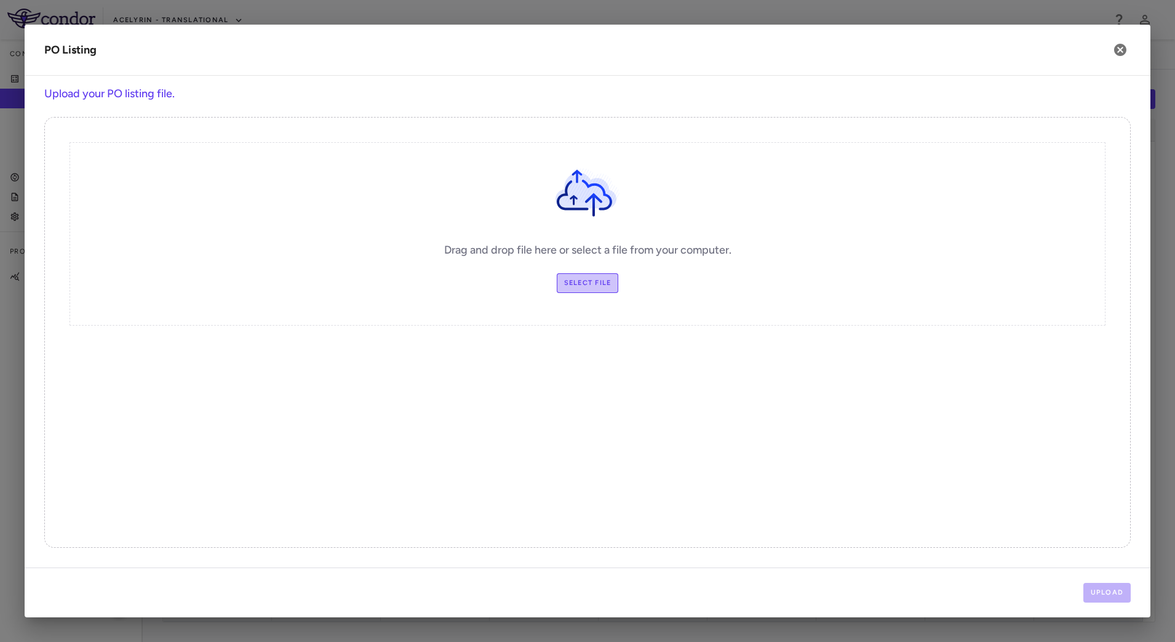
click at [588, 288] on label "Select file" at bounding box center [588, 283] width 62 height 20
click at [0, 0] on input "Select file" at bounding box center [0, 0] width 0 height 0
click at [1106, 591] on button "Upload" at bounding box center [1107, 593] width 48 height 20
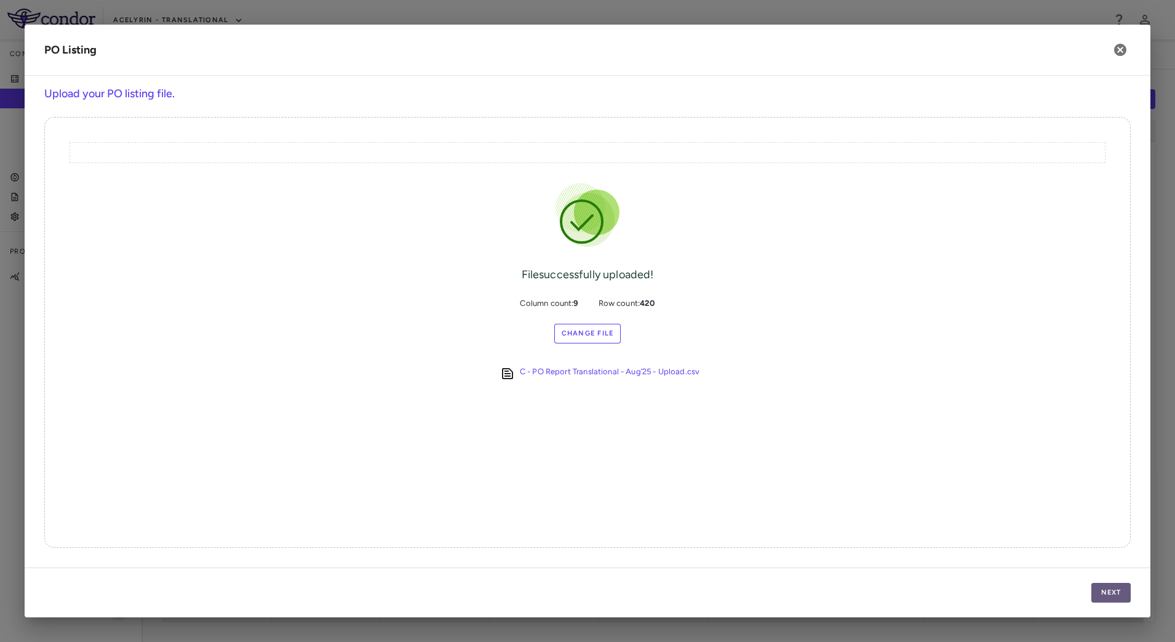
click at [1097, 589] on button "Next" at bounding box center [1110, 593] width 39 height 20
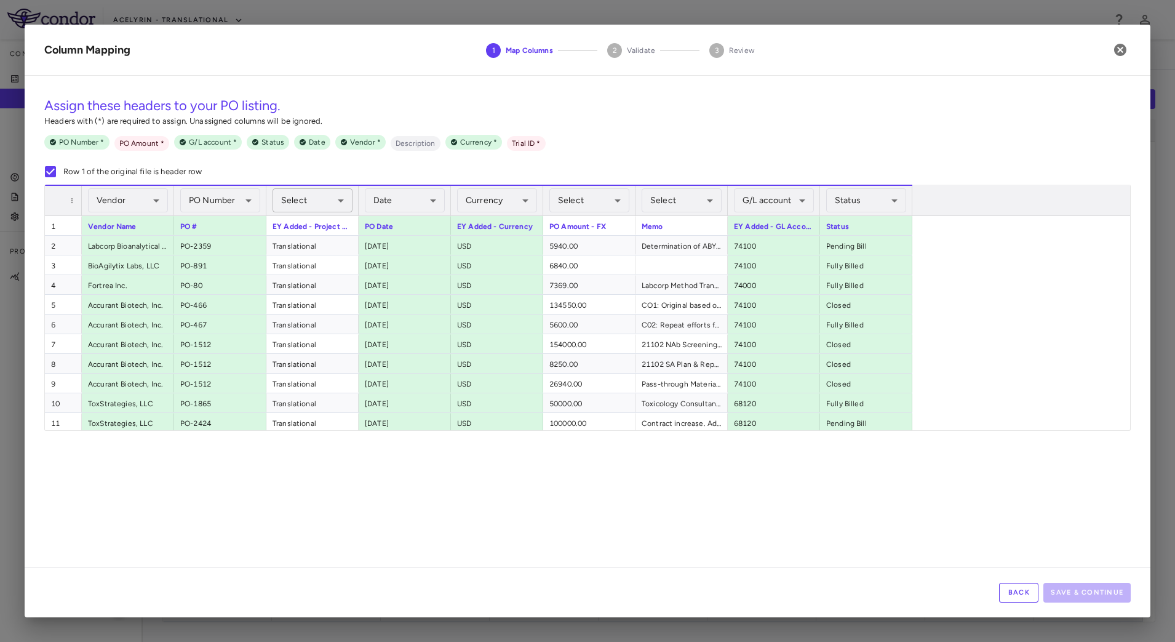
click at [311, 203] on body "Skip to sidebar Skip to main content Acelyrin - Translational Company Accruals …" at bounding box center [587, 321] width 1175 height 642
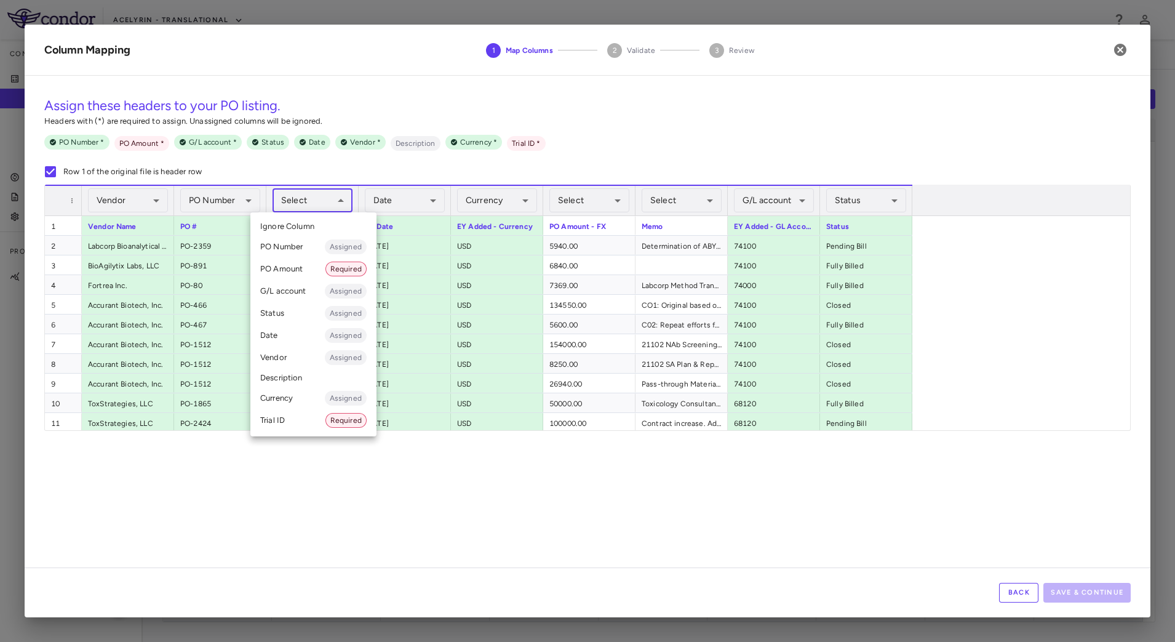
click at [284, 416] on li "Trial ID Required" at bounding box center [313, 420] width 126 height 22
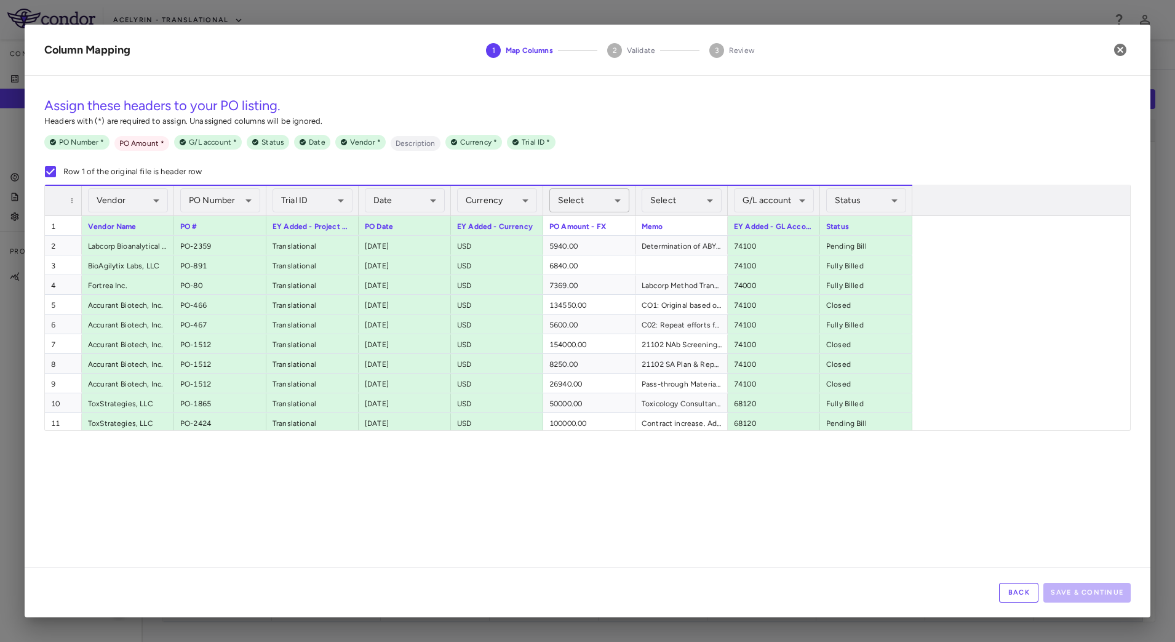
click at [605, 199] on body "Skip to sidebar Skip to main content Acelyrin - Translational Company Accruals …" at bounding box center [587, 321] width 1175 height 642
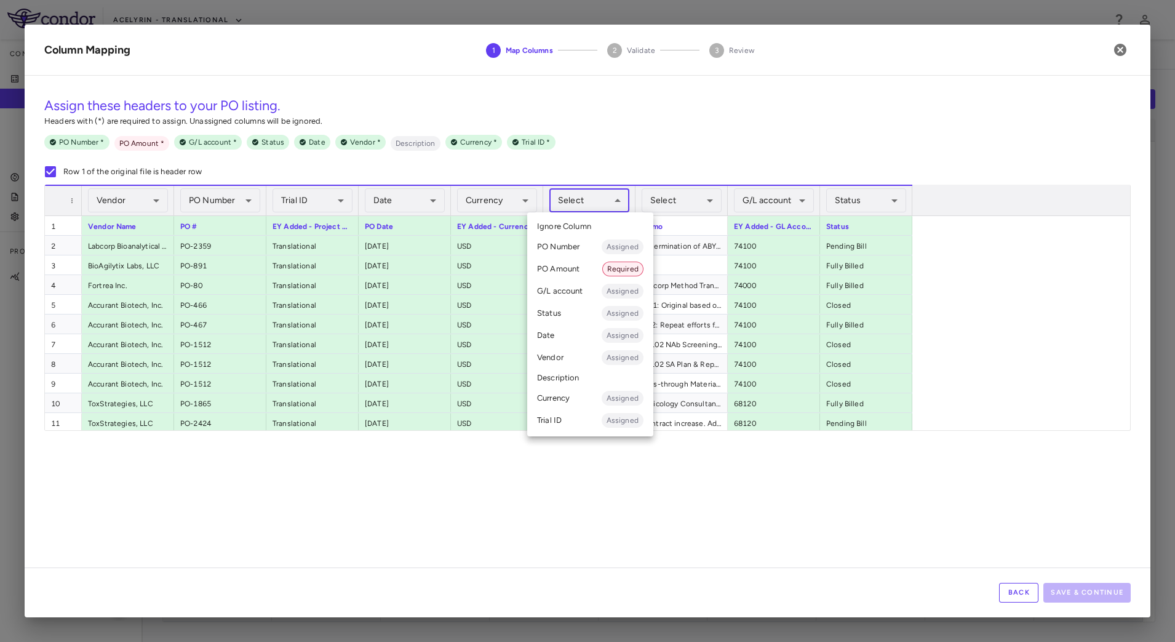
click at [580, 269] on li "PO Amount Required" at bounding box center [590, 269] width 126 height 22
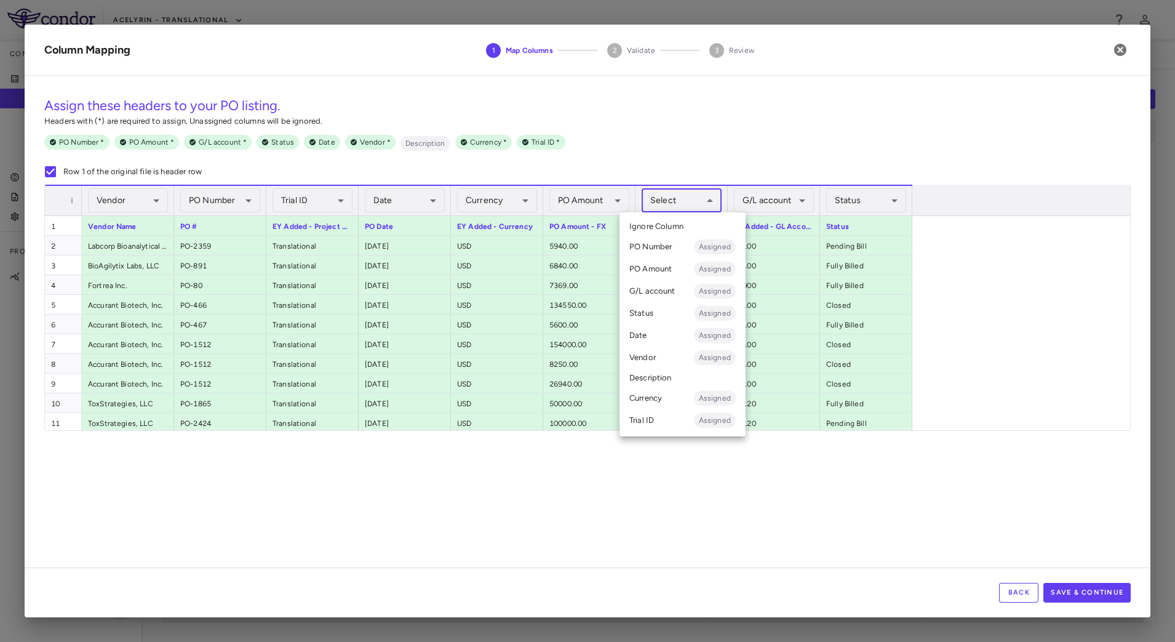
click at [697, 199] on body "Skip to sidebar Skip to main content Acelyrin - Translational Company Accruals …" at bounding box center [587, 321] width 1175 height 642
click at [648, 372] on li "Description" at bounding box center [682, 377] width 126 height 18
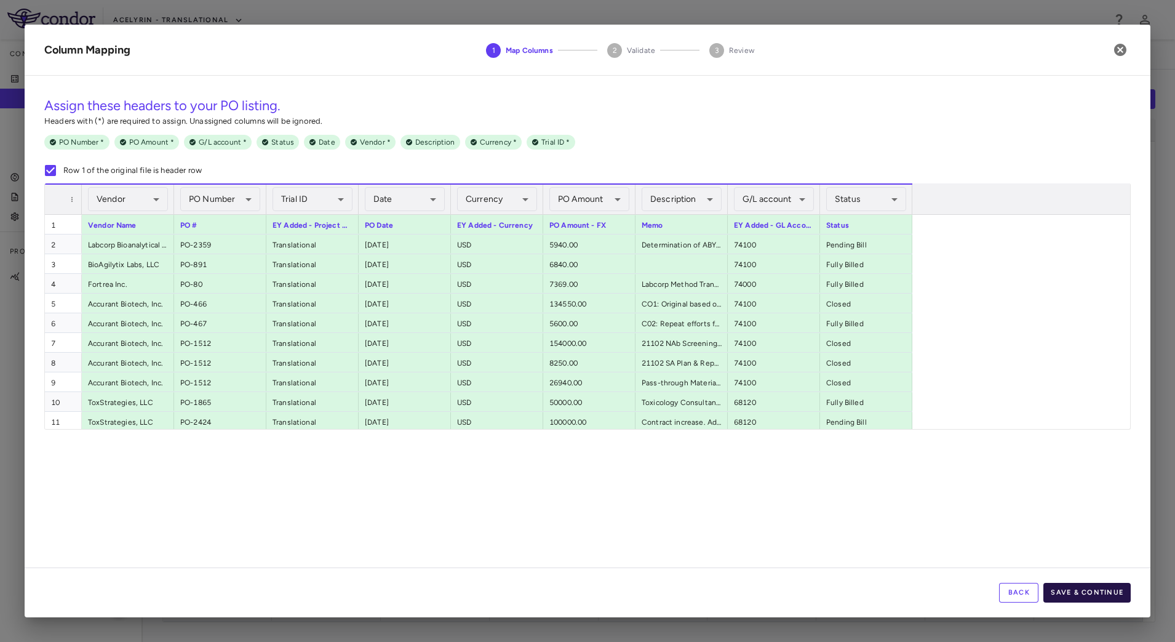
click at [1104, 584] on button "Save & Continue" at bounding box center [1086, 593] width 87 height 20
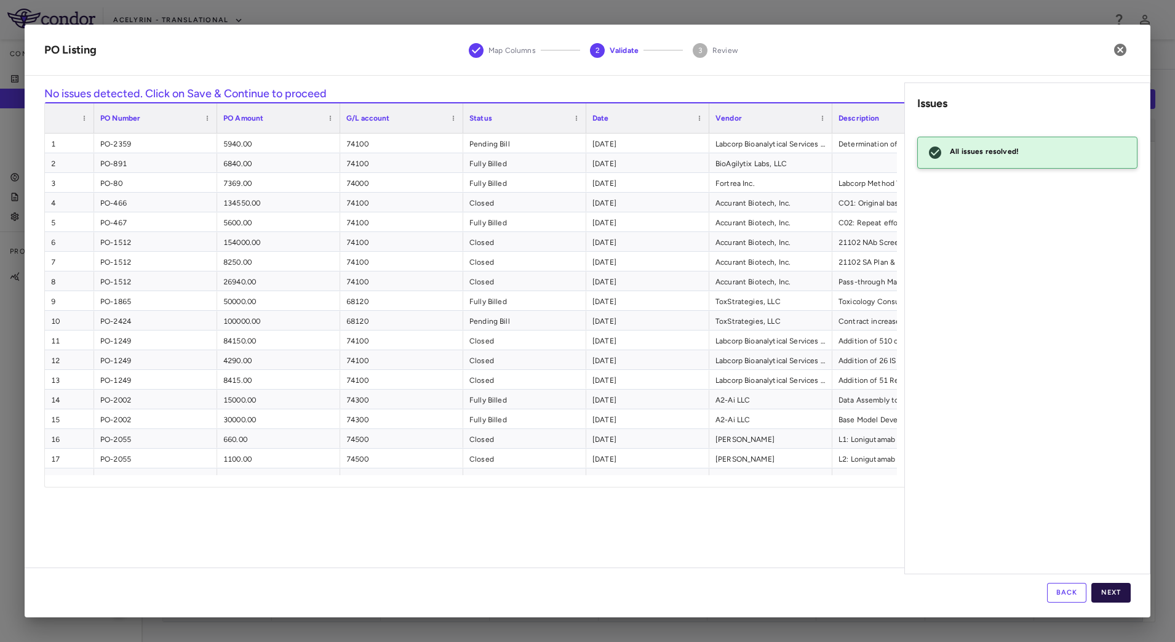
click at [1114, 597] on button "Next" at bounding box center [1110, 593] width 39 height 20
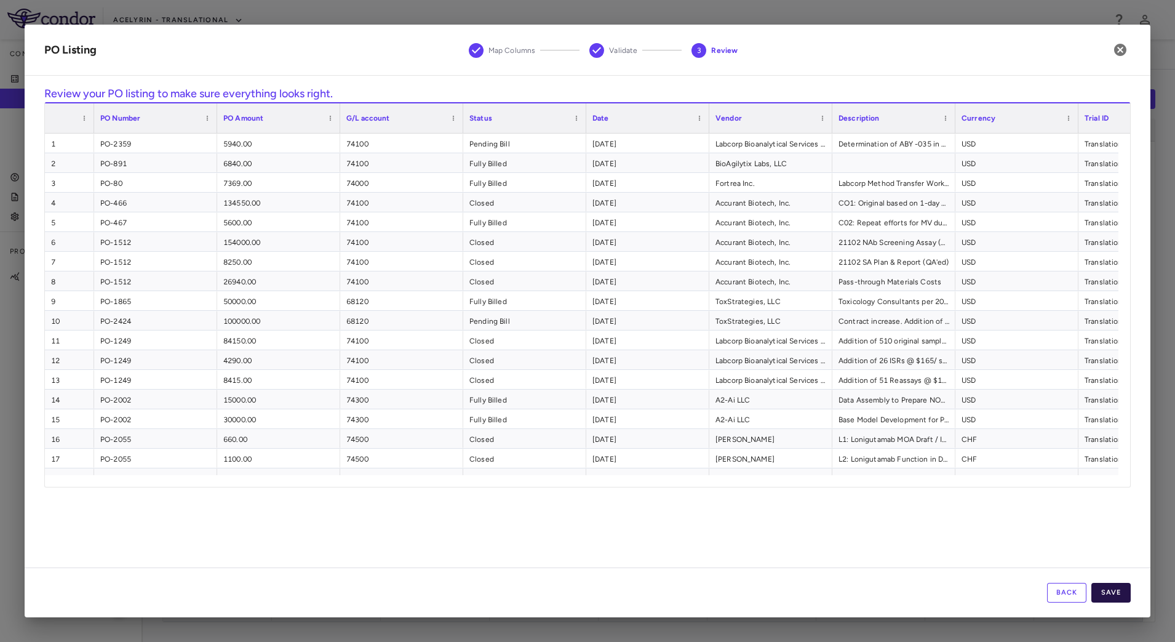
click at [1119, 594] on button "Save" at bounding box center [1110, 593] width 39 height 20
